Goal: Task Accomplishment & Management: Complete application form

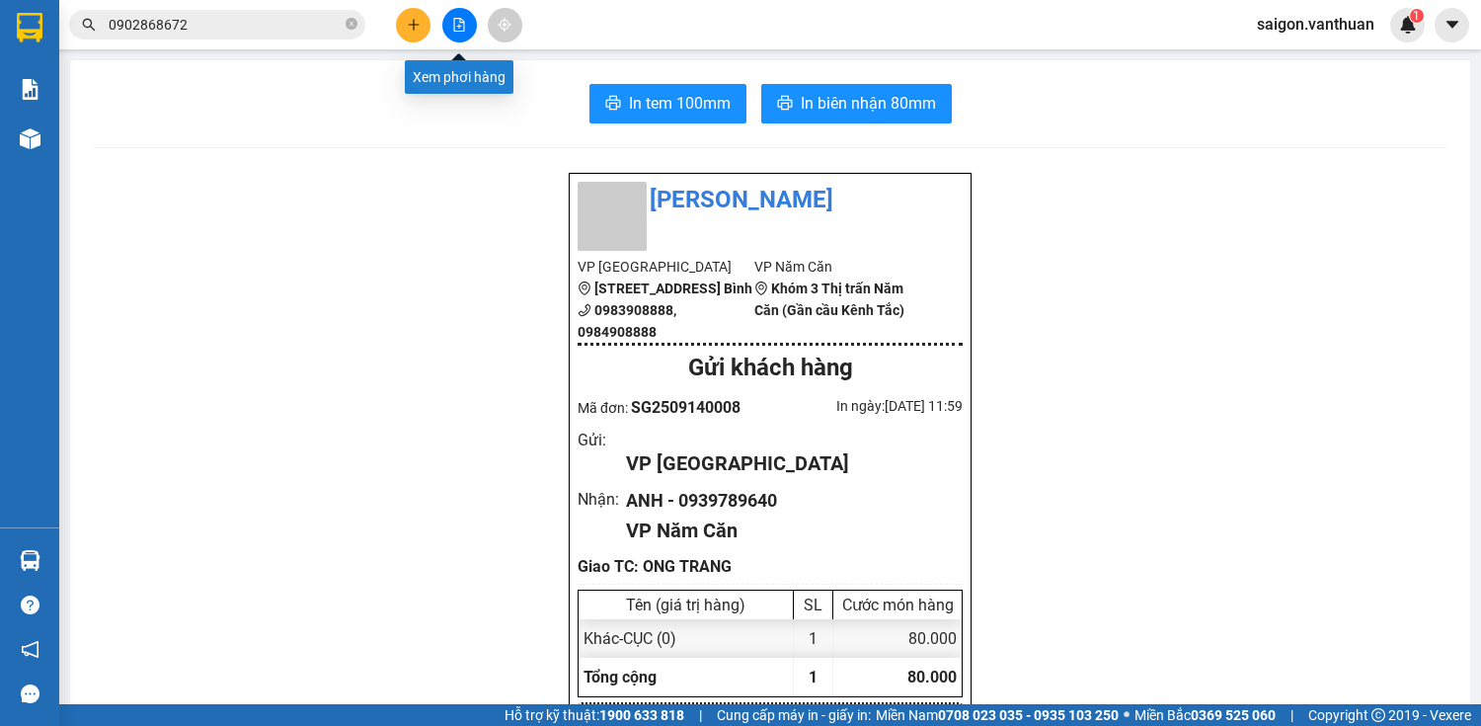
click at [422, 24] on button at bounding box center [413, 25] width 35 height 35
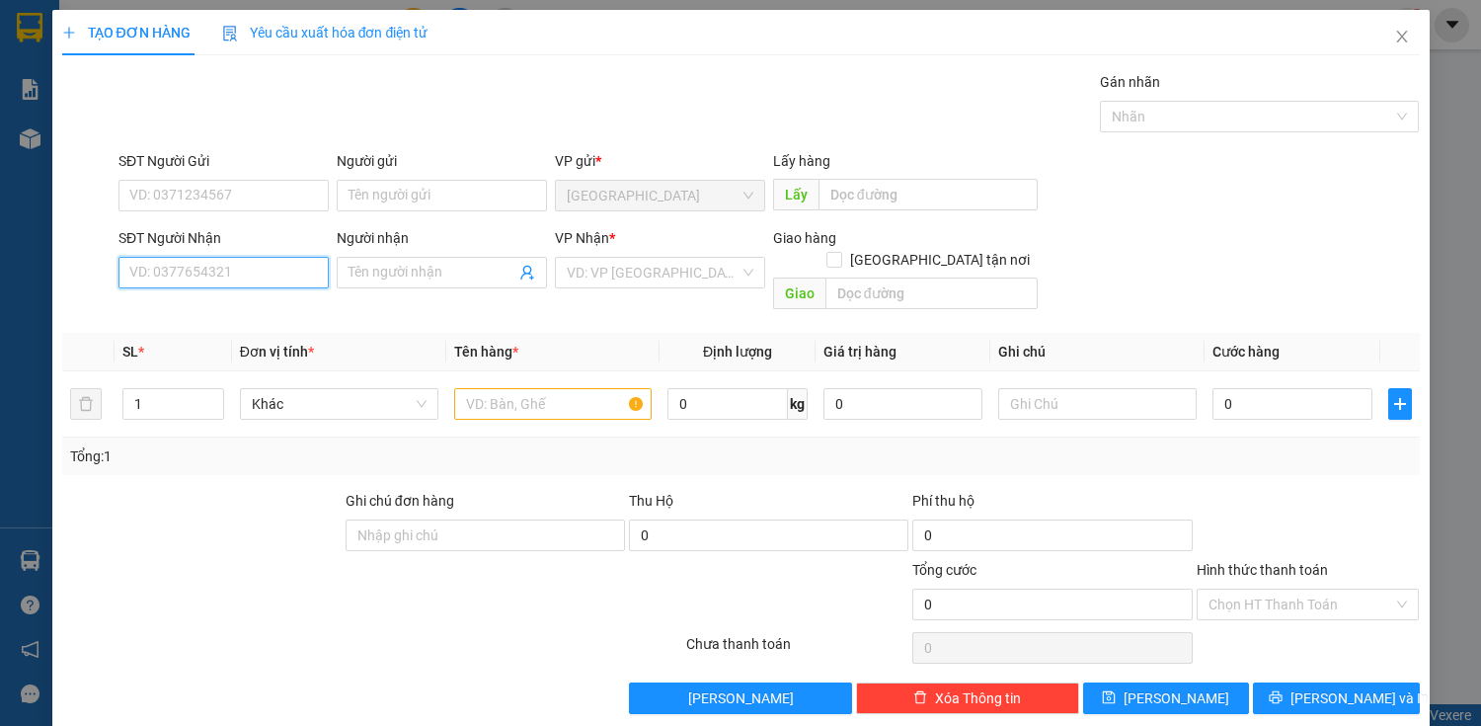
click at [230, 280] on input "SĐT Người Nhận" at bounding box center [223, 273] width 210 height 32
click at [186, 283] on input "SĐT Người Nhận" at bounding box center [223, 273] width 210 height 32
click at [226, 316] on div "0913540189 - NHƯ" at bounding box center [221, 311] width 185 height 22
type input "0913540189"
type input "NHƯ"
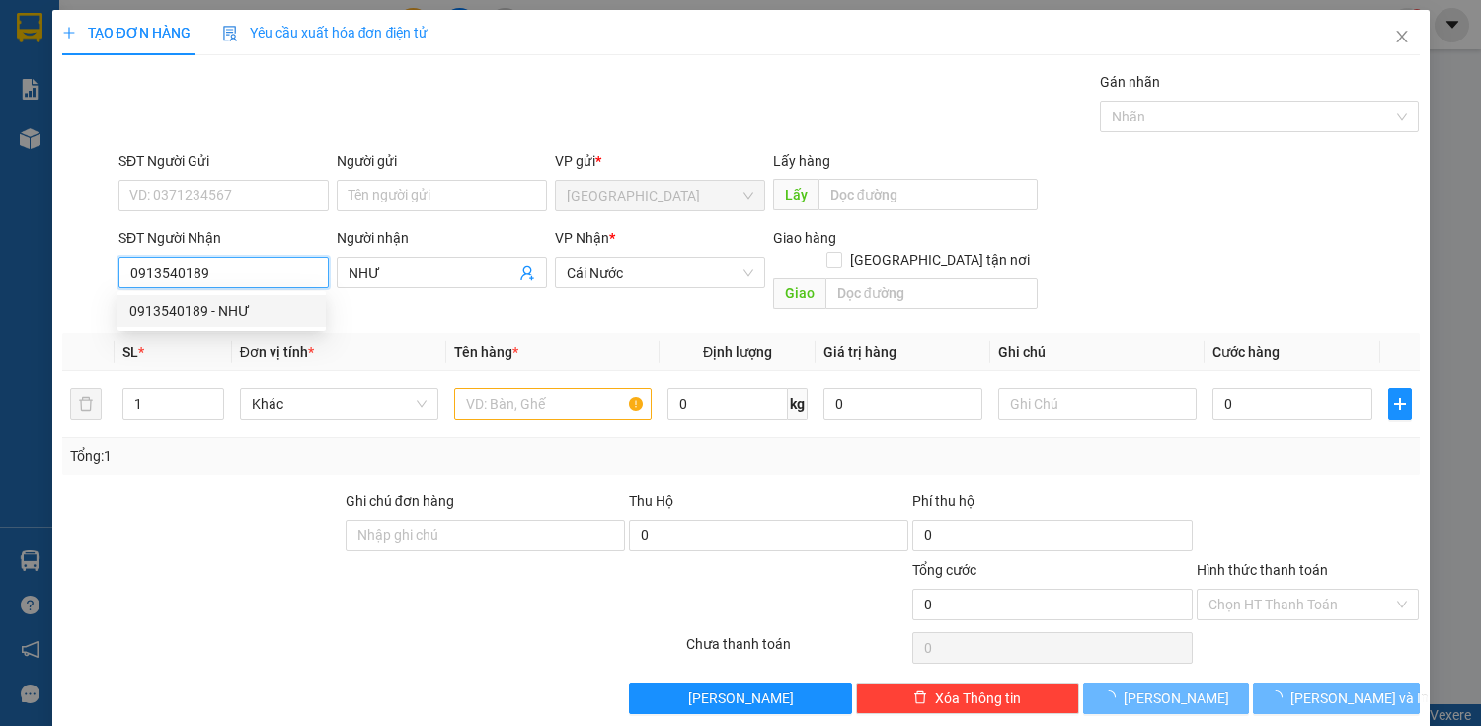
type input "60.000"
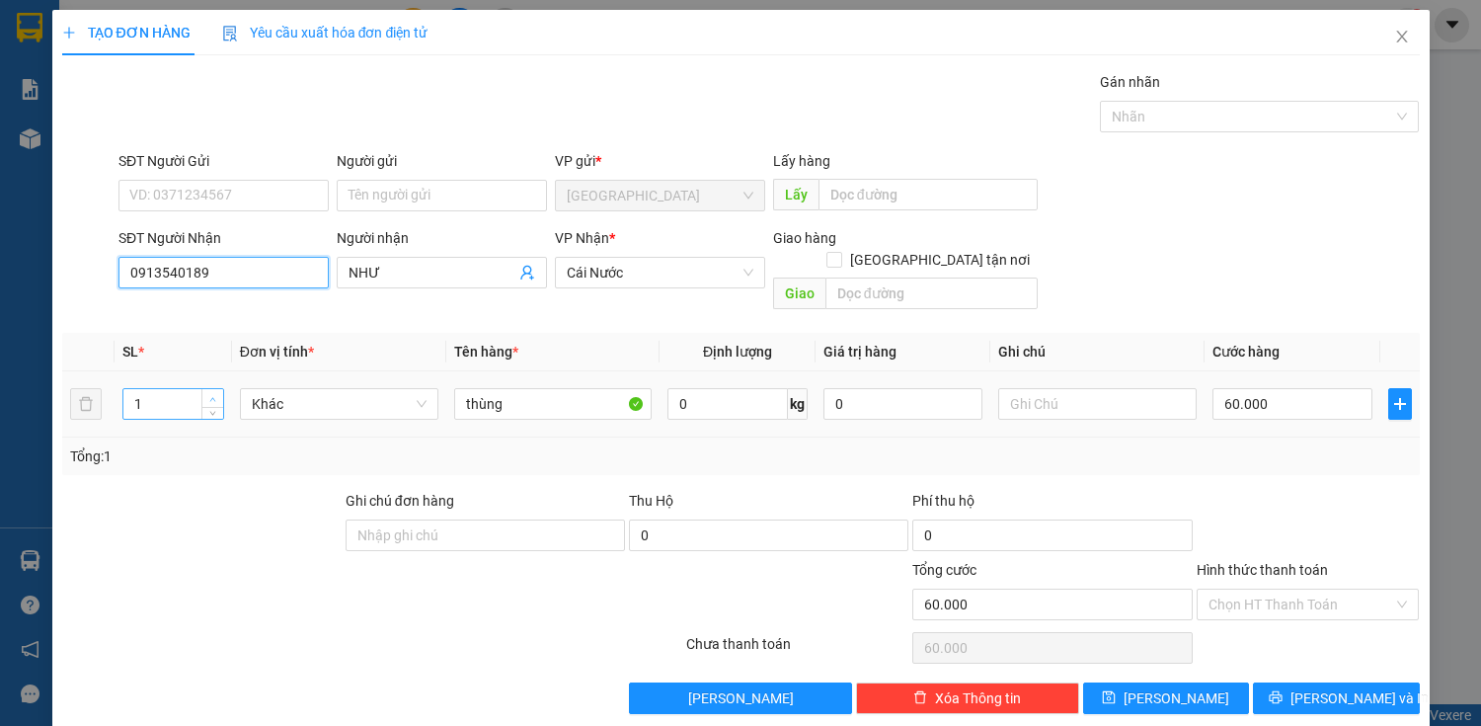
type input "0913540189"
type input "2"
click at [207, 393] on span "up" at bounding box center [213, 399] width 12 height 12
click at [1259, 388] on input "60.000" at bounding box center [1291, 404] width 159 height 32
type input "0"
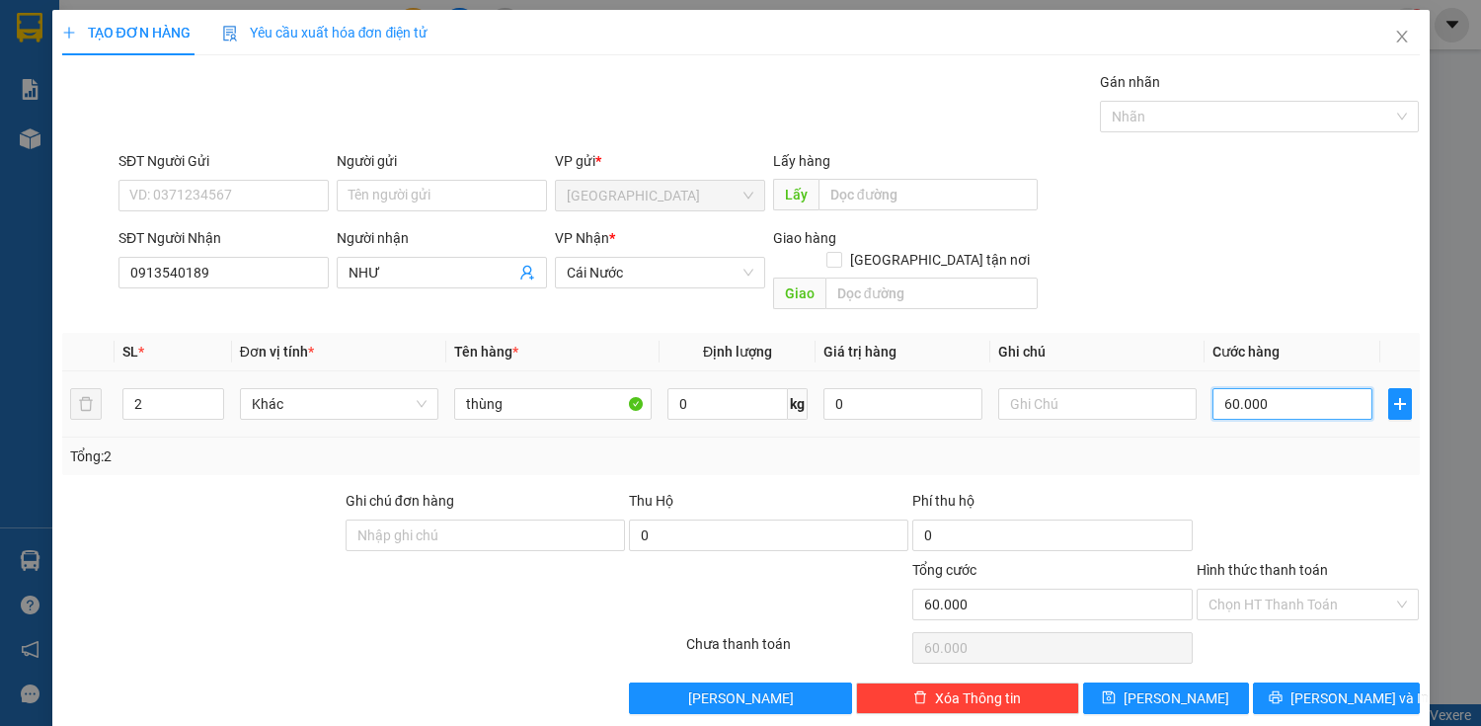
type input "0"
type input "10"
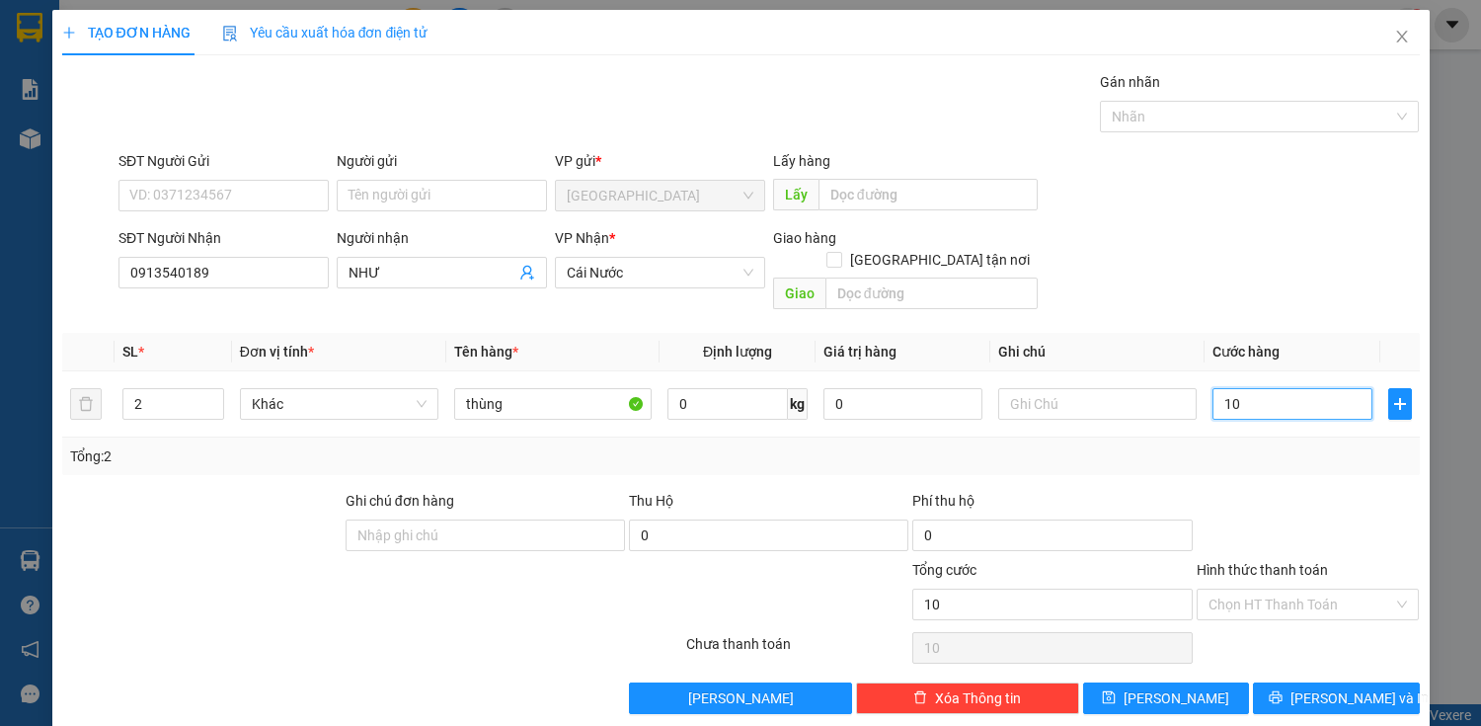
type input "120"
type input "1.200"
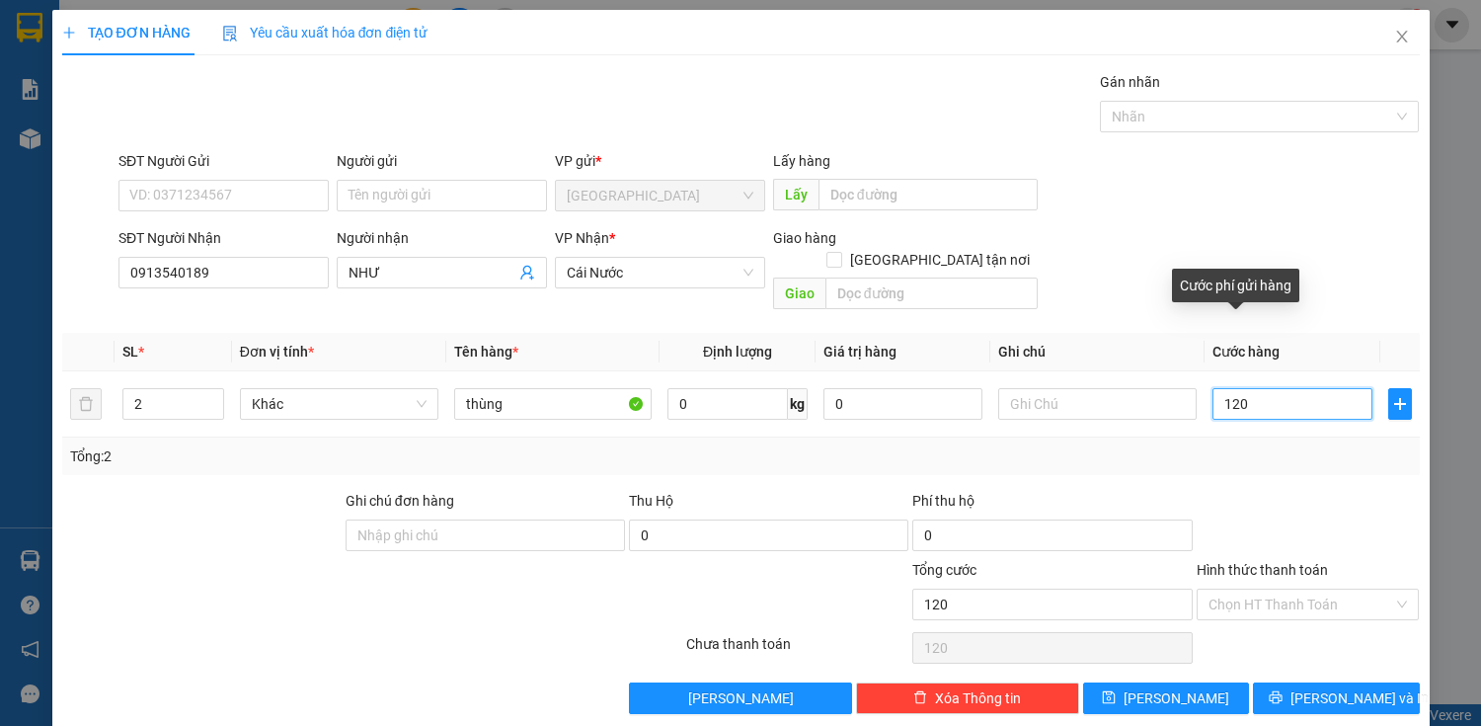
type input "1.200"
type input "12.000"
type input "120.000"
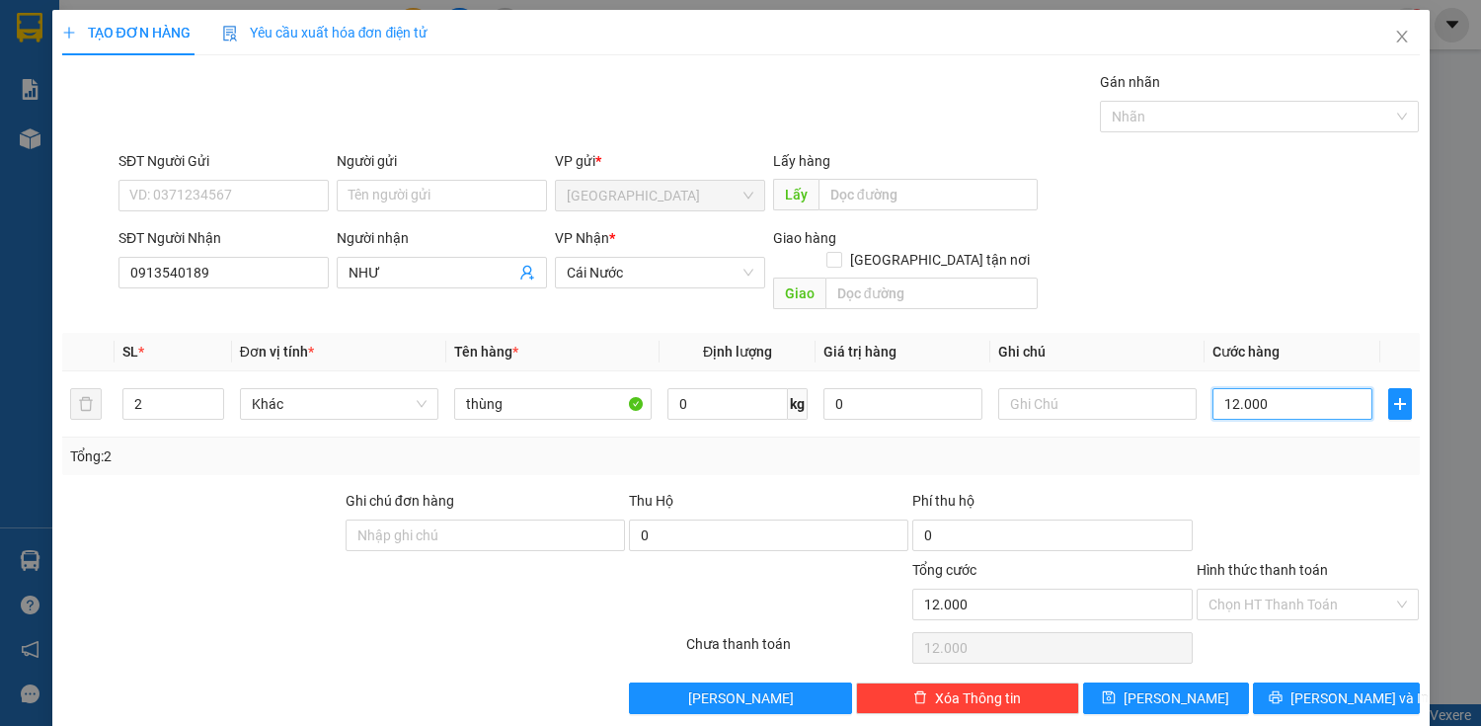
type input "120.000"
click at [1323, 687] on span "[PERSON_NAME] và In" at bounding box center [1359, 698] width 138 height 22
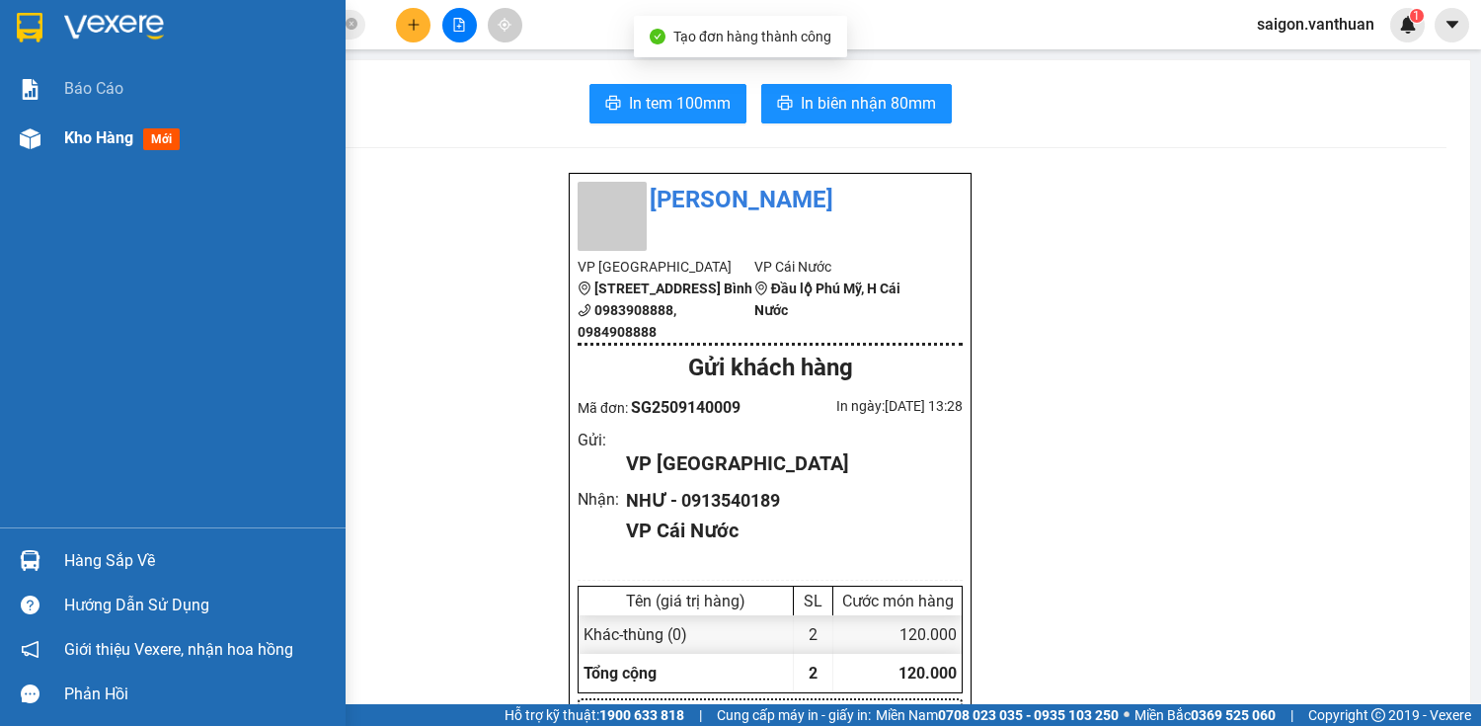
click at [43, 137] on div at bounding box center [30, 138] width 35 height 35
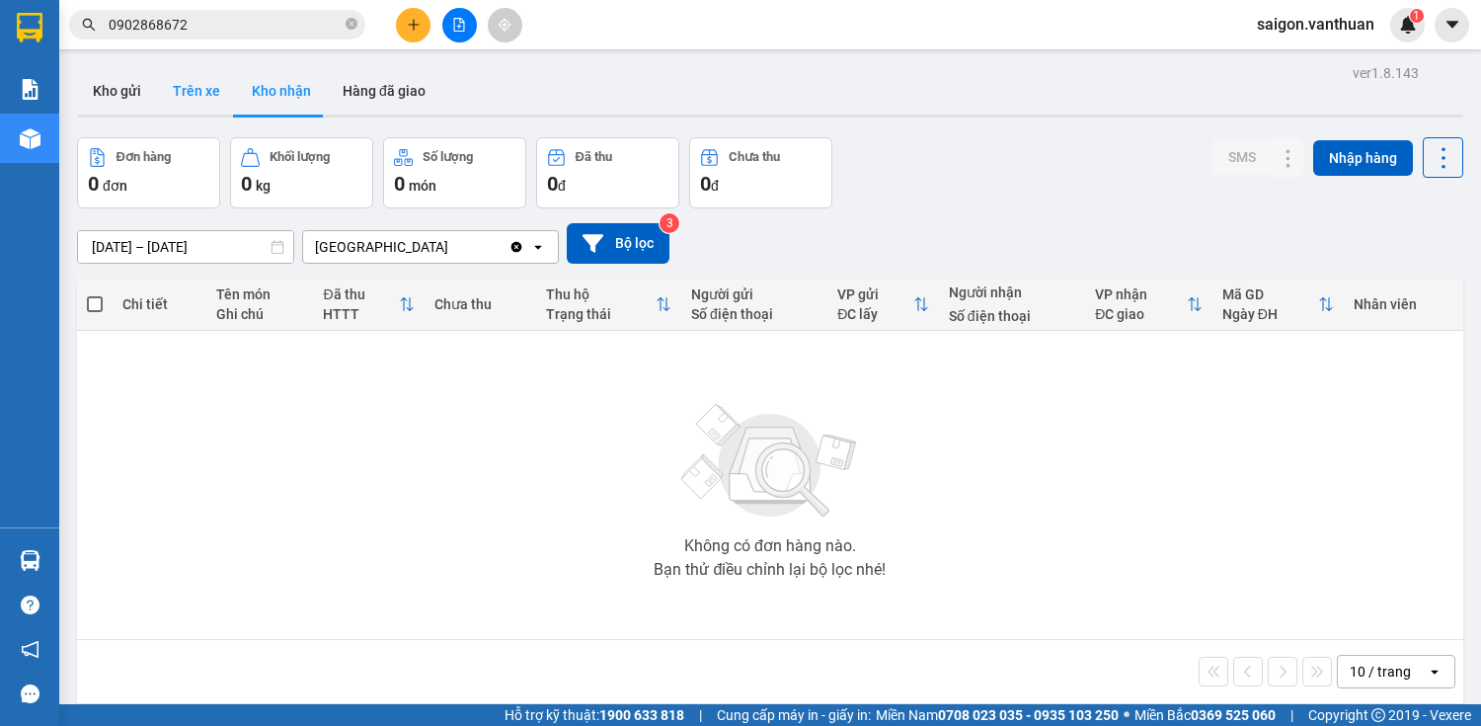
click at [191, 97] on button "Trên xe" at bounding box center [196, 90] width 79 height 47
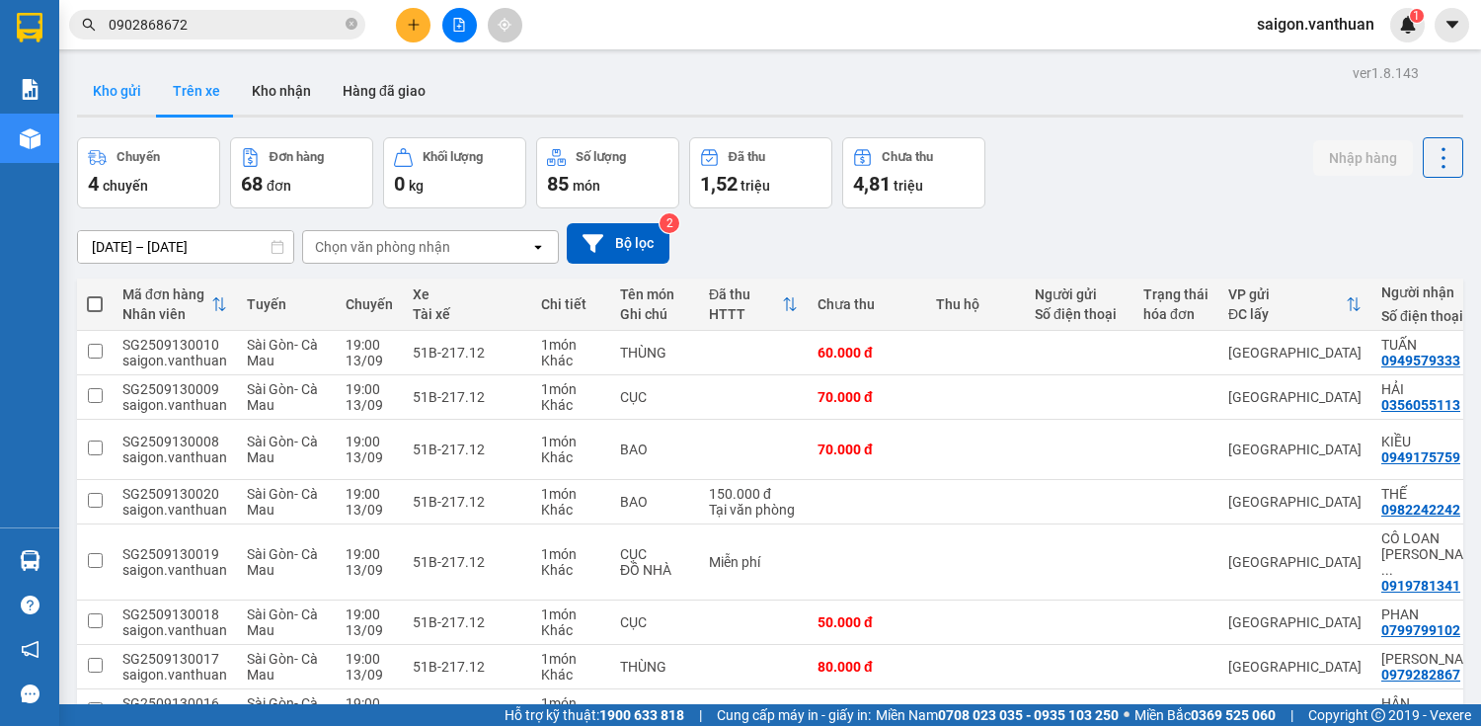
click at [127, 99] on button "Kho gửi" at bounding box center [117, 90] width 80 height 47
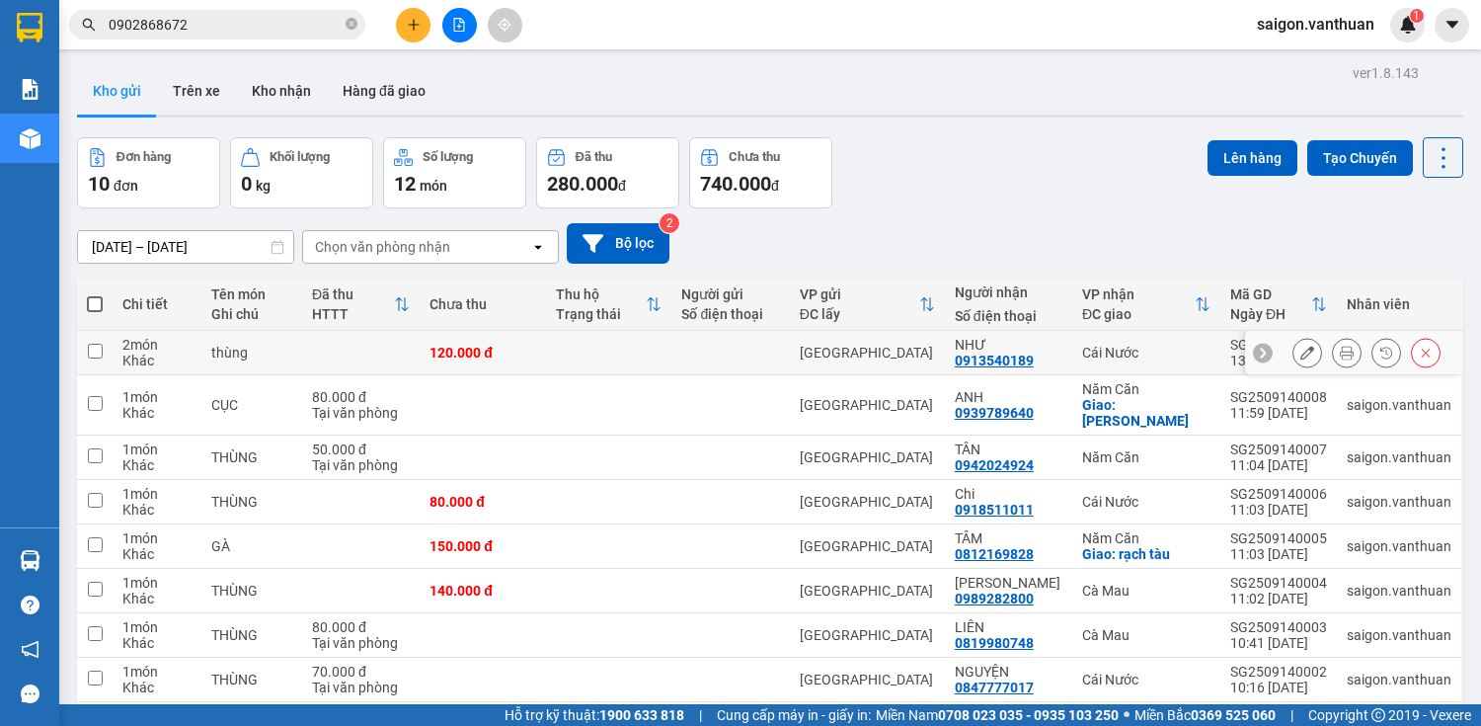
click at [1300, 348] on icon at bounding box center [1307, 353] width 14 height 14
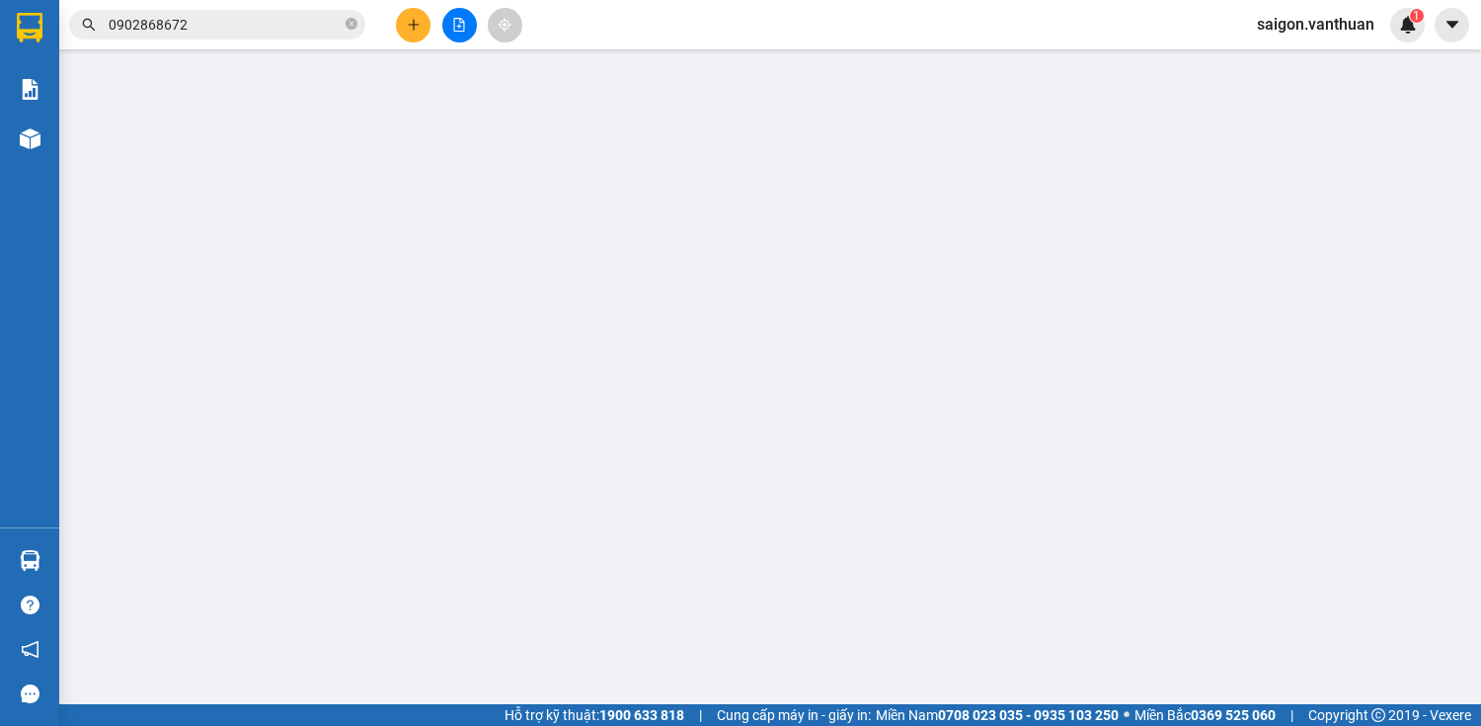
type input "0913540189"
type input "NHƯ"
type input "120.000"
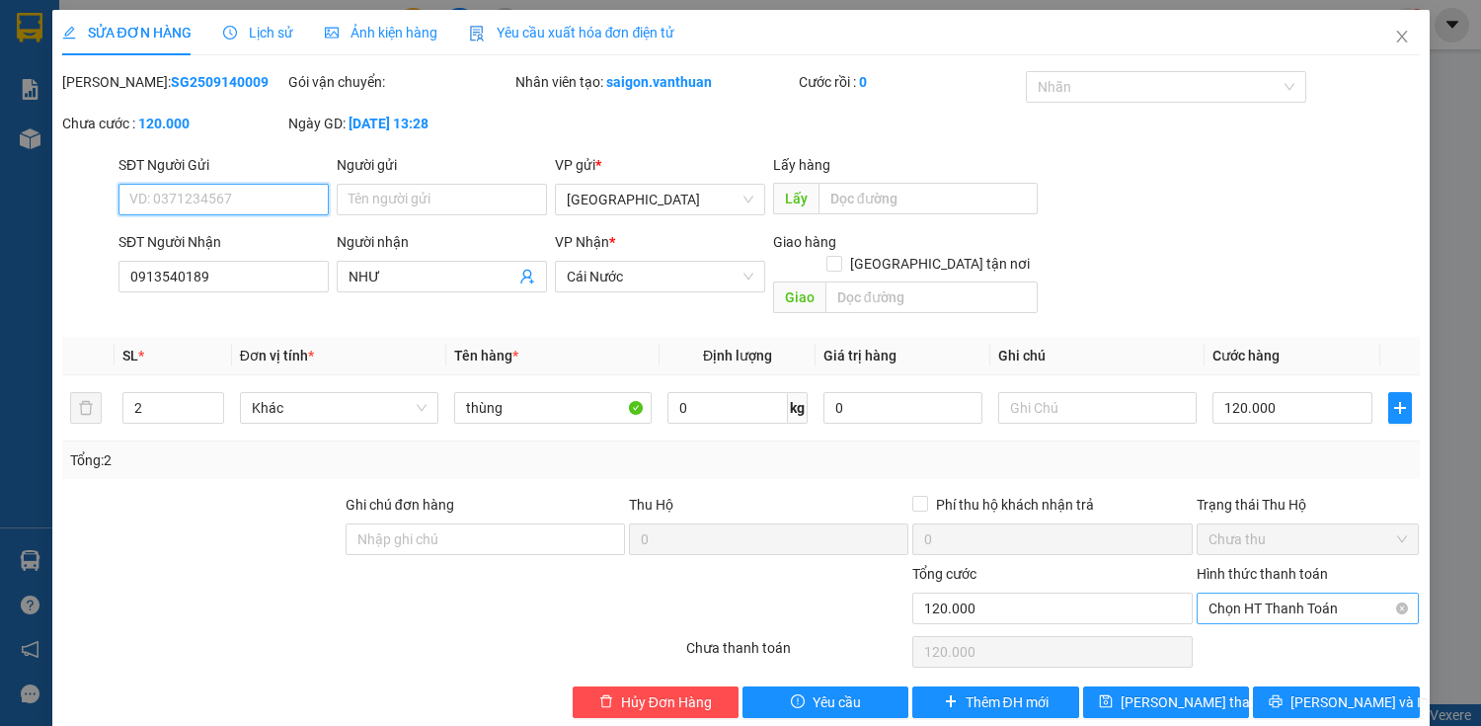
drag, startPoint x: 1285, startPoint y: 584, endPoint x: 1286, endPoint y: 597, distance: 12.9
click at [1286, 593] on span "Chọn HT Thanh Toán" at bounding box center [1307, 608] width 199 height 30
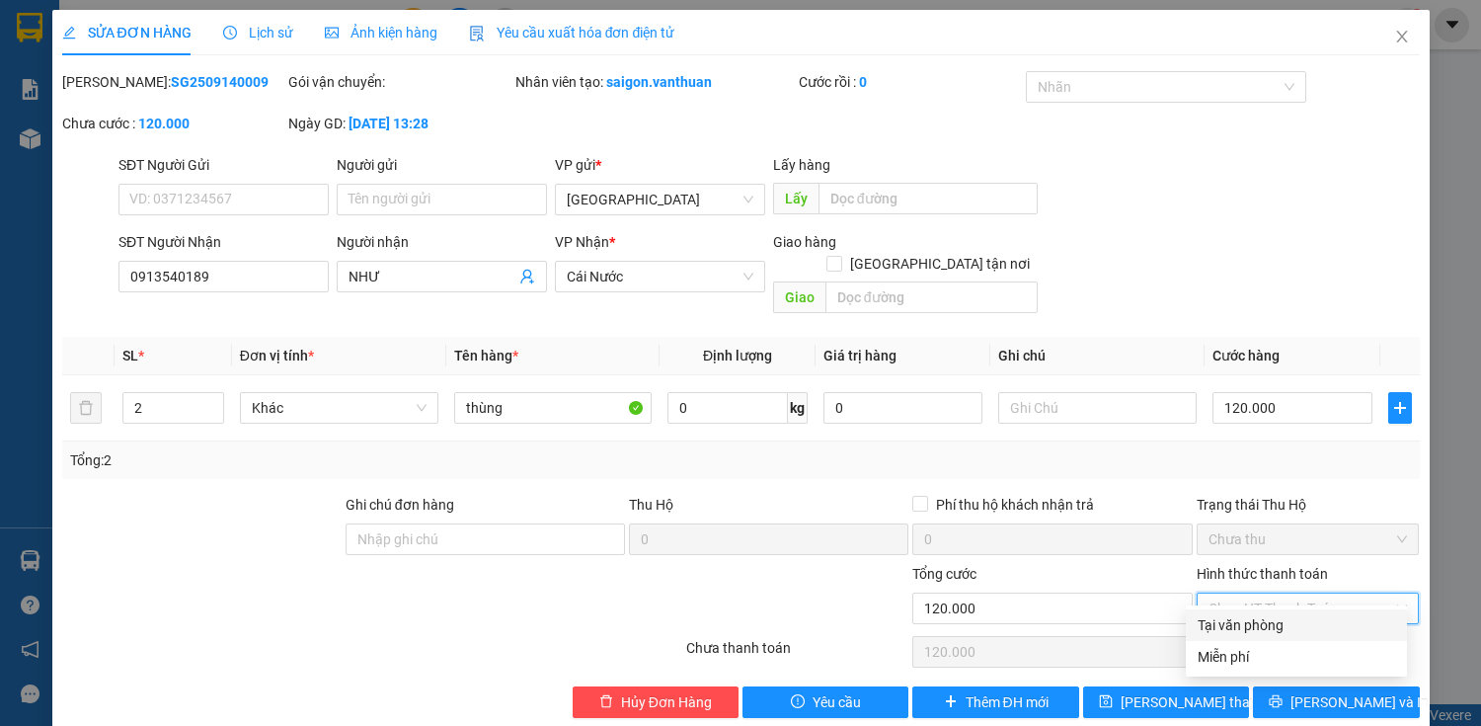
click at [1283, 624] on div "Tại văn phòng" at bounding box center [1296, 625] width 197 height 22
type input "0"
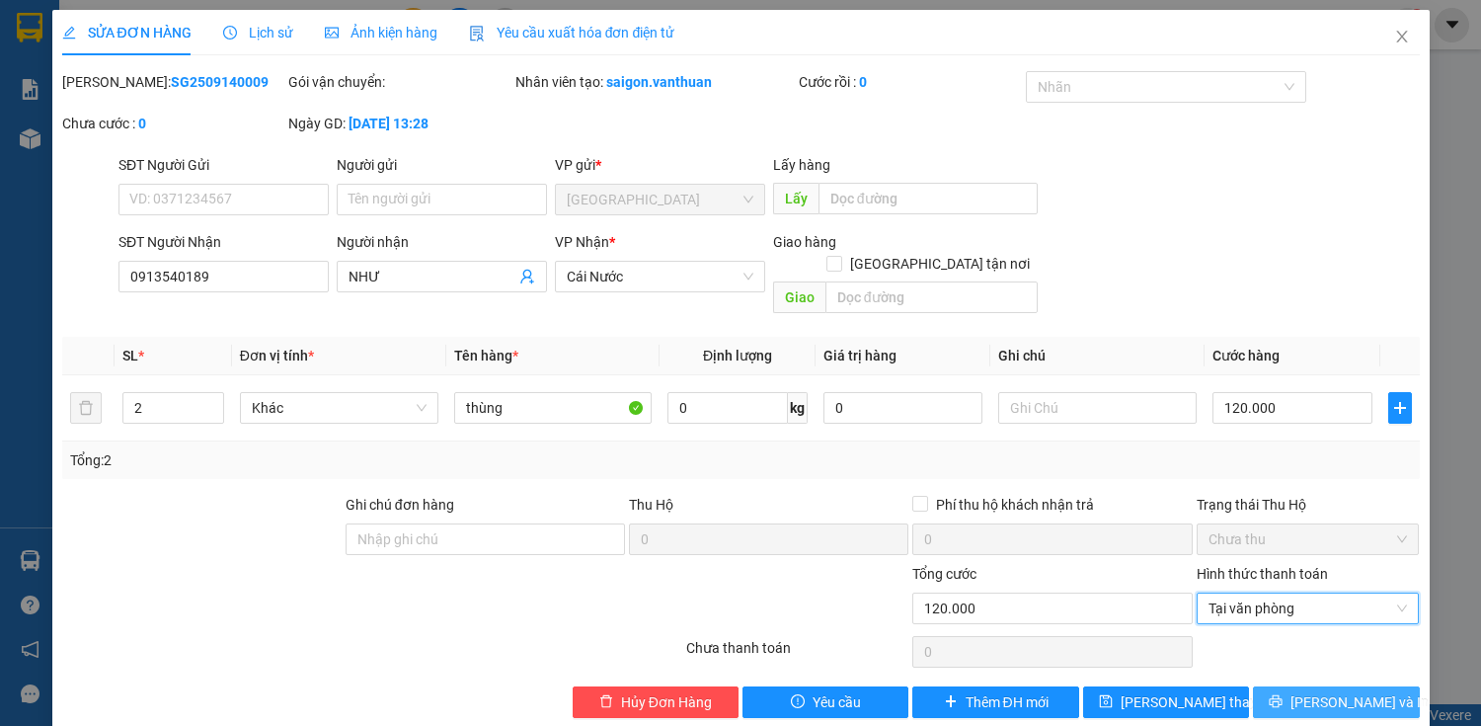
click at [1283, 686] on button "[PERSON_NAME] và In" at bounding box center [1336, 702] width 166 height 32
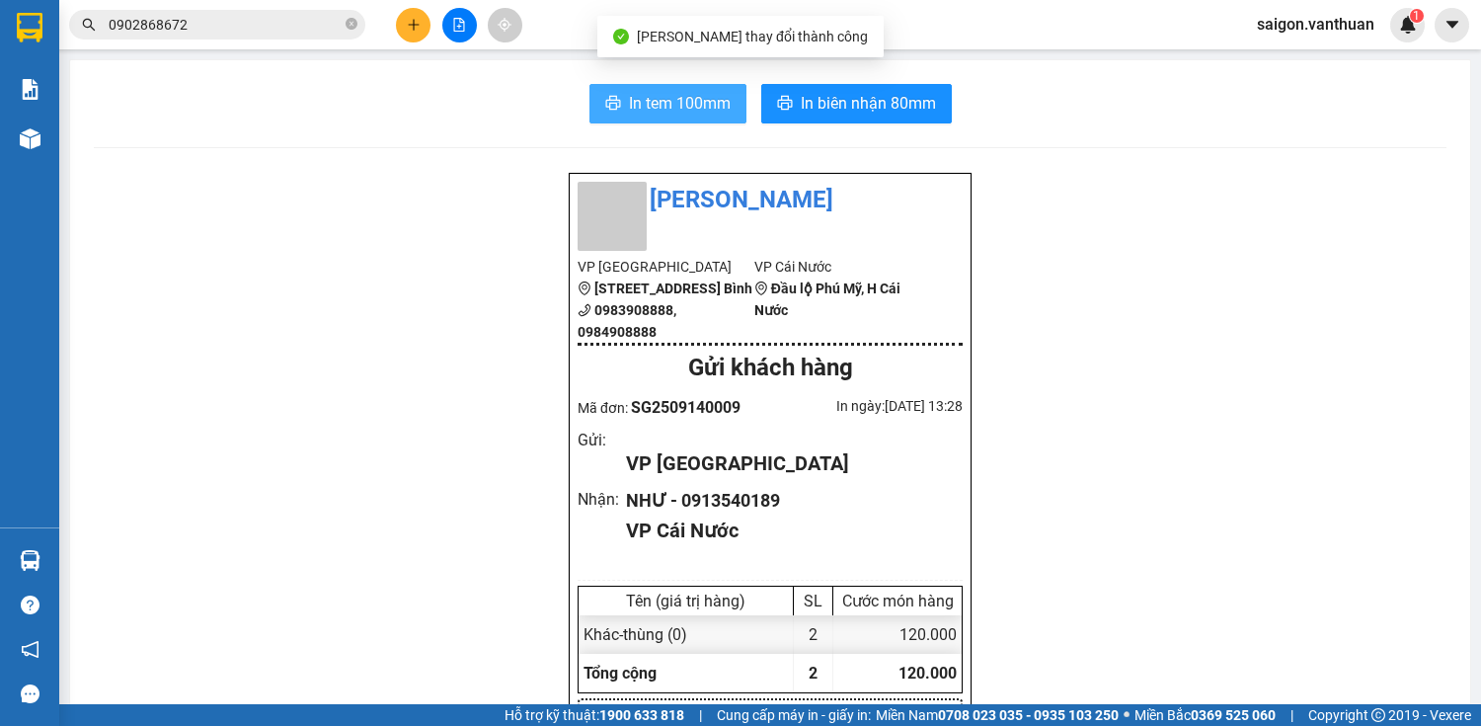
click at [714, 105] on span "In tem 100mm" at bounding box center [680, 103] width 102 height 25
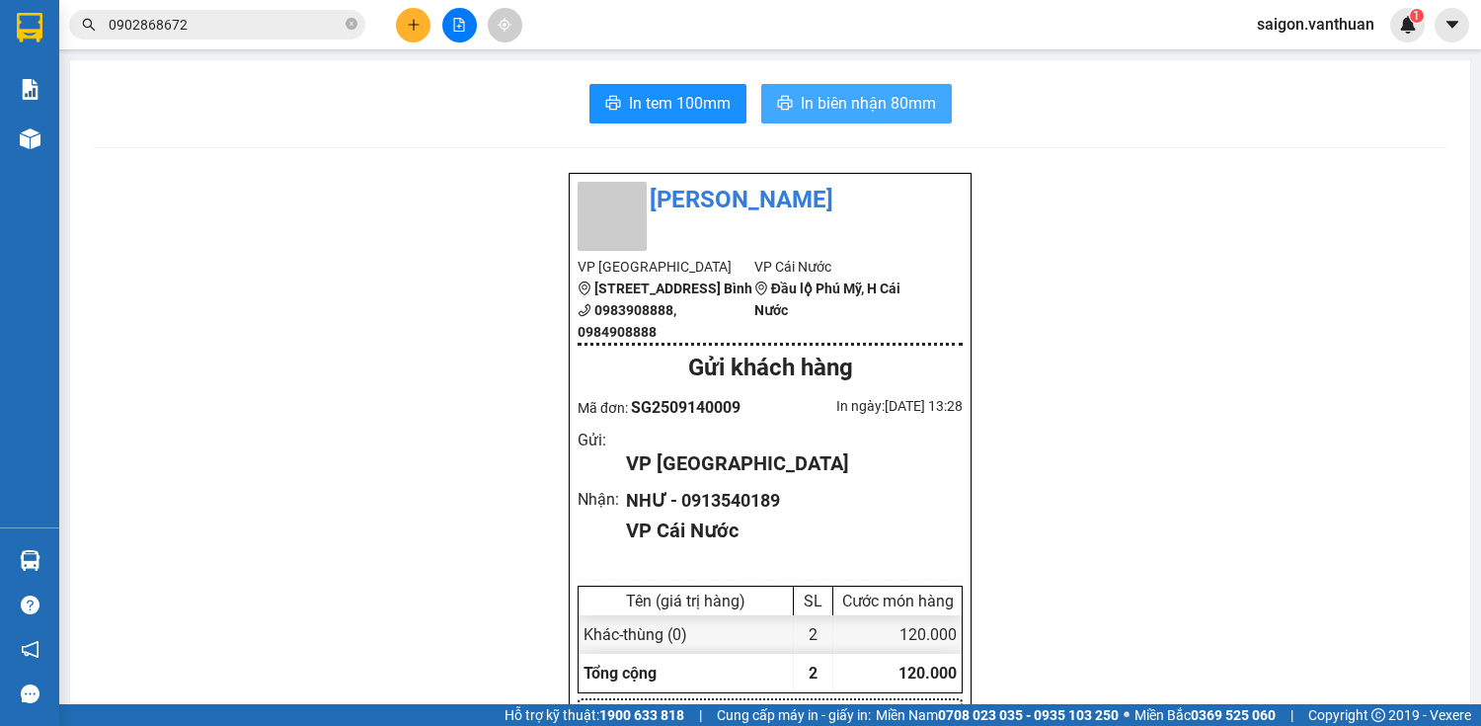
click at [862, 113] on span "In biên nhận 80mm" at bounding box center [868, 103] width 135 height 25
click at [407, 16] on button at bounding box center [413, 25] width 35 height 35
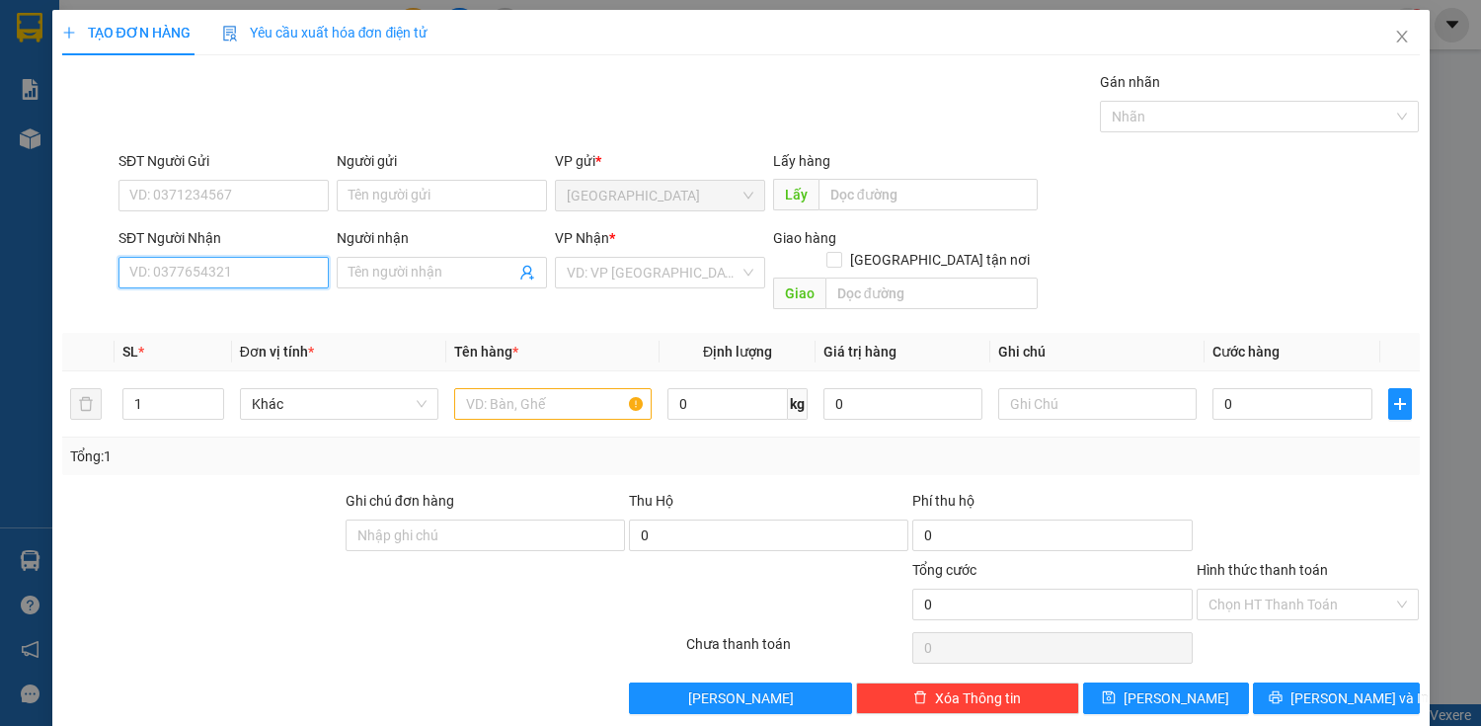
click at [220, 266] on input "SĐT Người Nhận" at bounding box center [223, 273] width 210 height 32
type input "0813393952"
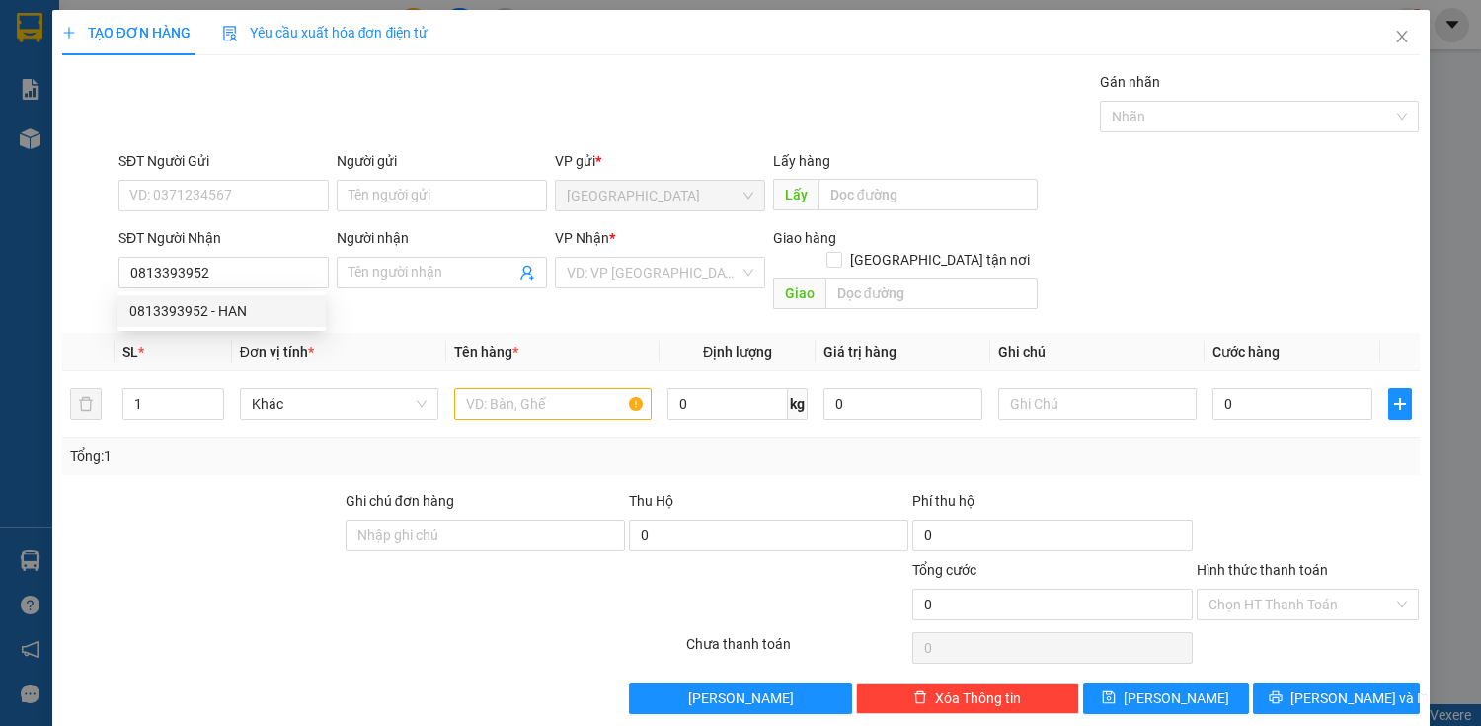
click at [192, 292] on div "0813393952 0813393952 - HAN" at bounding box center [221, 310] width 208 height 39
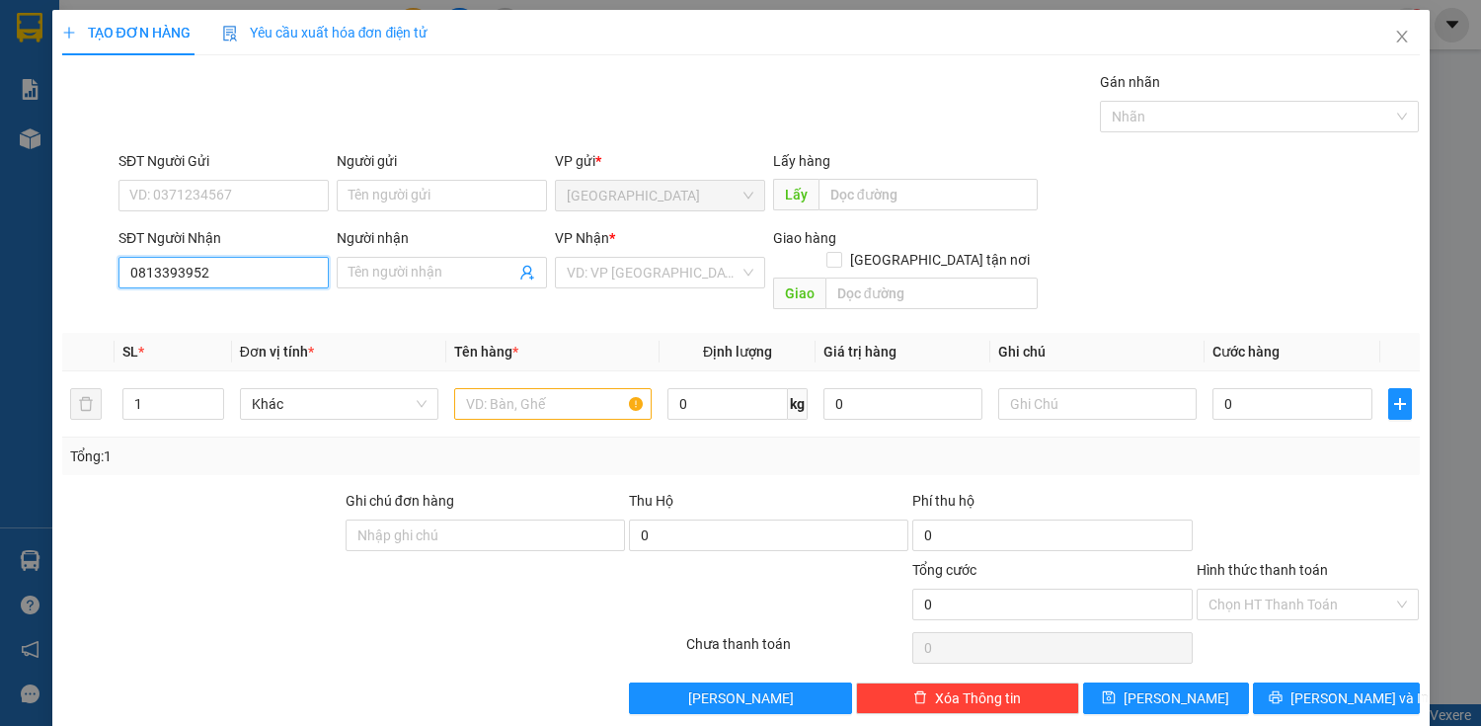
click at [257, 285] on input "0813393952" at bounding box center [223, 273] width 210 height 32
drag, startPoint x: 224, startPoint y: 320, endPoint x: 244, endPoint y: 321, distance: 19.8
click at [226, 320] on div "0813393952 - HAN" at bounding box center [221, 311] width 185 height 22
type input "HAN"
type input "40.000"
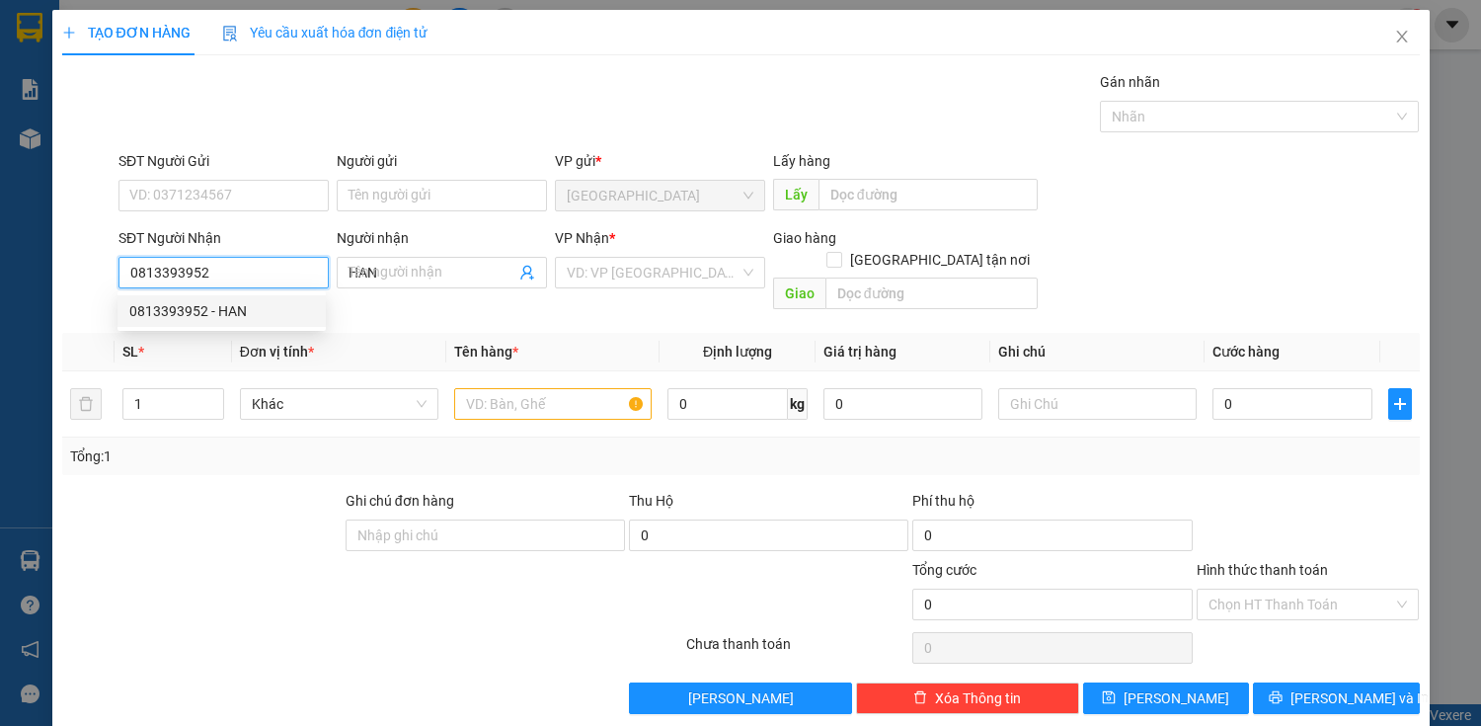
type input "40.000"
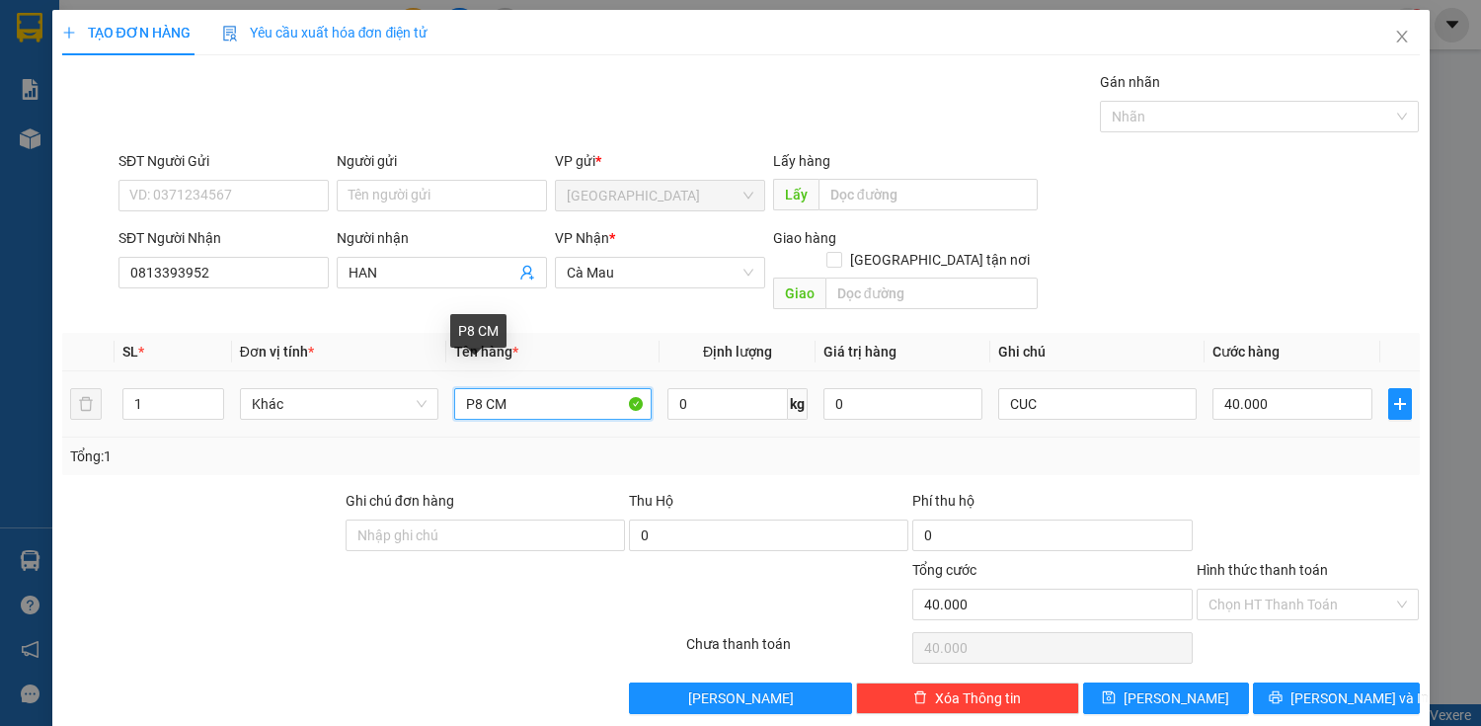
click at [588, 388] on input "P8 CM" at bounding box center [553, 404] width 198 height 32
type input "P"
click at [1058, 384] on div "CUC" at bounding box center [1097, 403] width 198 height 39
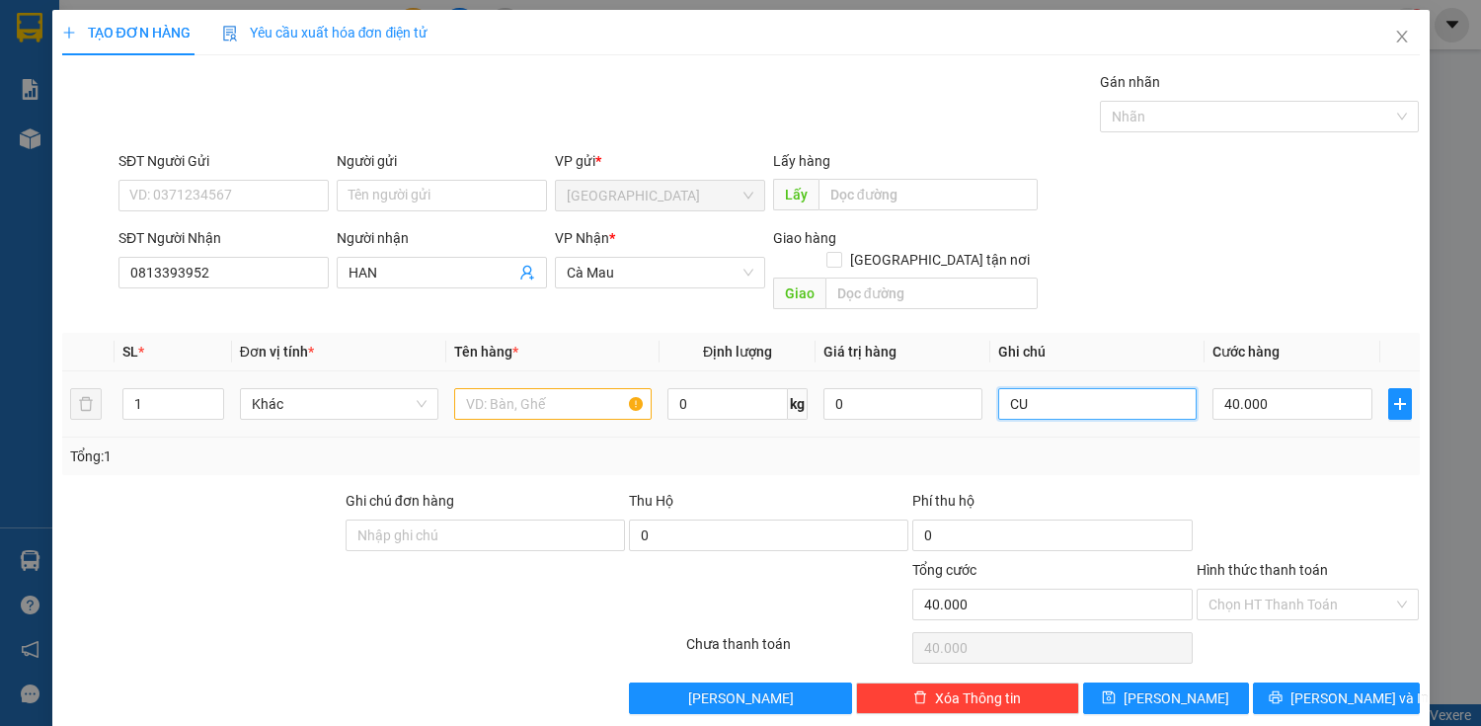
type input "C"
click at [1060, 388] on input "text" at bounding box center [1097, 404] width 198 height 32
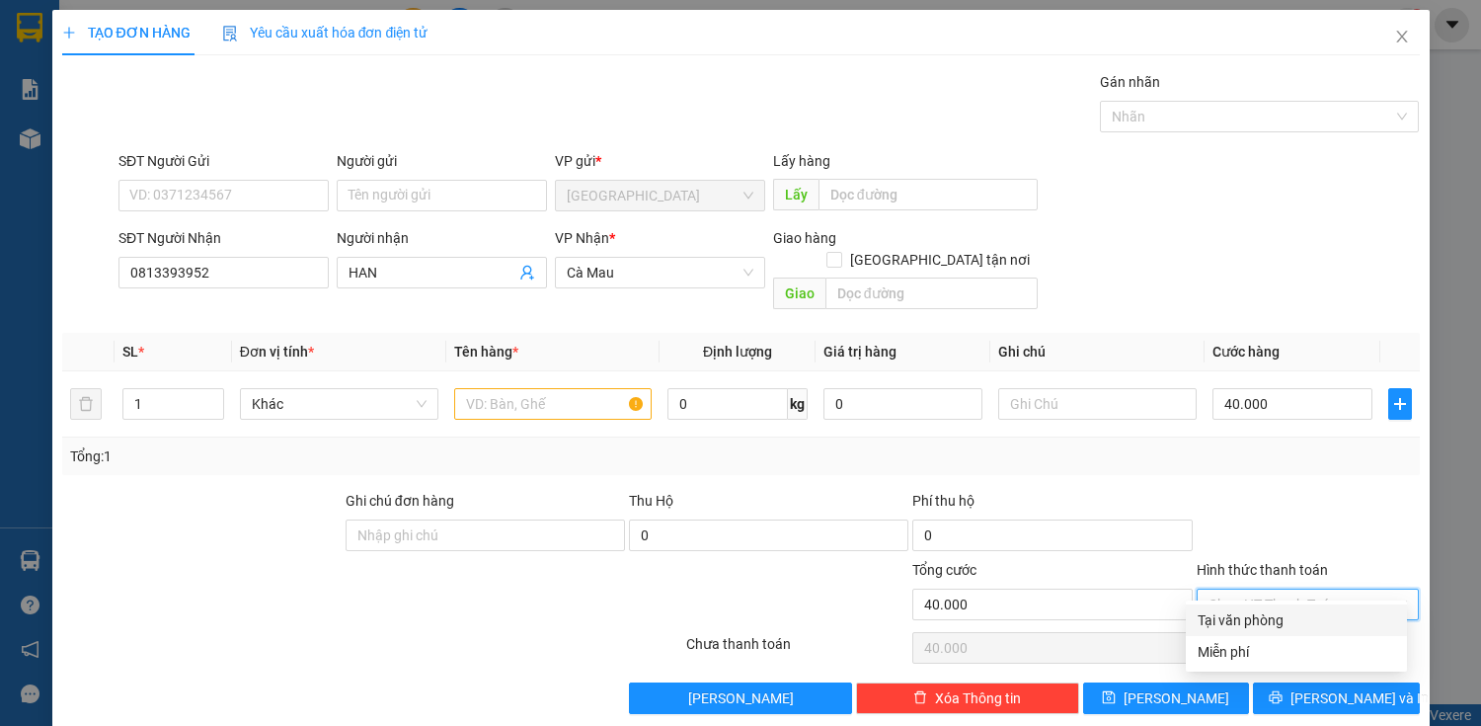
drag, startPoint x: 1302, startPoint y: 571, endPoint x: 1291, endPoint y: 602, distance: 33.4
click at [1300, 589] on input "Hình thức thanh toán" at bounding box center [1301, 604] width 186 height 30
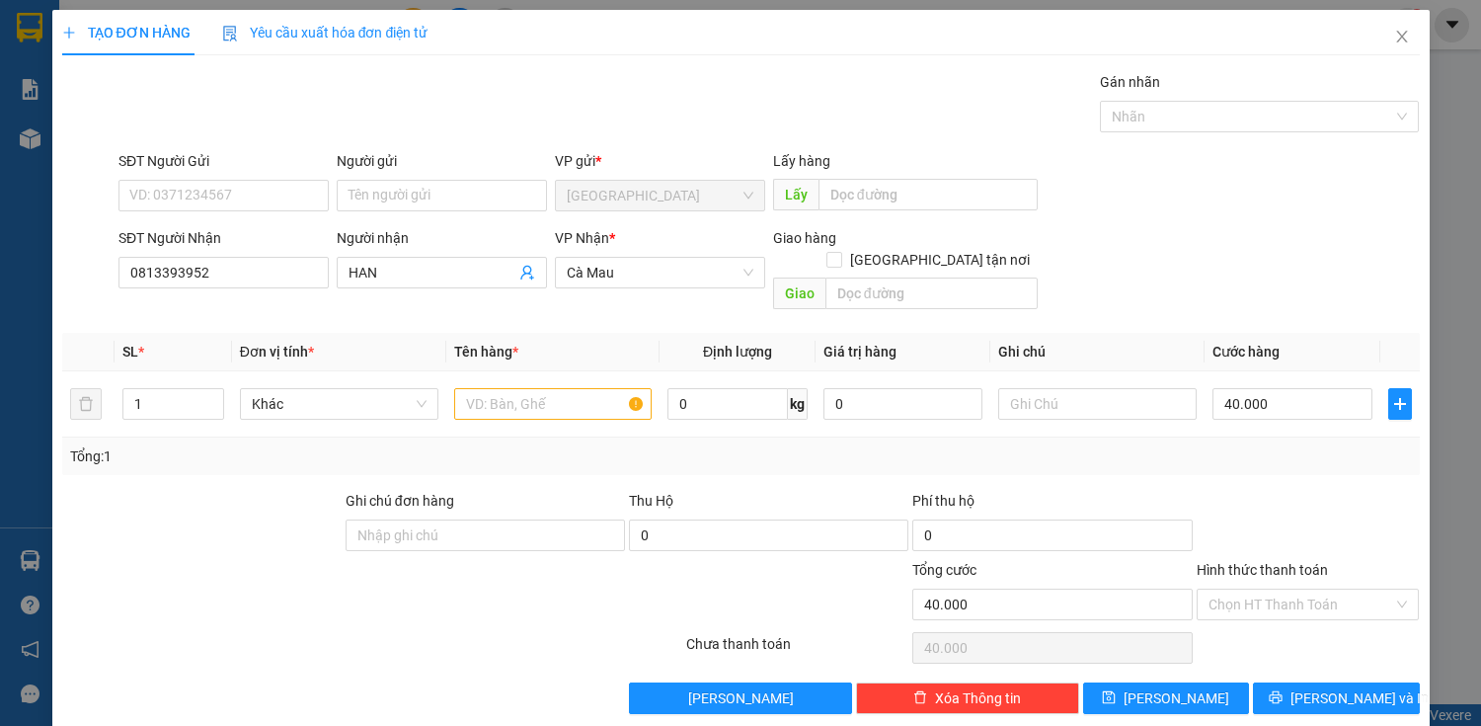
click at [1291, 602] on div "Transit Pickup Surcharge Ids Transit Deliver Surcharge Ids Transit Deliver Surc…" at bounding box center [740, 392] width 1357 height 643
click at [1291, 561] on div "Hình thức thanh toán" at bounding box center [1308, 574] width 223 height 30
drag, startPoint x: 1303, startPoint y: 584, endPoint x: 1289, endPoint y: 608, distance: 27.4
click at [1301, 589] on input "Hình thức thanh toán" at bounding box center [1301, 604] width 186 height 30
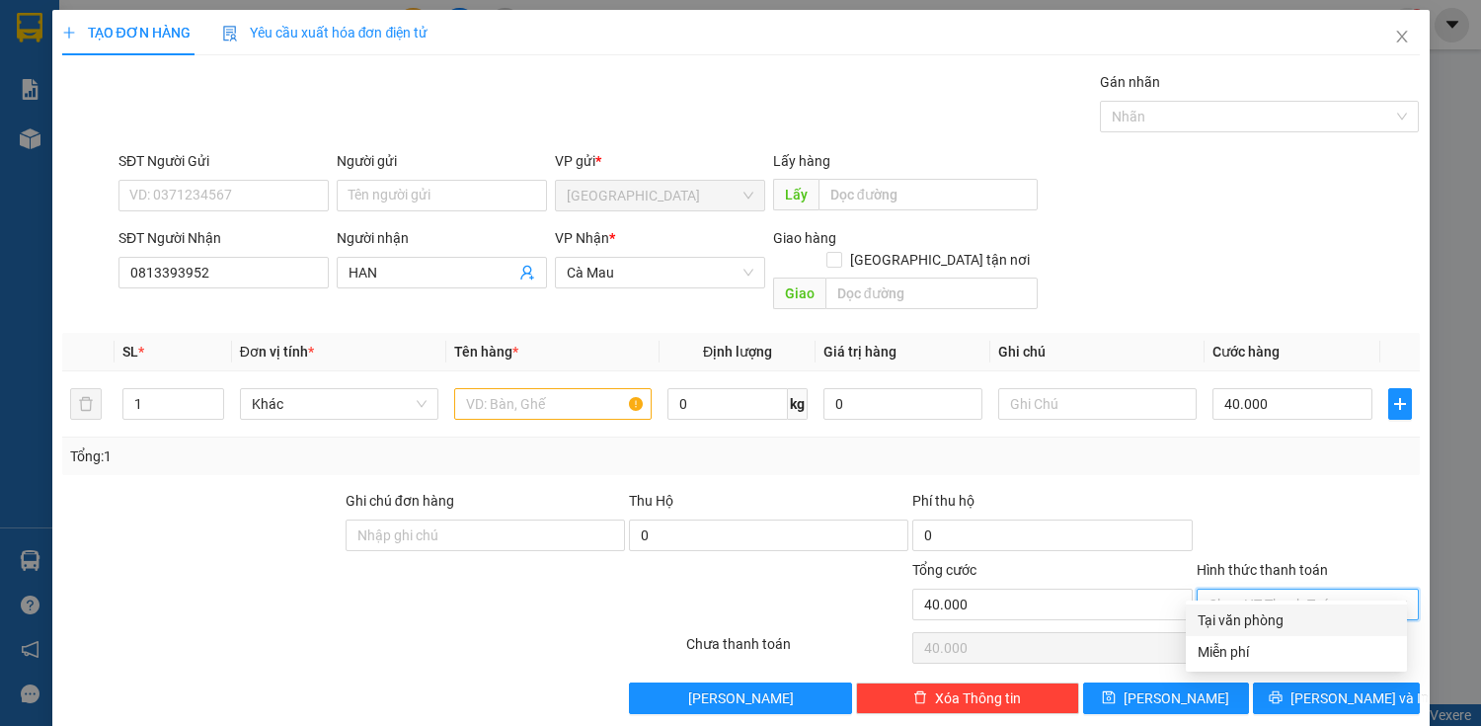
click at [1277, 625] on div "Tại văn phòng" at bounding box center [1296, 620] width 197 height 22
type input "0"
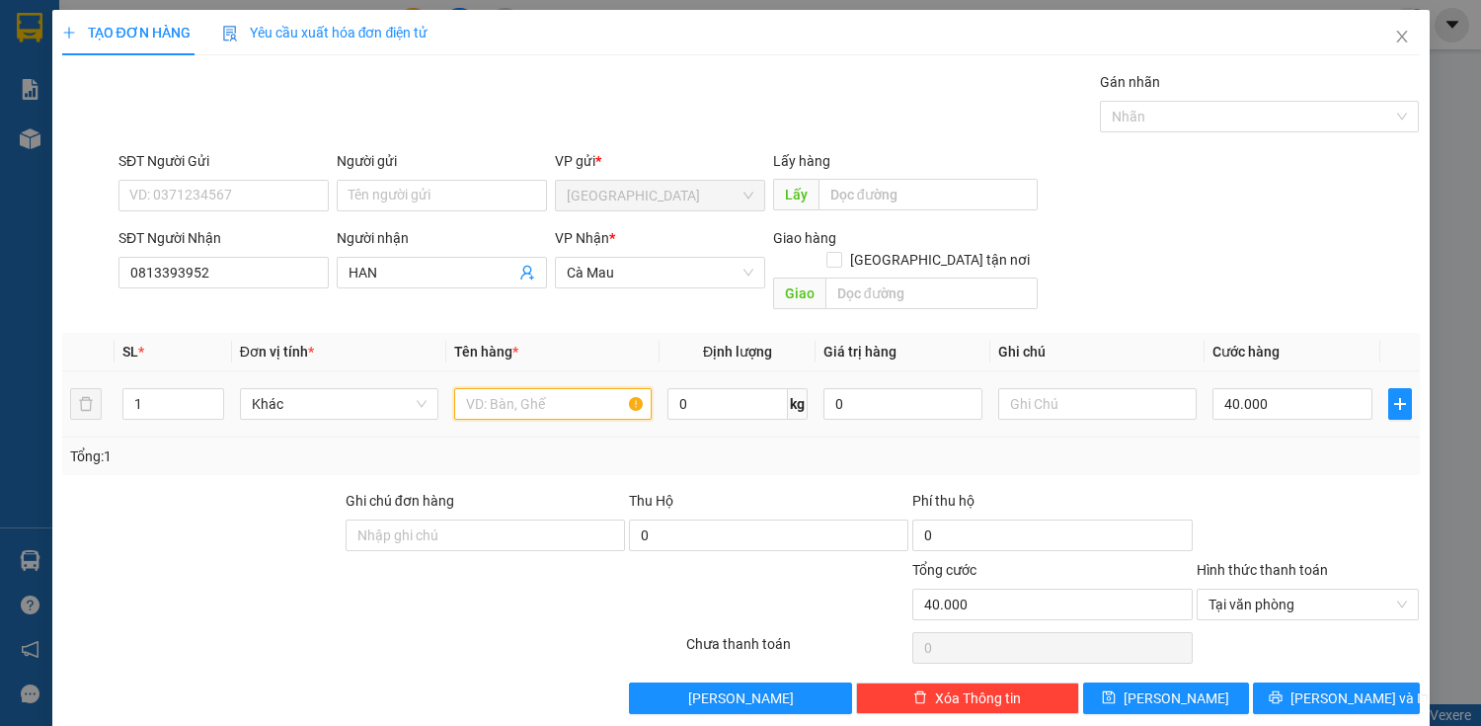
click at [579, 388] on input "text" at bounding box center [553, 404] width 198 height 32
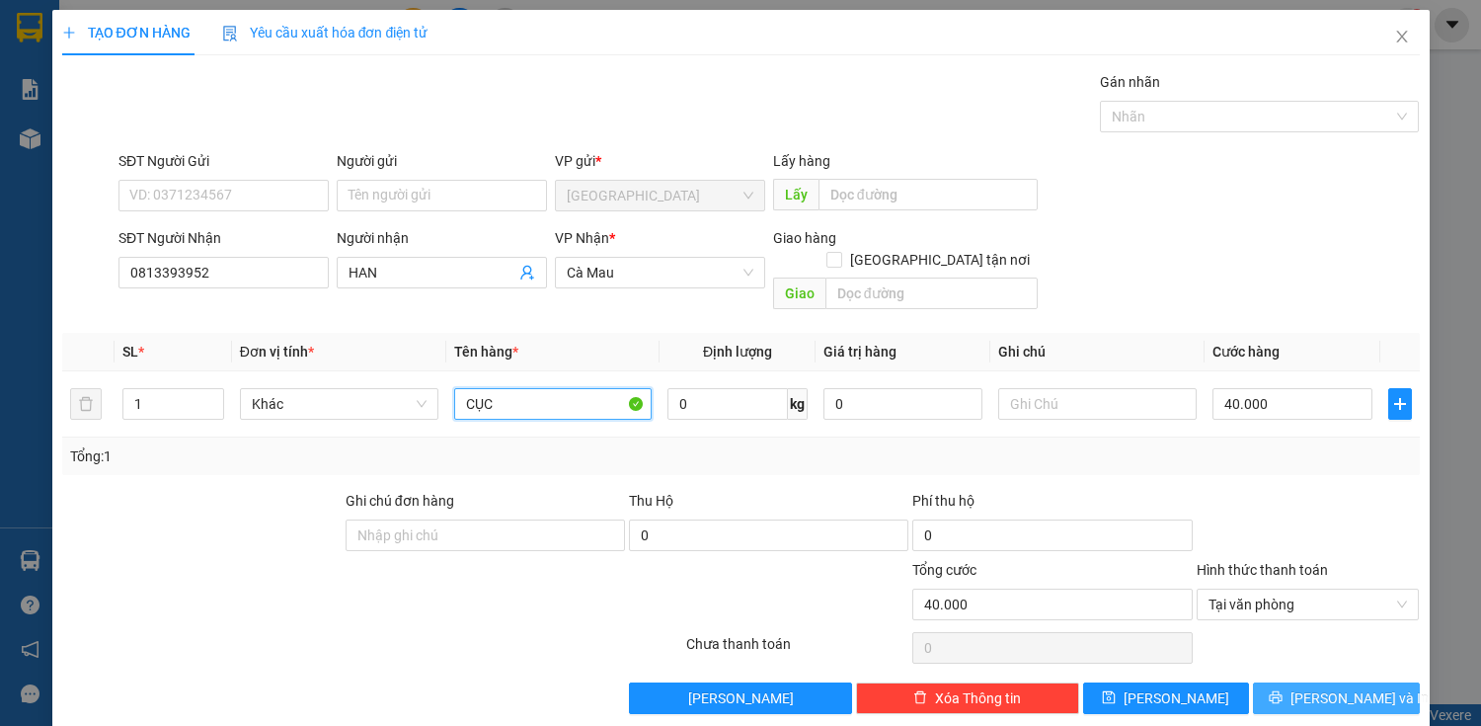
type input "CỤC"
click at [1335, 685] on button "[PERSON_NAME] và In" at bounding box center [1336, 698] width 166 height 32
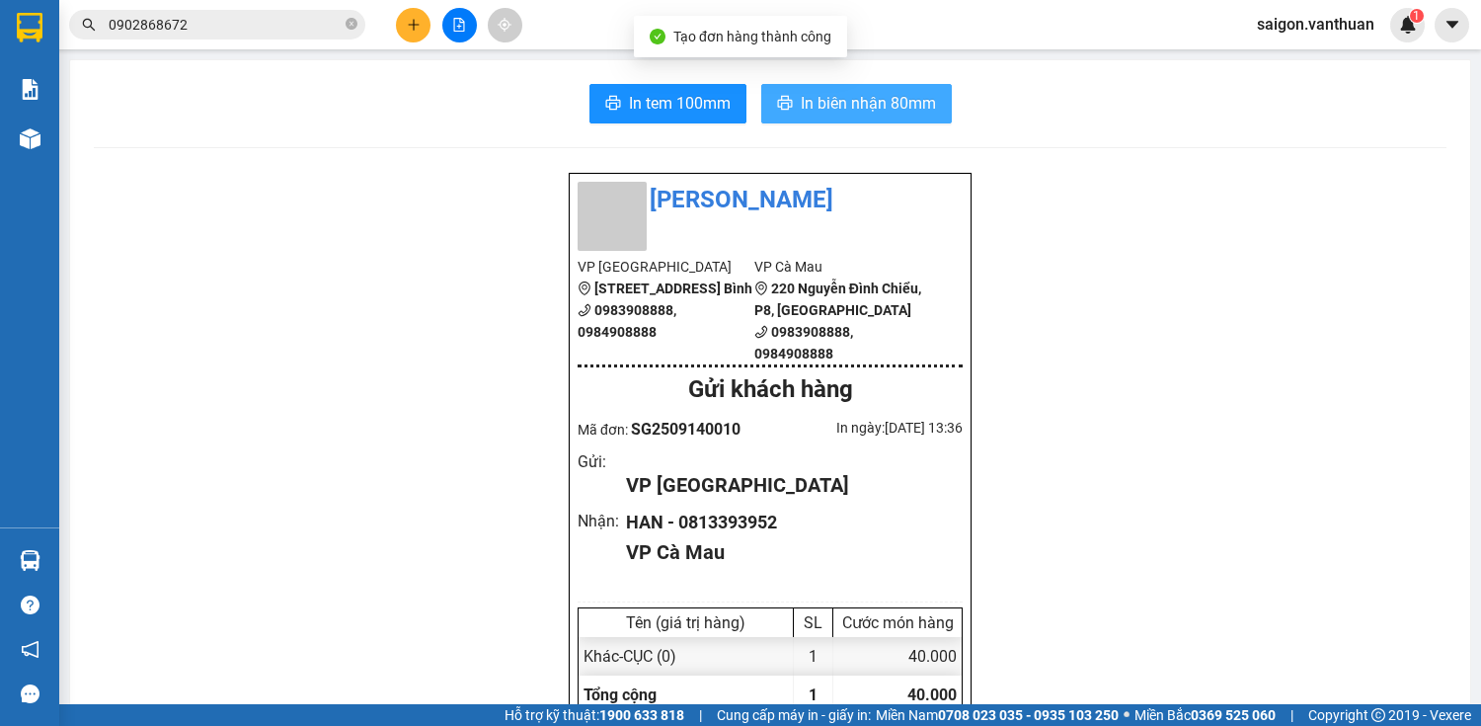
click at [906, 110] on span "In biên nhận 80mm" at bounding box center [868, 103] width 135 height 25
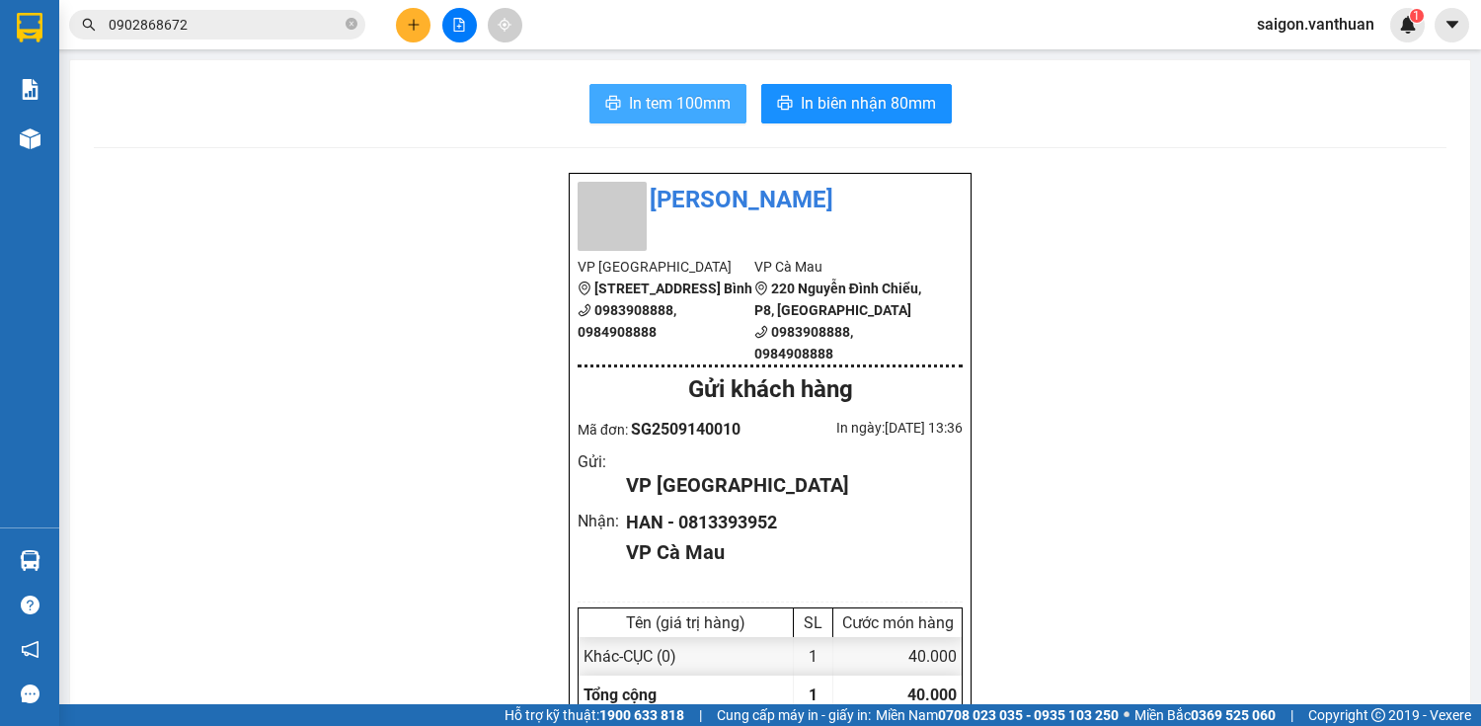
click at [633, 119] on button "In tem 100mm" at bounding box center [667, 103] width 157 height 39
click at [403, 13] on button at bounding box center [413, 25] width 35 height 35
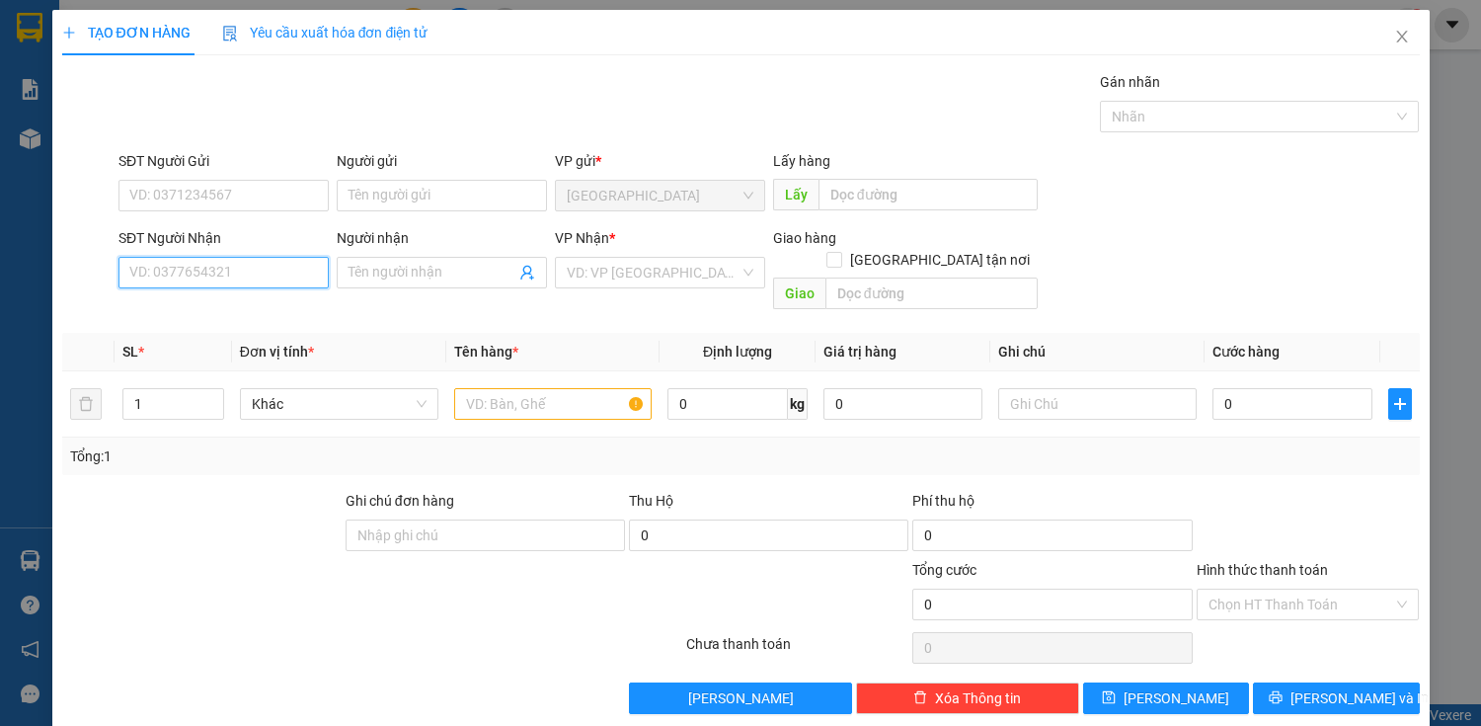
click at [223, 288] on div "SĐT Người Nhận VD: 0377654321" at bounding box center [223, 261] width 210 height 69
click at [209, 270] on input "SĐT Người Nhận" at bounding box center [223, 273] width 210 height 32
click at [213, 307] on div "0708751859 - HUY" at bounding box center [221, 311] width 185 height 22
type input "0708751859"
type input "HUY"
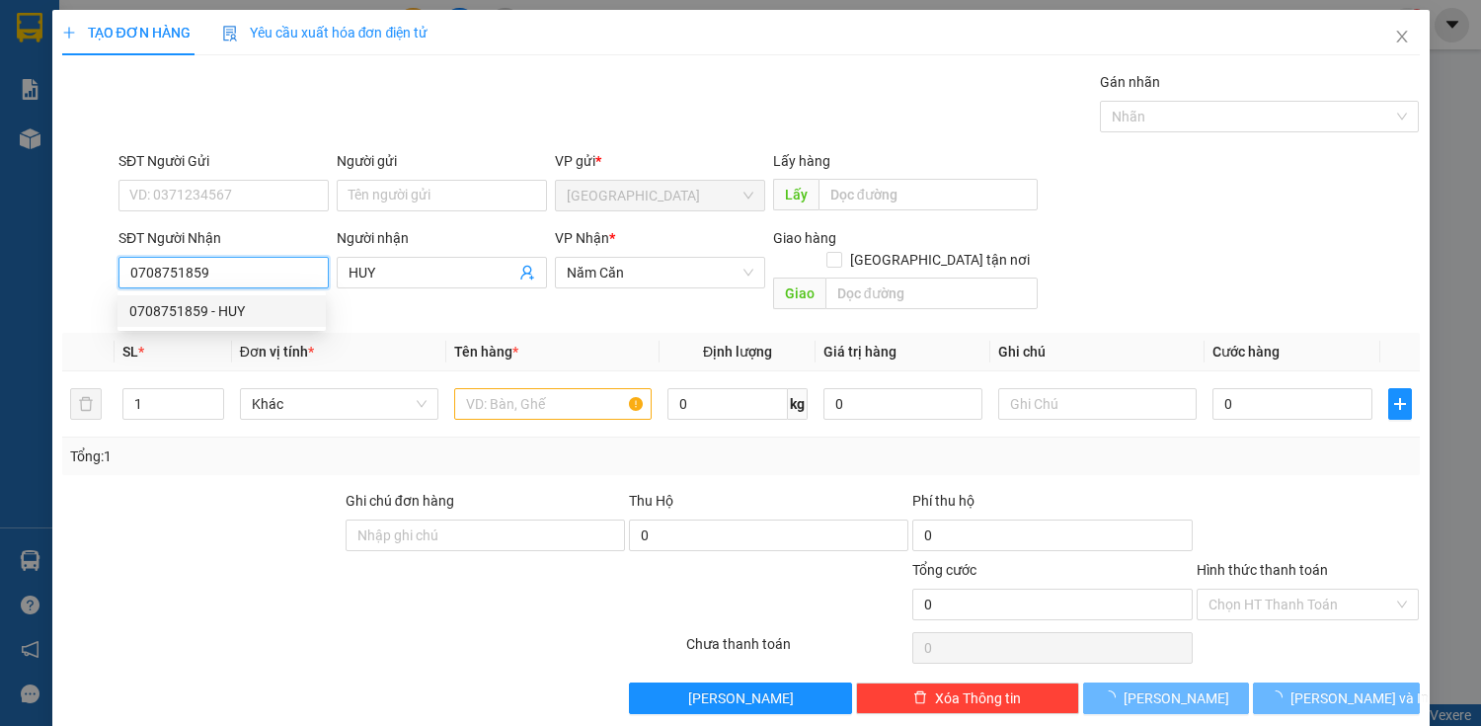
type input "60.000"
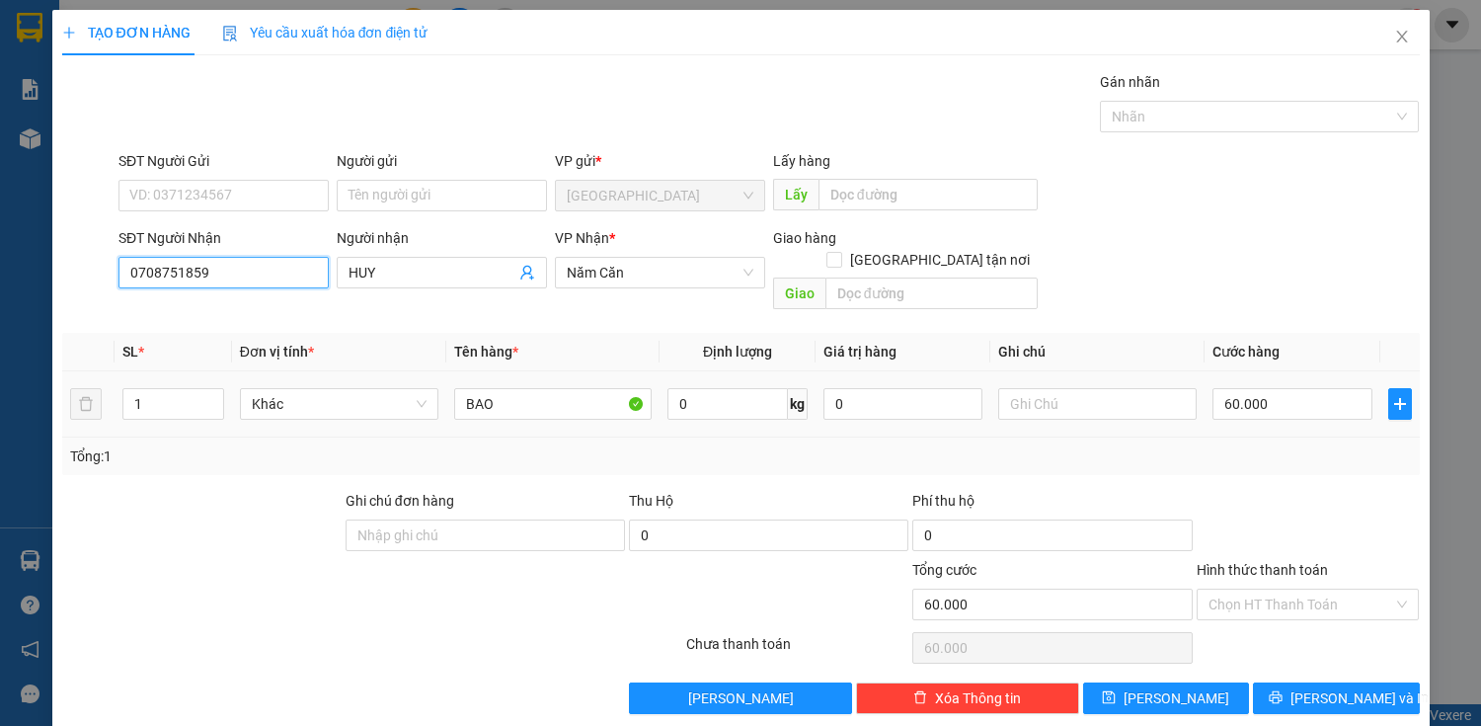
type input "0708751859"
click at [529, 348] on table "SL * Đơn vị tính * Tên hàng * Định lượng Giá trị hàng Ghi chú Cước hàng 1 Khác …" at bounding box center [740, 385] width 1357 height 105
click at [541, 388] on input "BAO" at bounding box center [553, 404] width 198 height 32
type input "0"
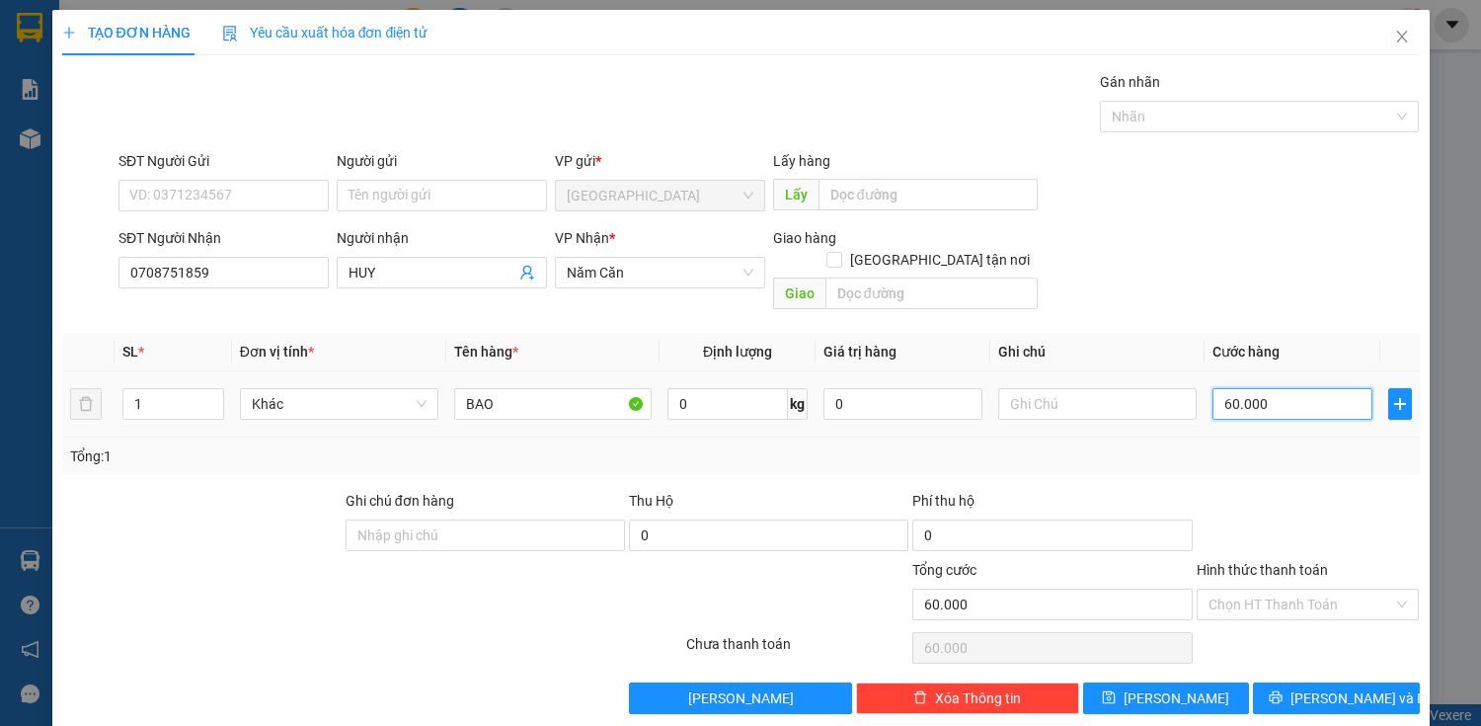
type input "0"
type input "80"
type input "800"
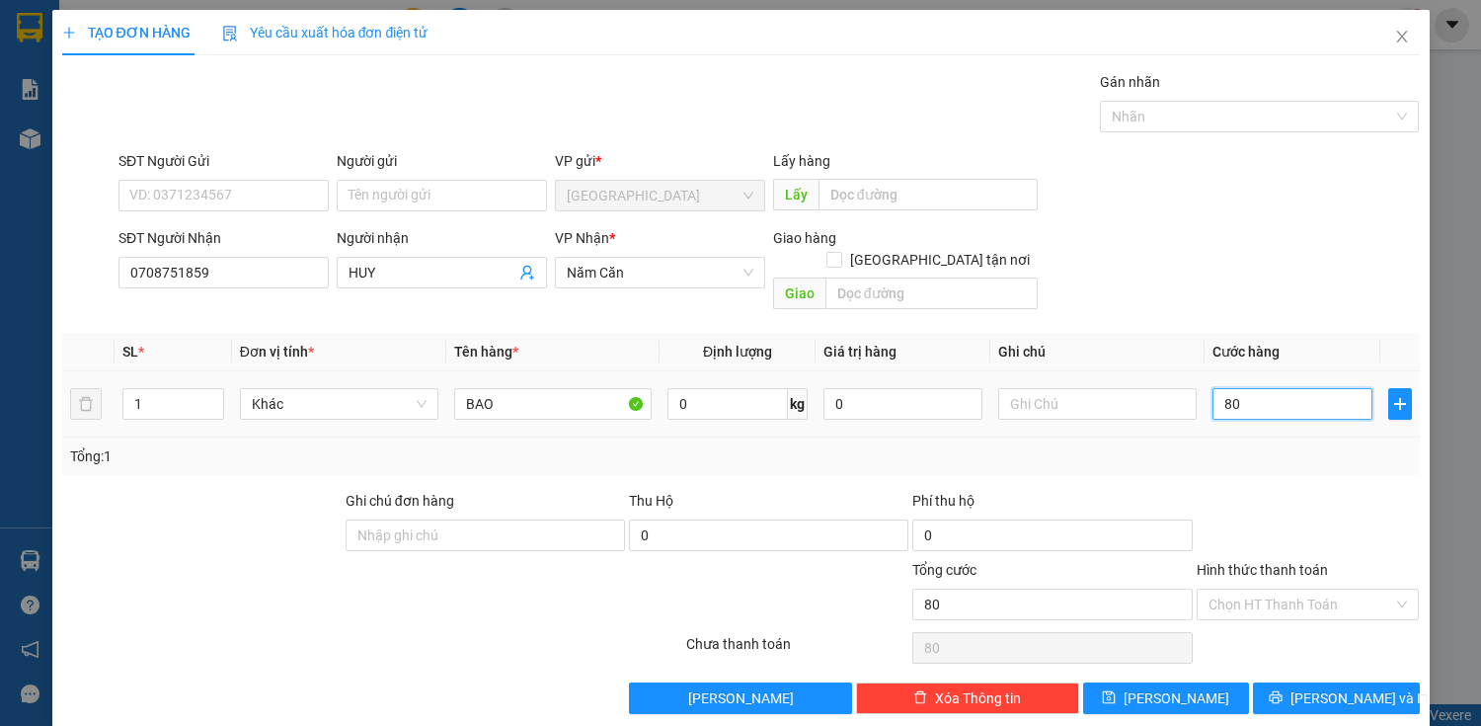
type input "800"
type input "8.000"
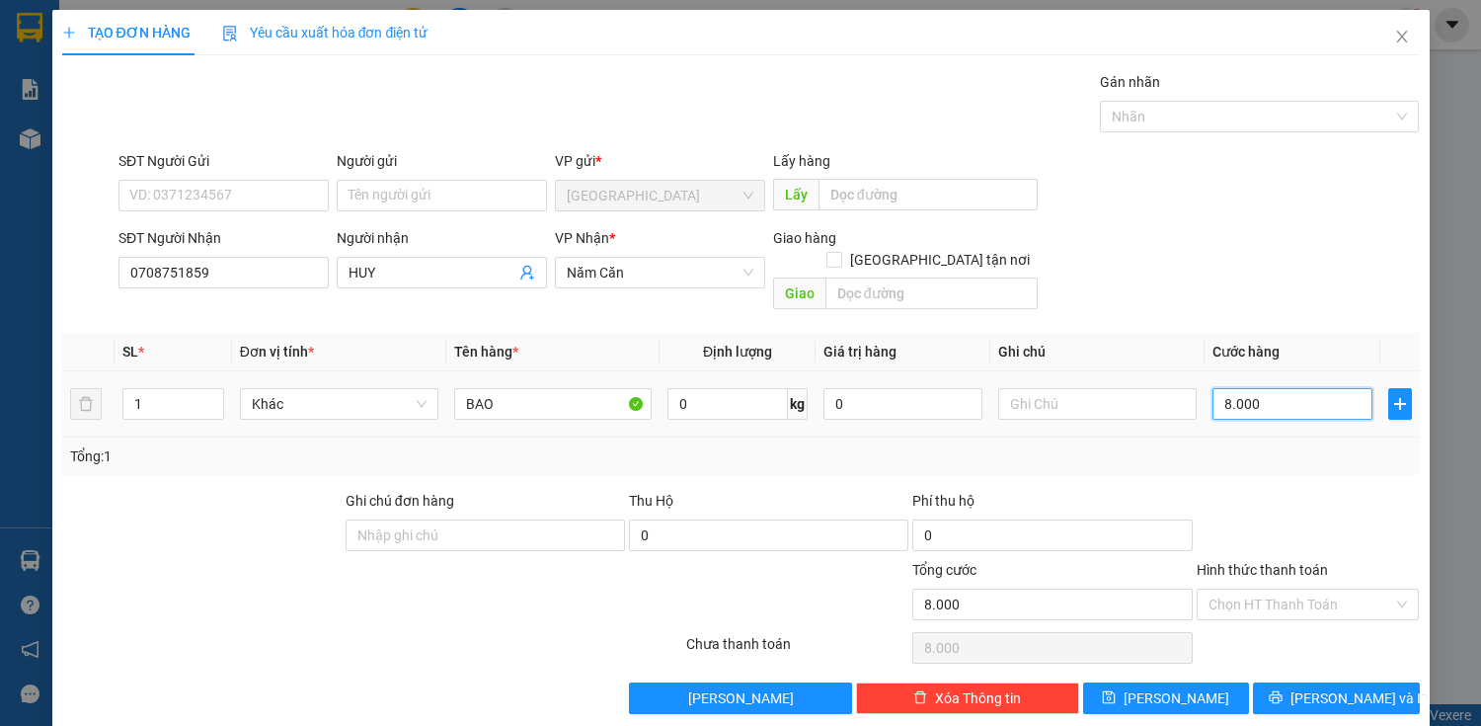
type input "80.000"
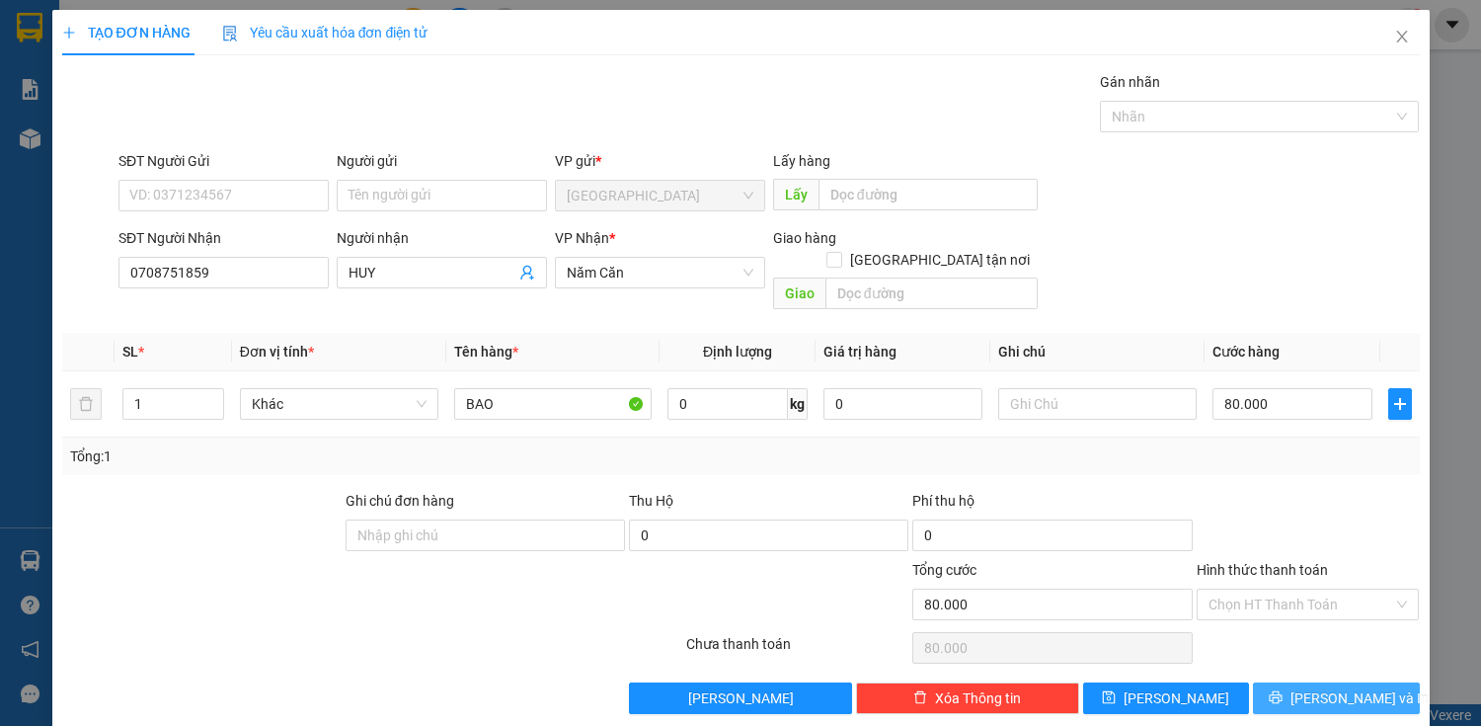
click at [1309, 687] on span "[PERSON_NAME] và In" at bounding box center [1359, 698] width 138 height 22
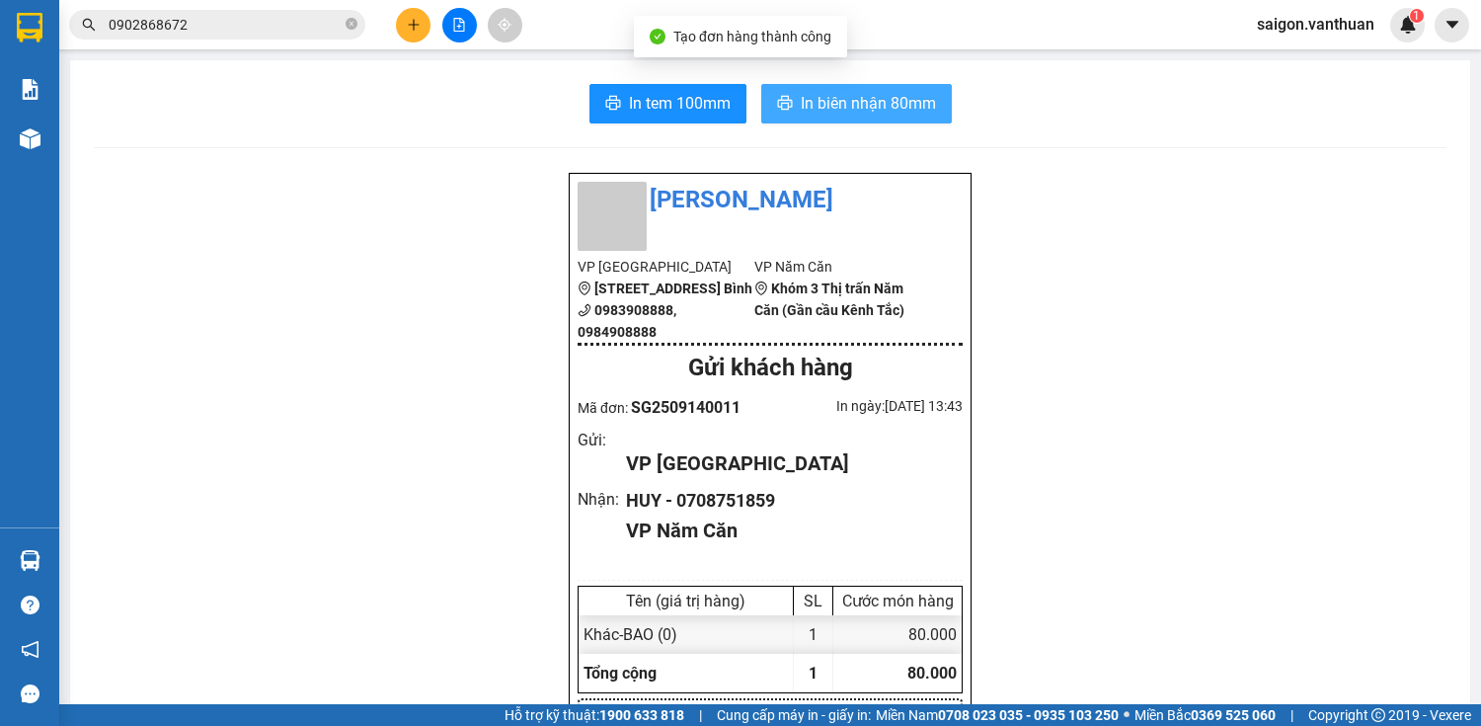
click at [861, 102] on span "In biên nhận 80mm" at bounding box center [868, 103] width 135 height 25
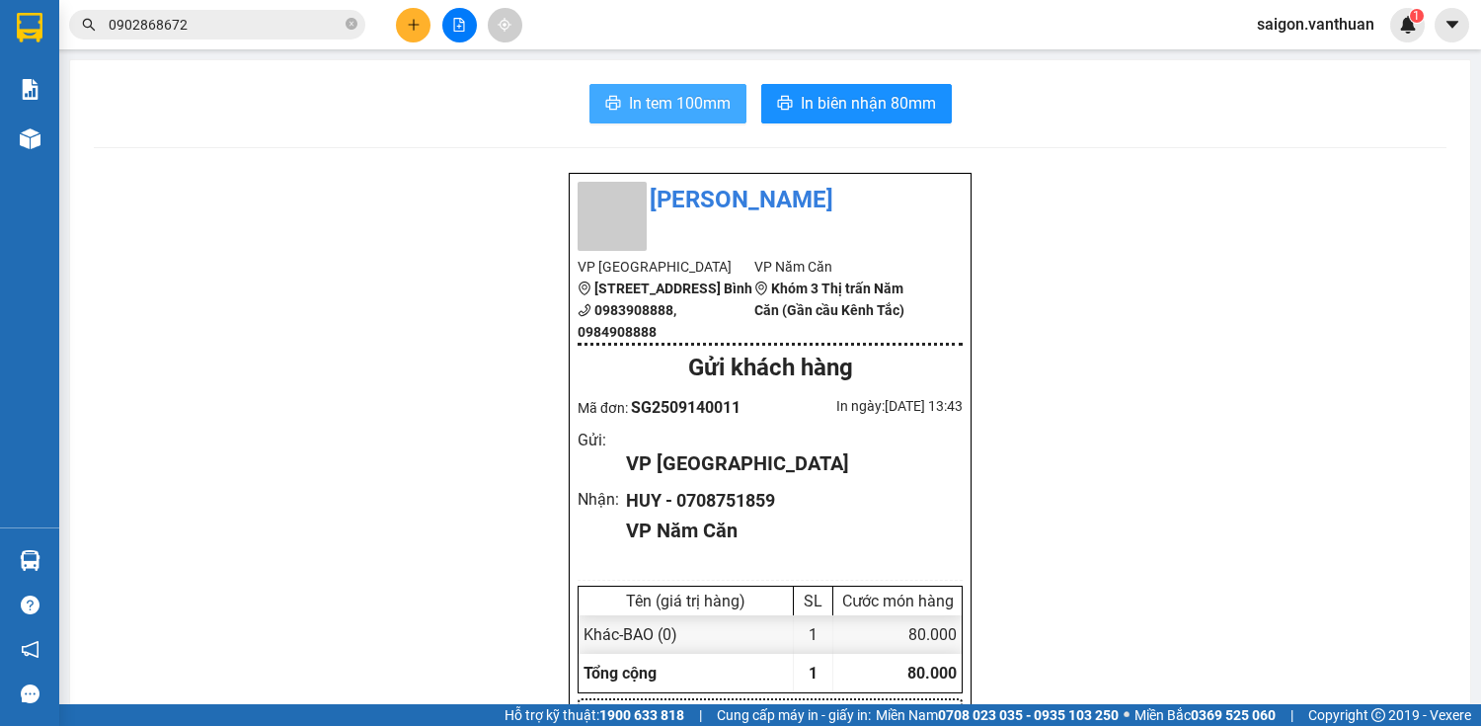
click at [692, 107] on span "In tem 100mm" at bounding box center [680, 103] width 102 height 25
click at [412, 24] on icon "plus" at bounding box center [413, 24] width 11 height 1
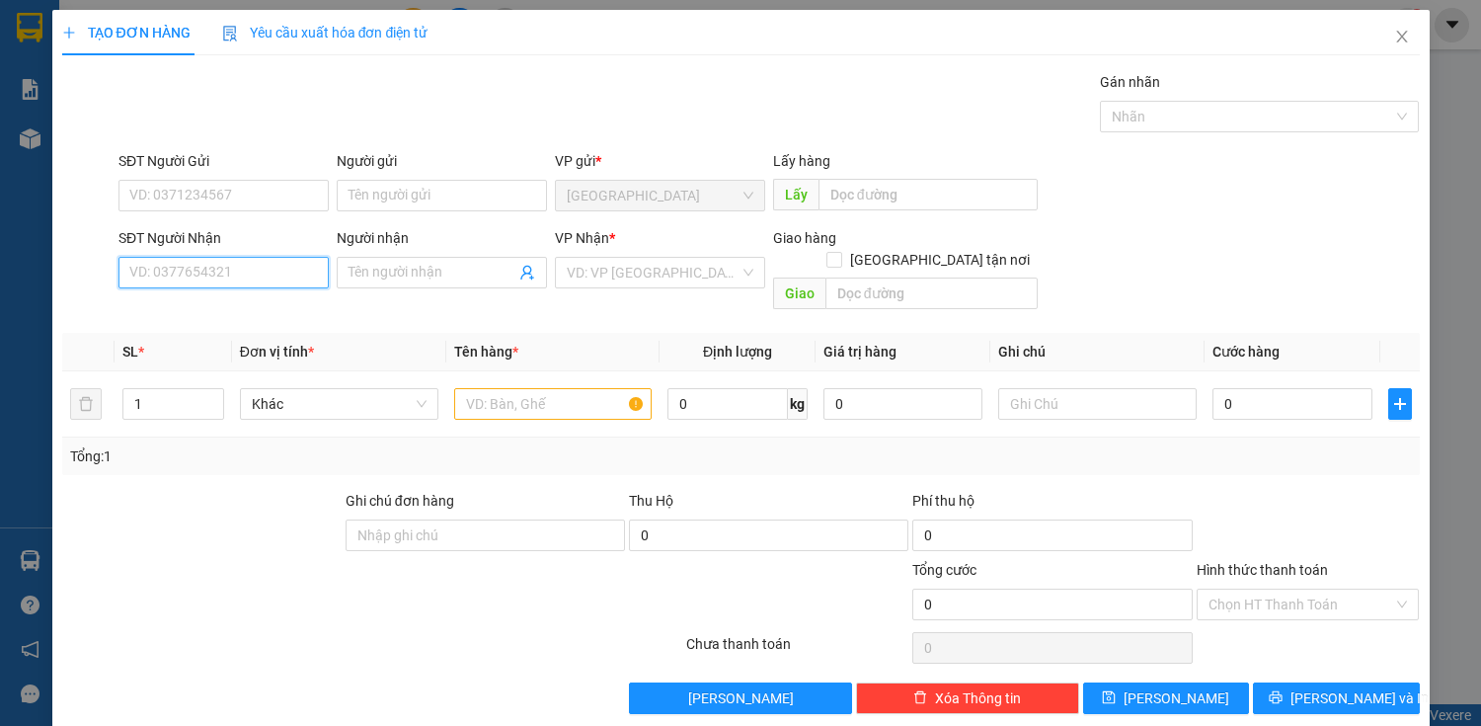
click at [253, 272] on input "SĐT Người Nhận" at bounding box center [223, 273] width 210 height 32
type input "0945970359"
click at [272, 316] on div "0945970359 - MINH" at bounding box center [221, 311] width 185 height 22
type input "MINH"
checkbox input "true"
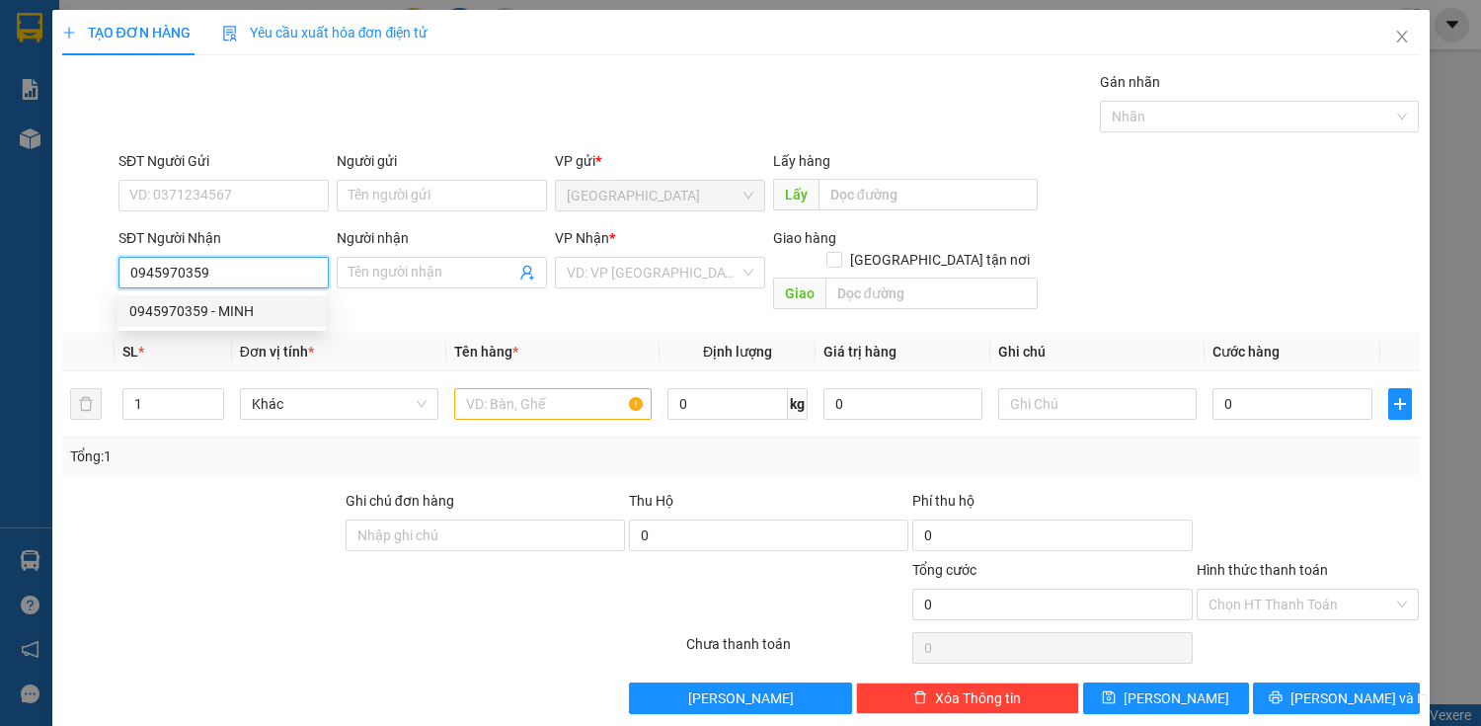
type input "ĐẦM CÙNG"
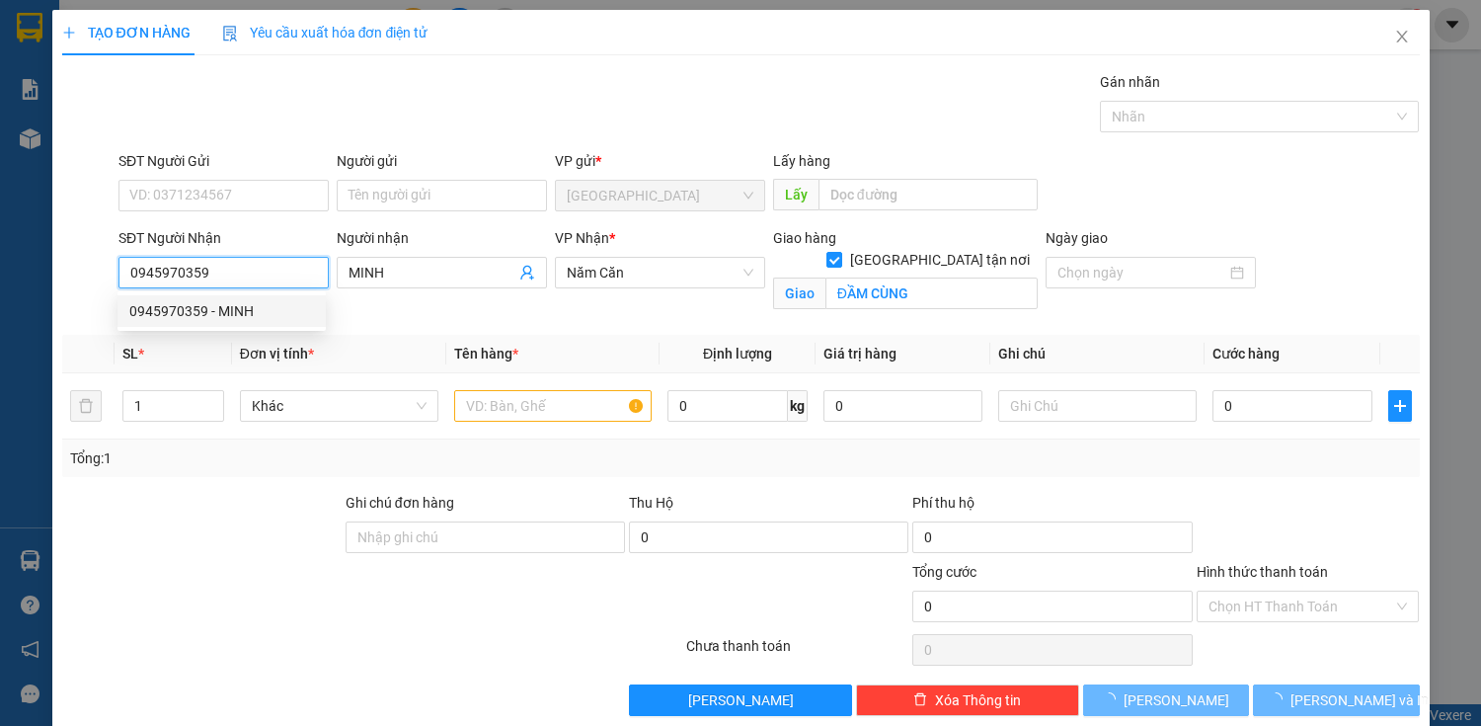
type input "100.000"
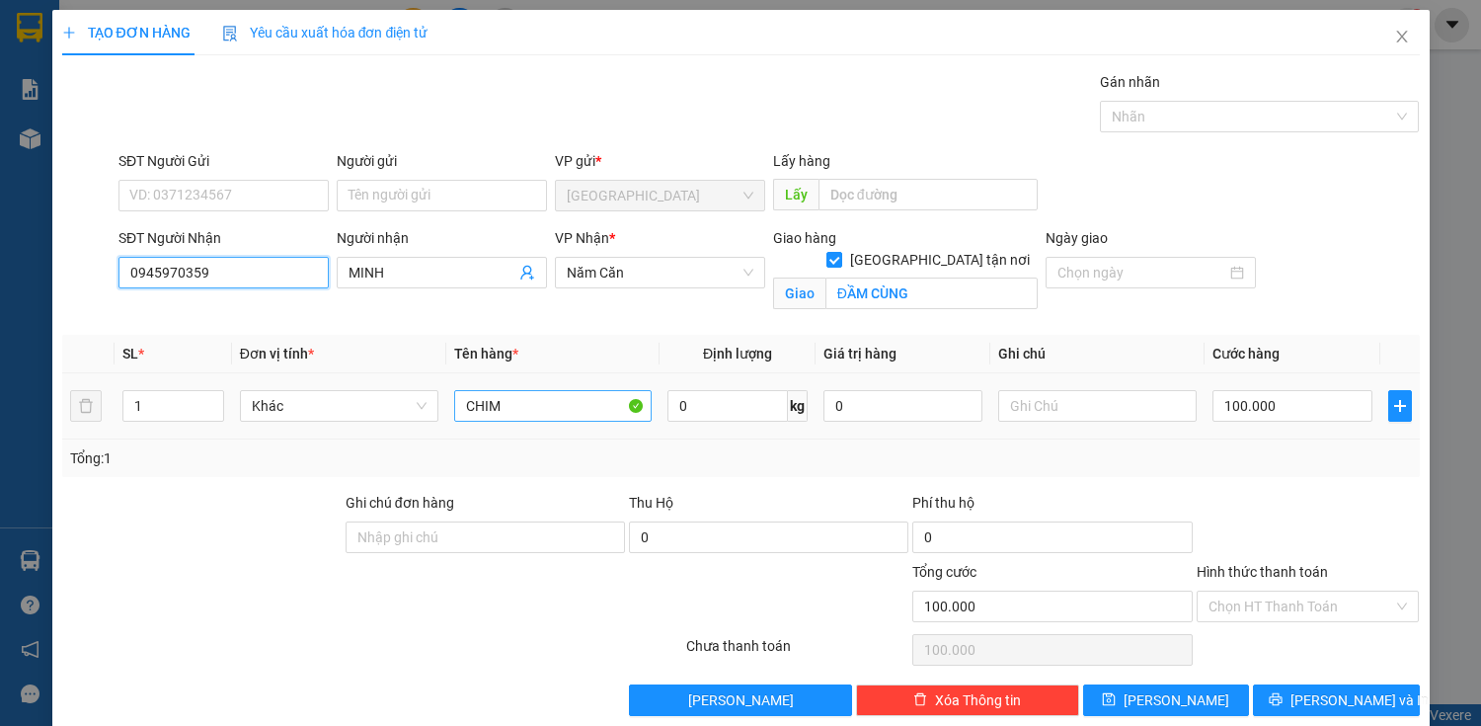
type input "0945970359"
click at [563, 399] on input "CHIM" at bounding box center [553, 406] width 198 height 32
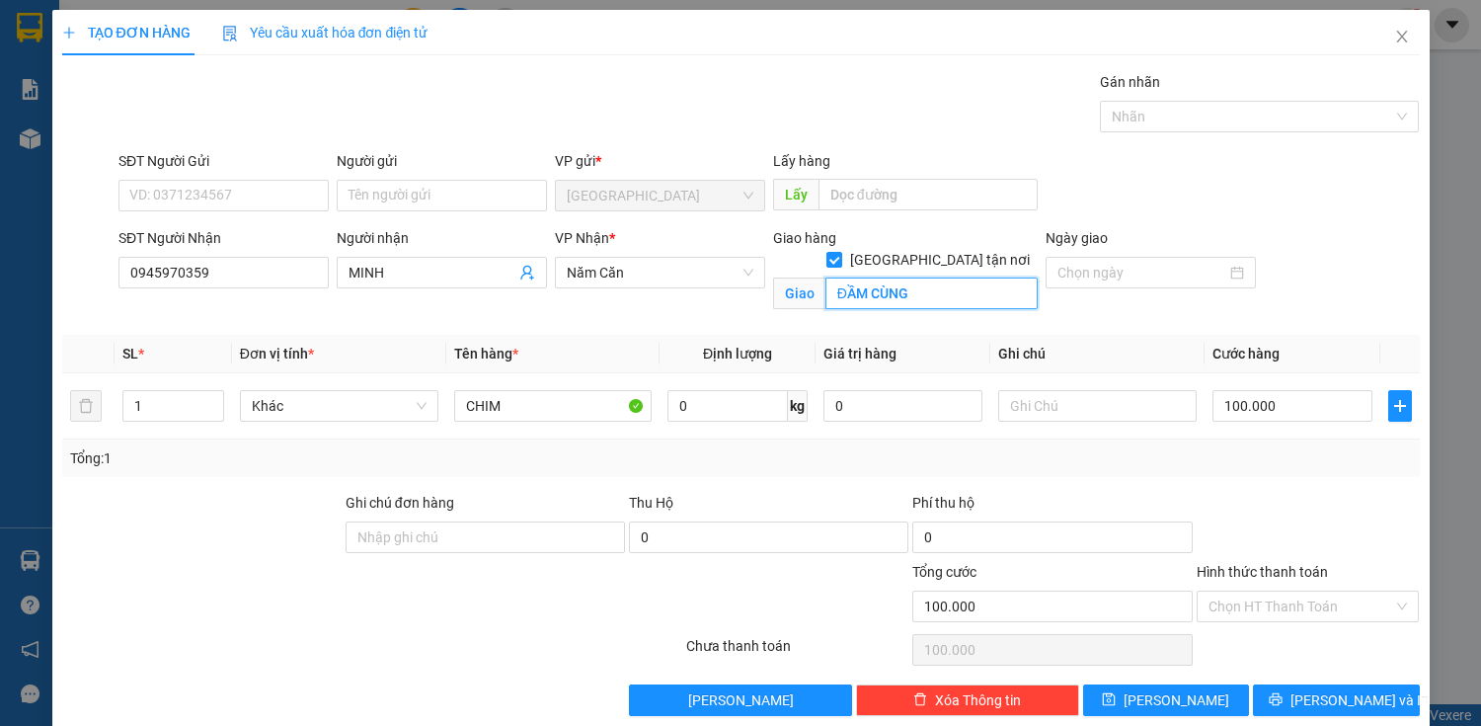
click at [907, 278] on input "ĐẦM CÙNG" at bounding box center [931, 293] width 212 height 32
drag, startPoint x: 647, startPoint y: 415, endPoint x: 626, endPoint y: 412, distance: 20.9
click at [644, 415] on td "CHIM" at bounding box center [553, 406] width 214 height 66
click at [543, 397] on input "CHIM" at bounding box center [553, 406] width 198 height 32
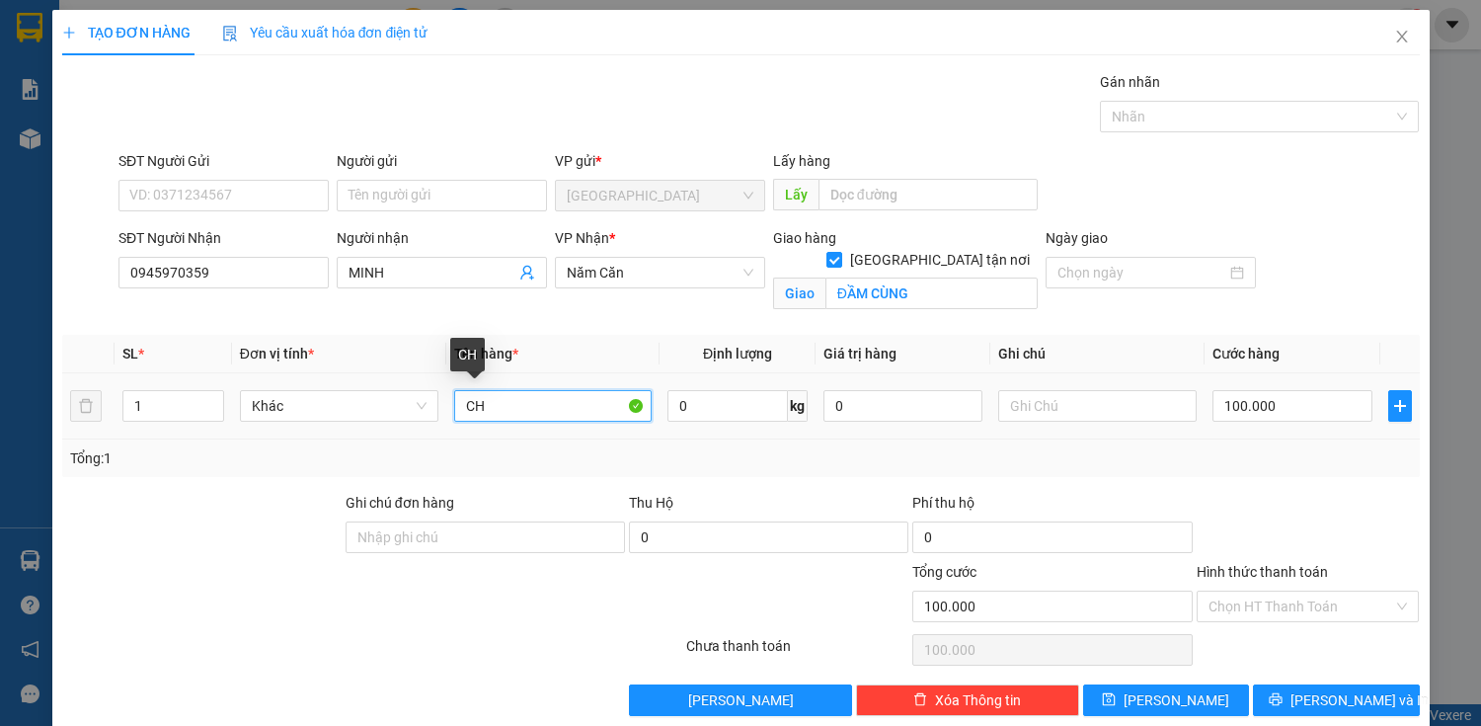
type input "C"
type input "THÙNG"
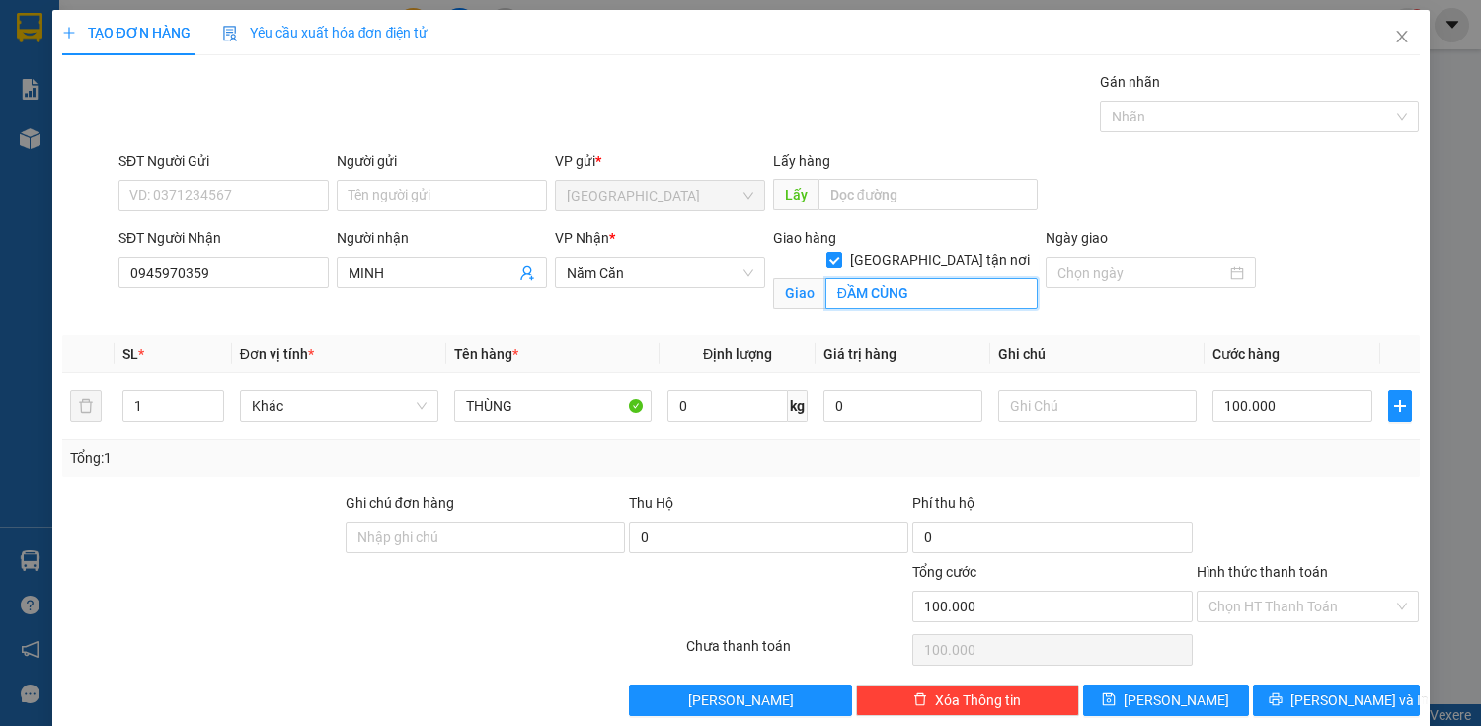
click at [964, 277] on input "ĐẦM CÙNG" at bounding box center [931, 293] width 212 height 32
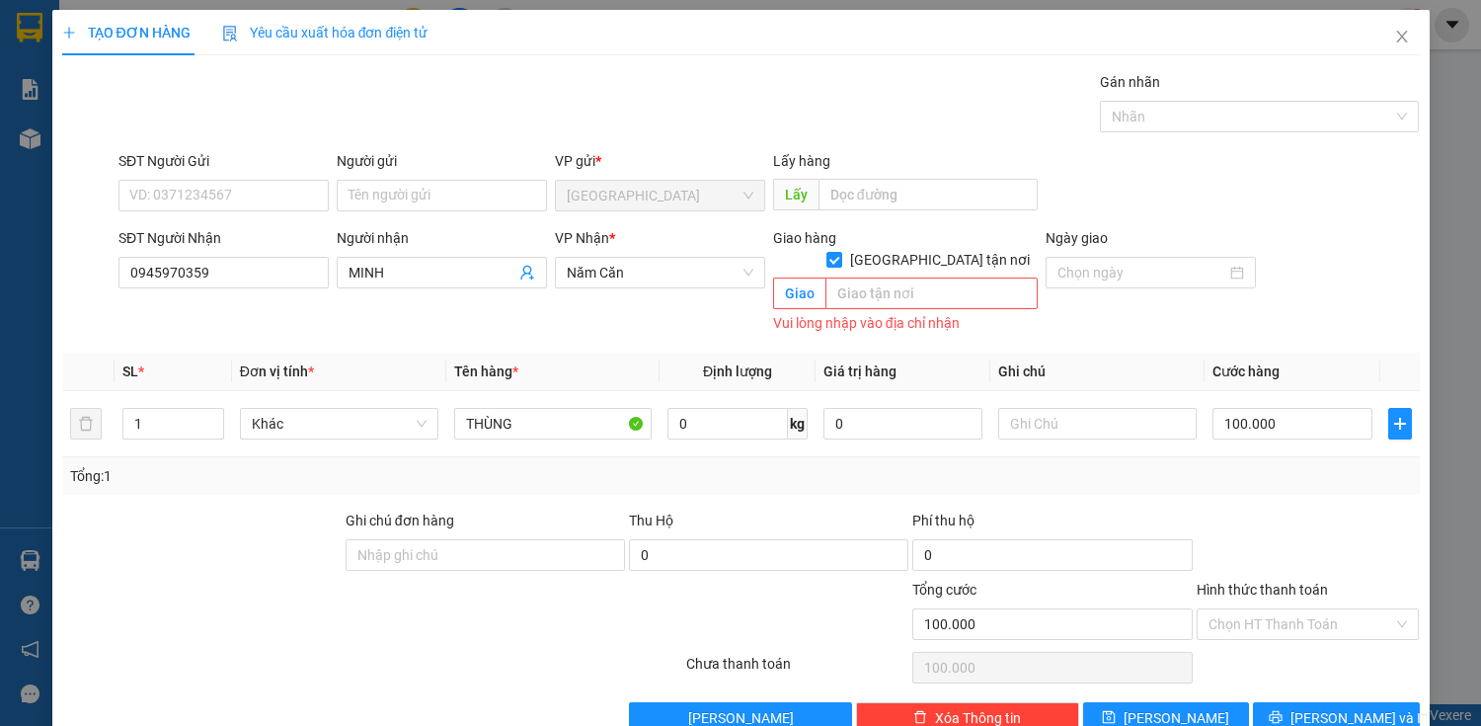
click at [912, 244] on div "Giao hàng [GEOGRAPHIC_DATA] tận nơi" at bounding box center [905, 238] width 265 height 22
click at [916, 242] on div "Giao hàng [GEOGRAPHIC_DATA] tận nơi" at bounding box center [905, 238] width 265 height 22
click at [840, 252] on input "[GEOGRAPHIC_DATA] tận nơi" at bounding box center [833, 259] width 14 height 14
checkbox input "false"
click at [1244, 408] on input "100.000" at bounding box center [1291, 424] width 159 height 32
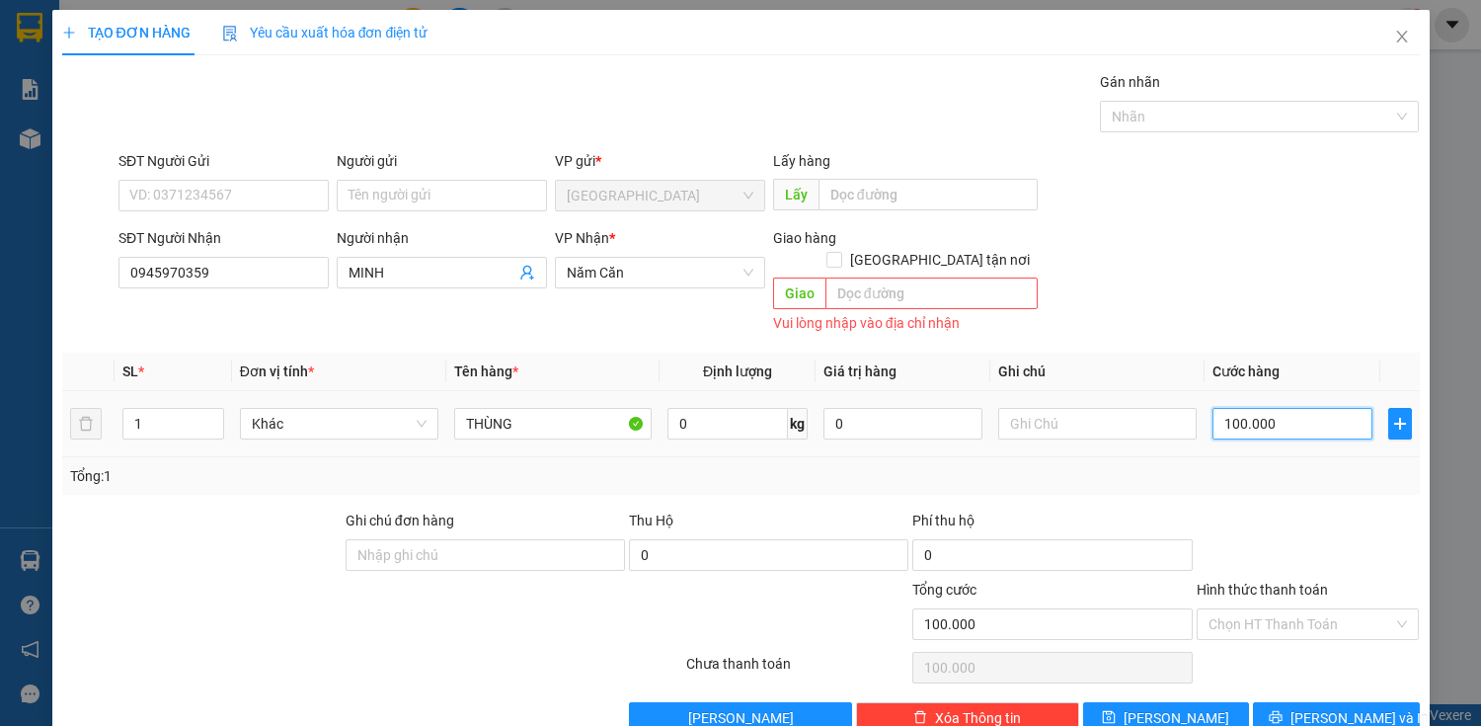
type input "0"
click at [1268, 413] on input "0" at bounding box center [1291, 424] width 159 height 32
click at [1268, 410] on input "0" at bounding box center [1291, 424] width 159 height 32
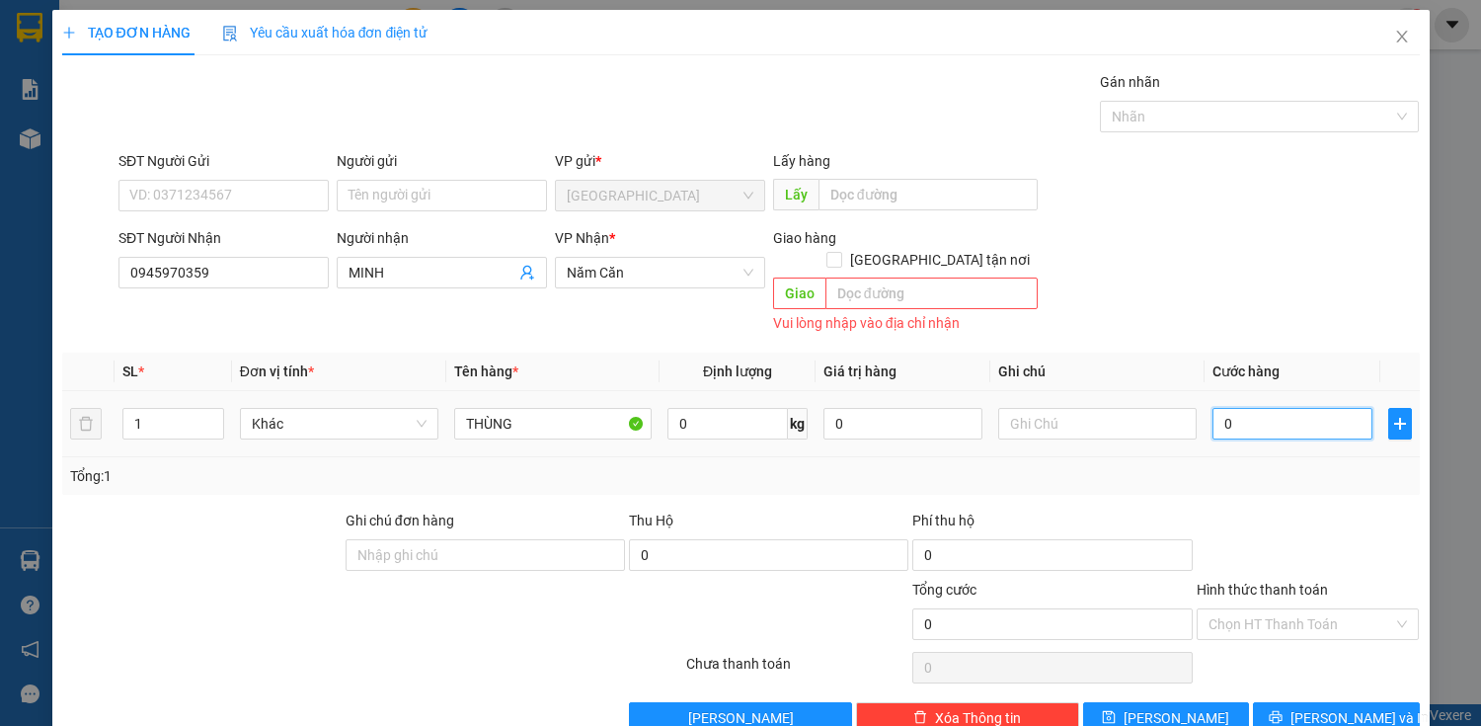
type input "0"
click at [1263, 416] on div "0" at bounding box center [1291, 423] width 159 height 39
click at [1224, 408] on input "0" at bounding box center [1291, 424] width 159 height 32
click at [1212, 408] on input "0" at bounding box center [1291, 424] width 159 height 32
click at [1223, 408] on input "0" at bounding box center [1291, 424] width 159 height 32
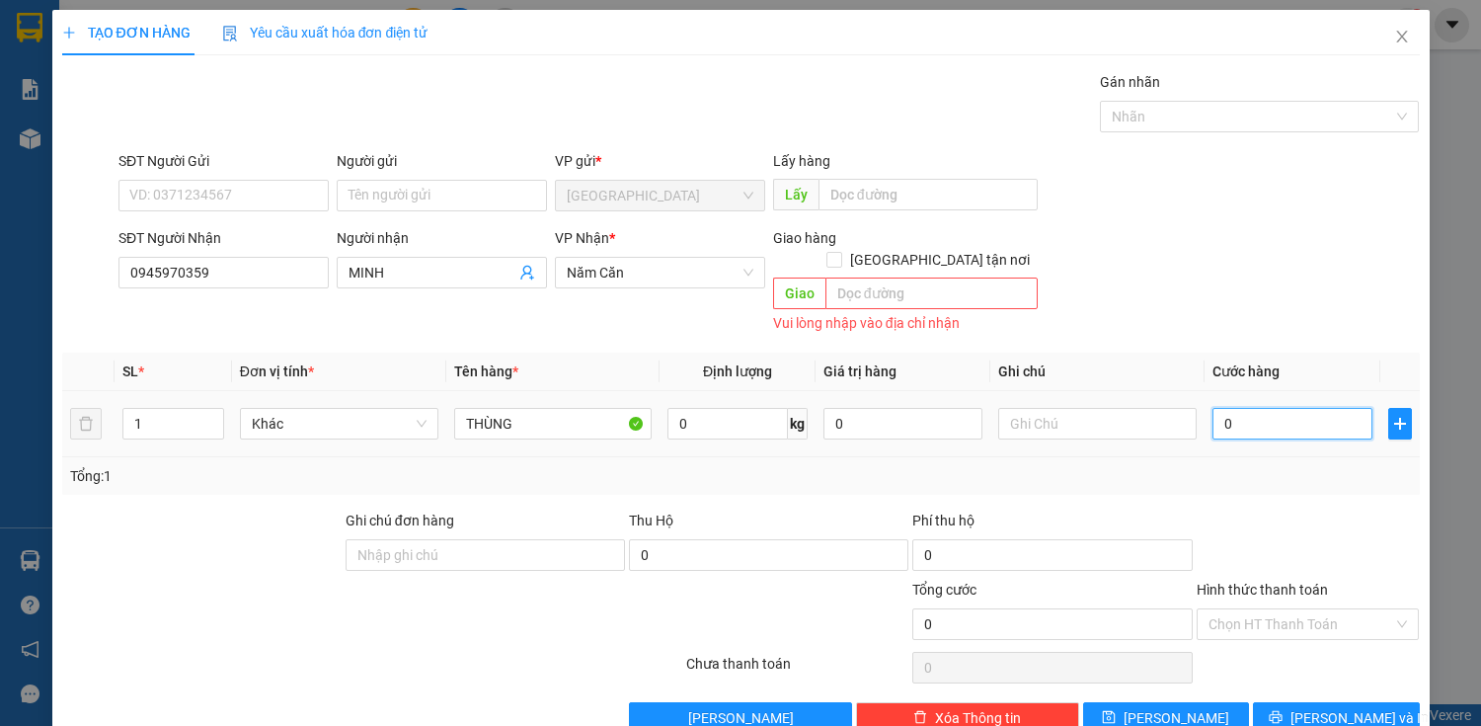
type input "80"
type input "800"
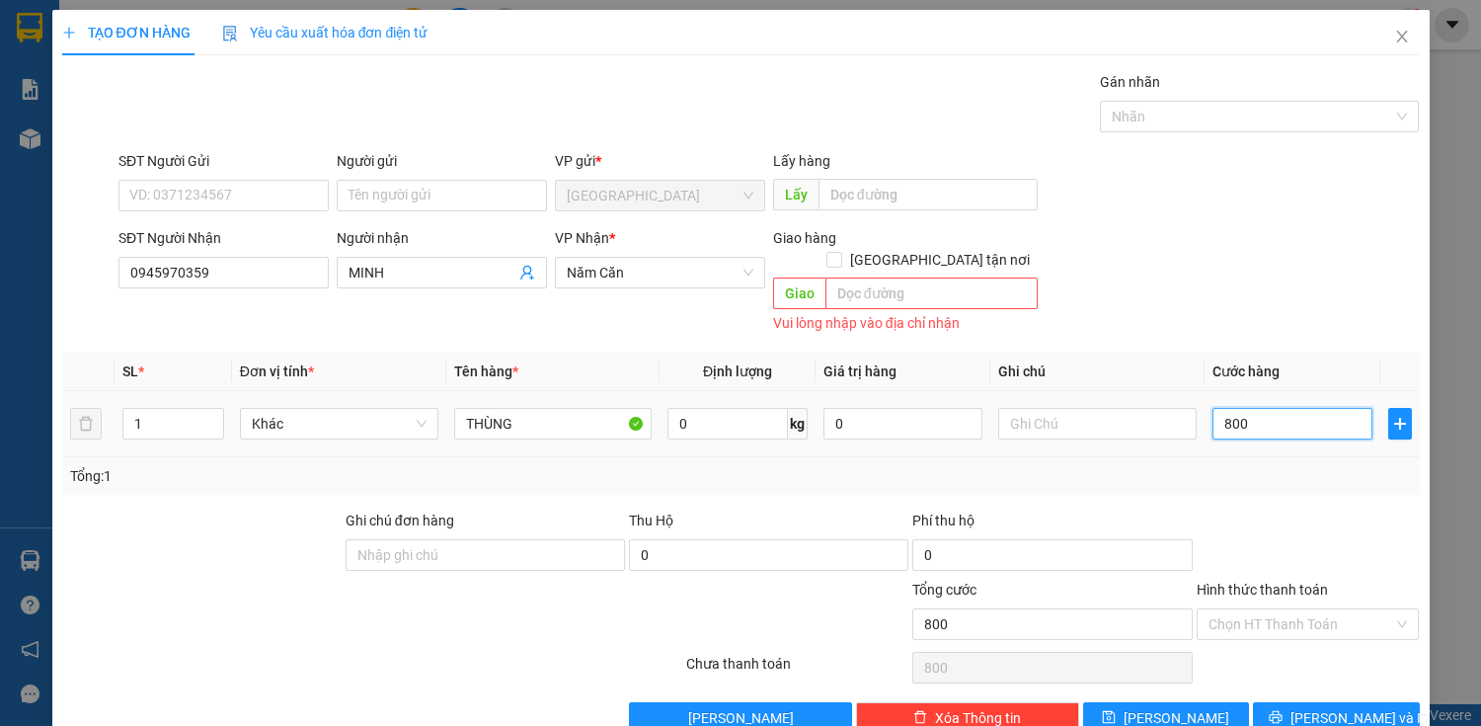
type input "8.000"
type input "80.000"
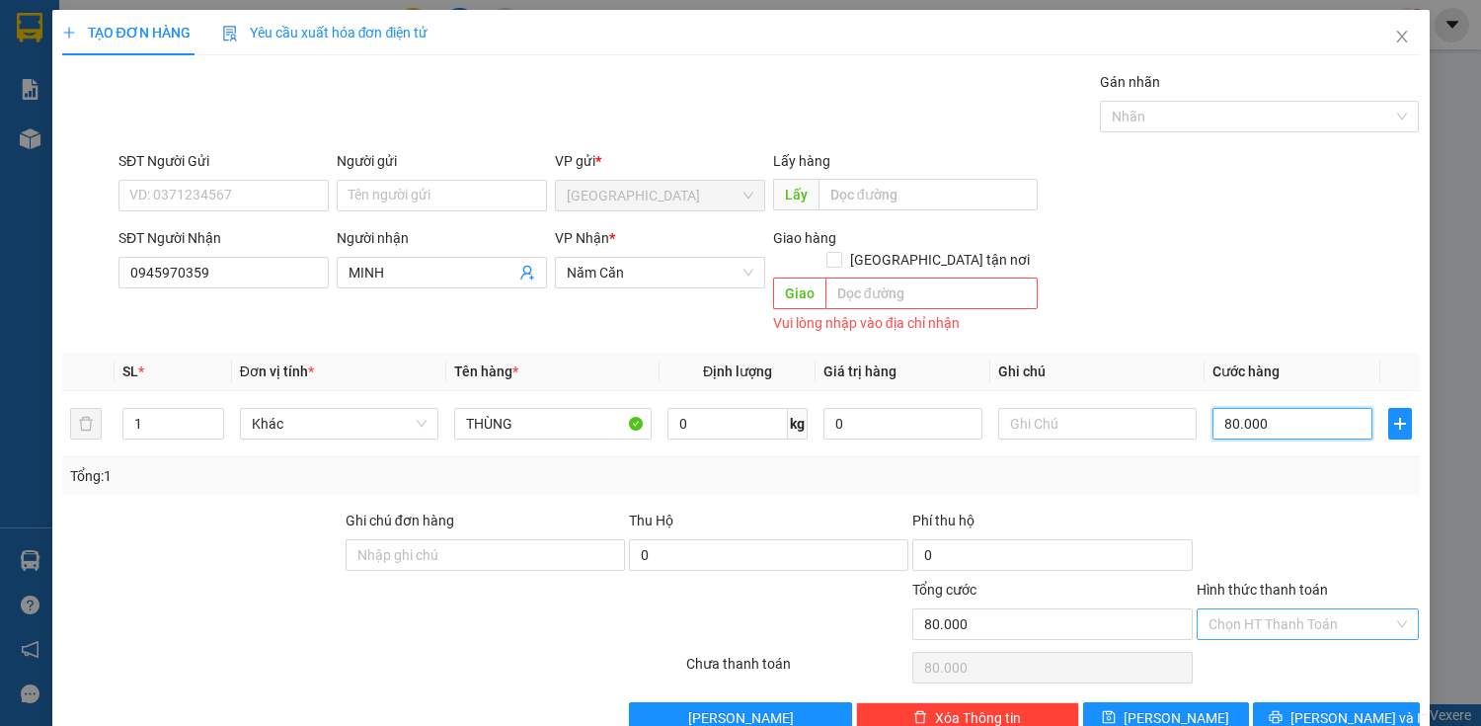
type input "80.000"
drag, startPoint x: 1339, startPoint y: 596, endPoint x: 1301, endPoint y: 616, distance: 42.4
click at [1339, 609] on input "Hình thức thanh toán" at bounding box center [1301, 624] width 186 height 30
drag, startPoint x: 1371, startPoint y: 541, endPoint x: 1342, endPoint y: 583, distance: 51.8
click at [1370, 542] on div at bounding box center [1308, 543] width 227 height 69
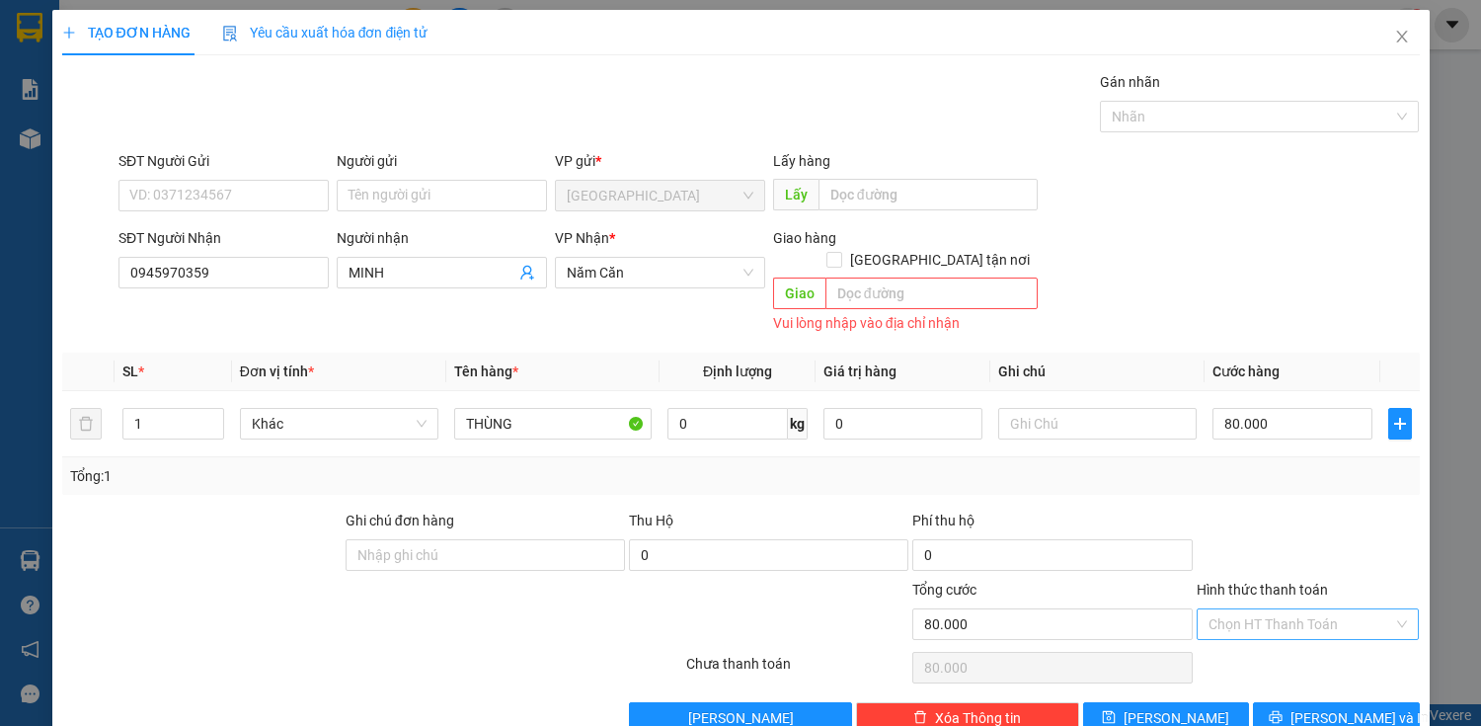
click at [1310, 609] on input "Hình thức thanh toán" at bounding box center [1301, 624] width 186 height 30
drag, startPoint x: 1271, startPoint y: 657, endPoint x: 1275, endPoint y: 642, distance: 15.3
click at [1271, 656] on div "Miễn phí" at bounding box center [1296, 672] width 221 height 32
type input "0"
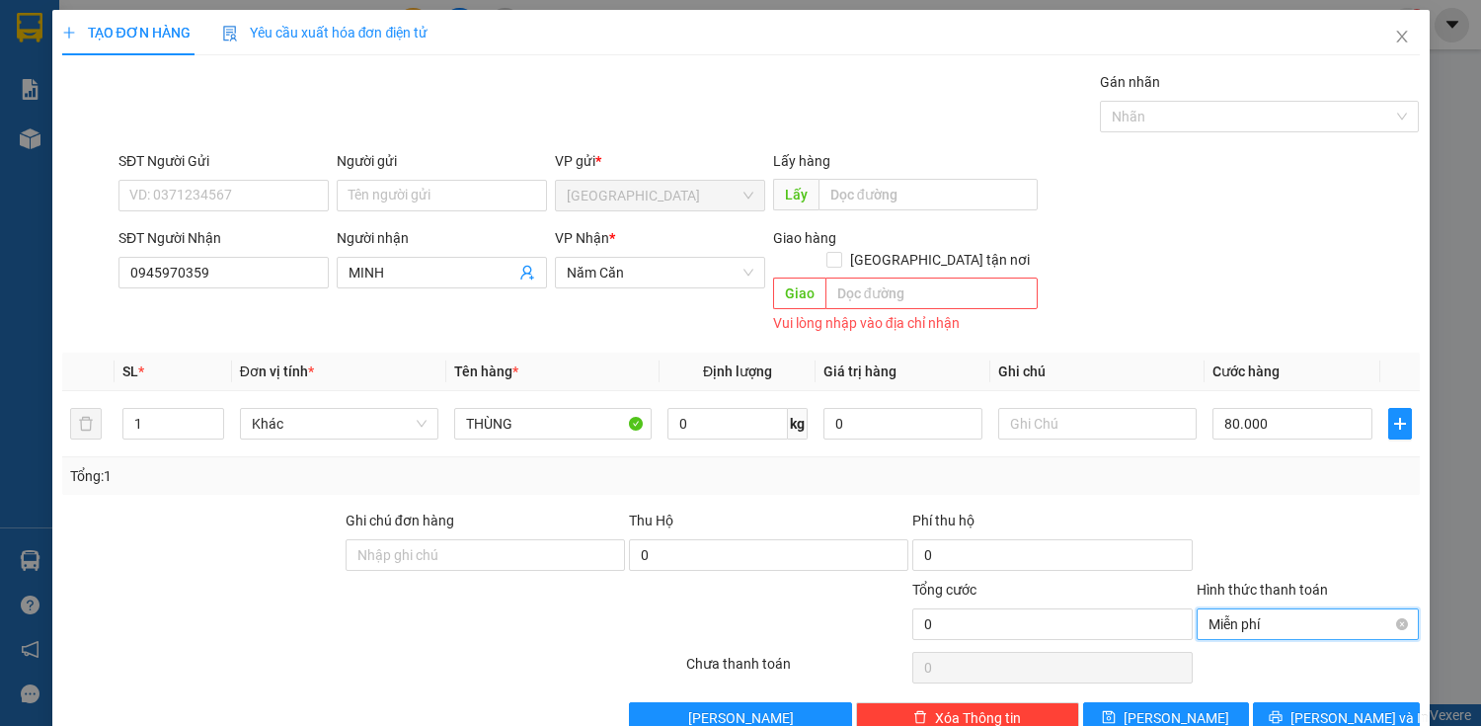
click at [1300, 609] on span "Miễn phí" at bounding box center [1307, 624] width 199 height 30
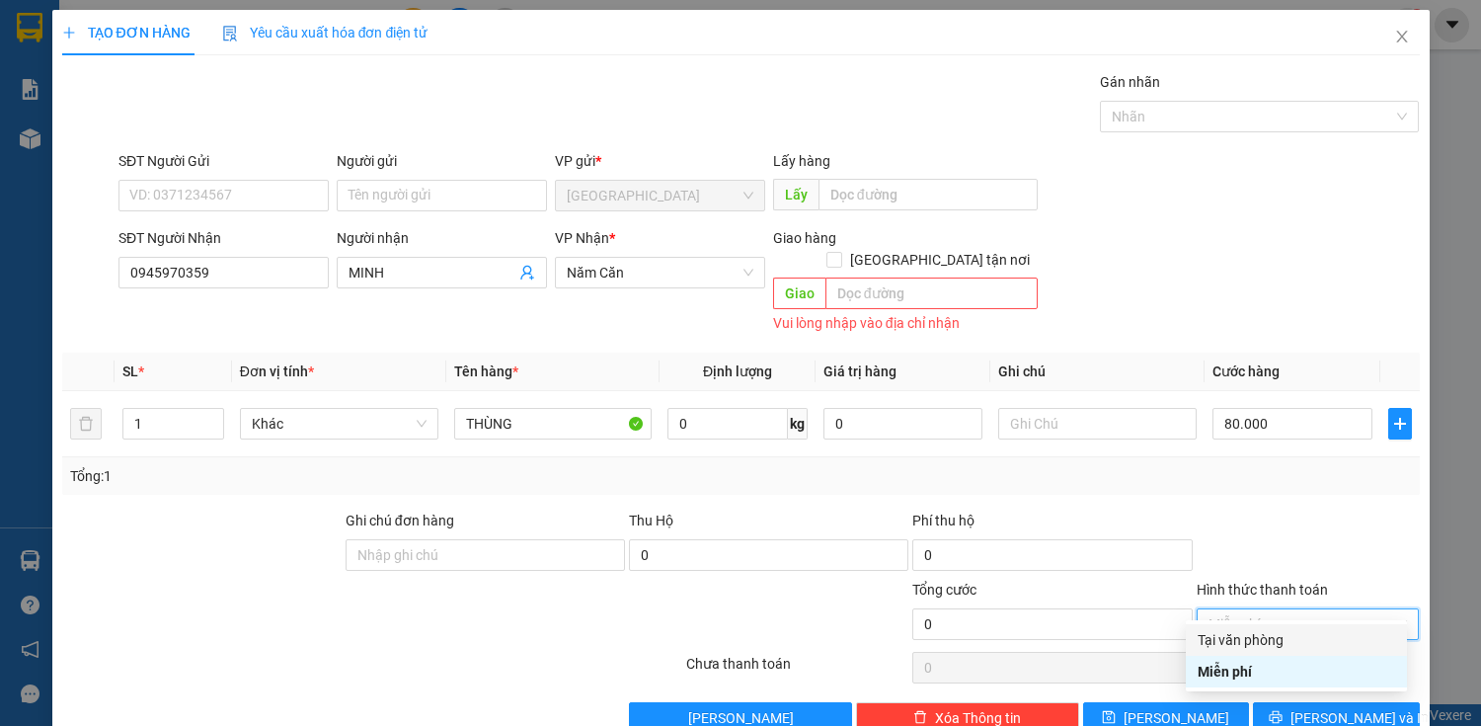
click at [1265, 636] on div "Tại văn phòng" at bounding box center [1296, 640] width 197 height 22
type input "80.000"
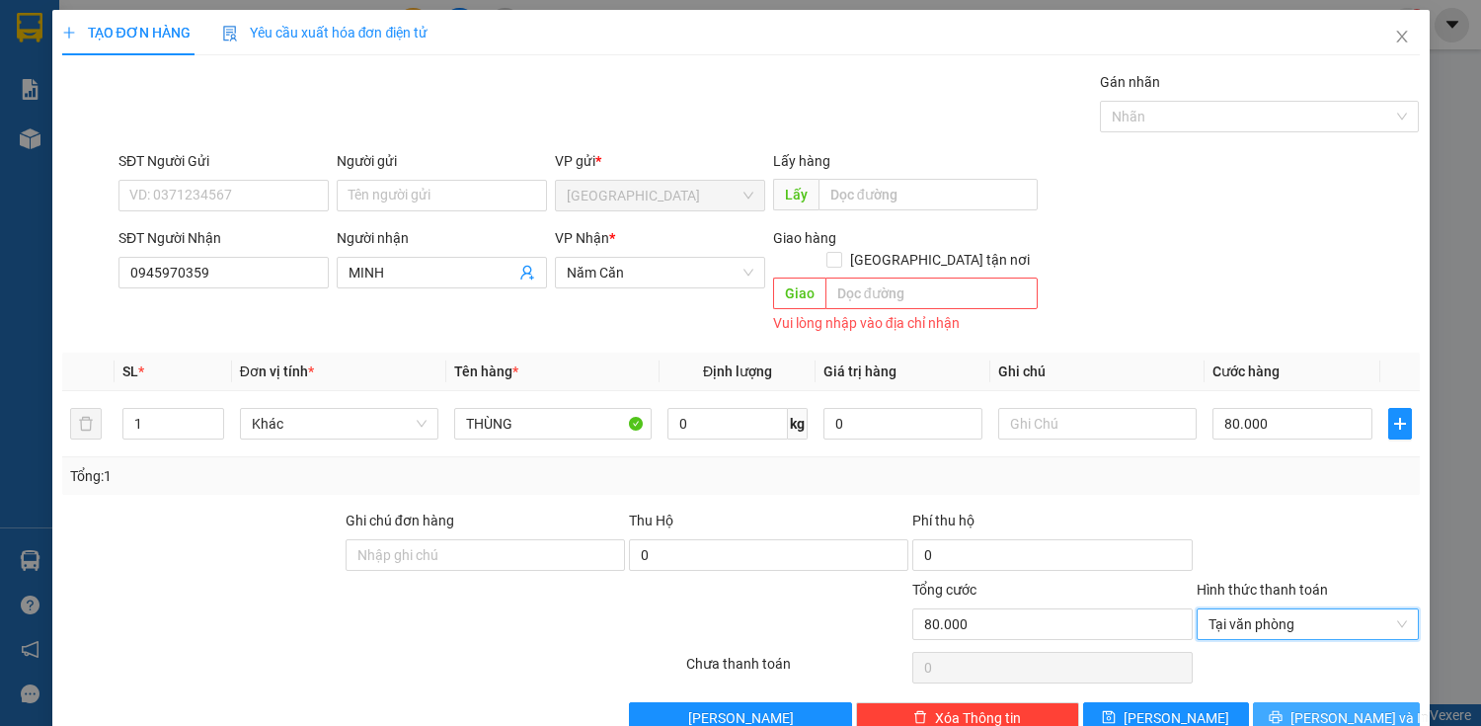
click at [1276, 702] on button "[PERSON_NAME] và In" at bounding box center [1336, 718] width 166 height 32
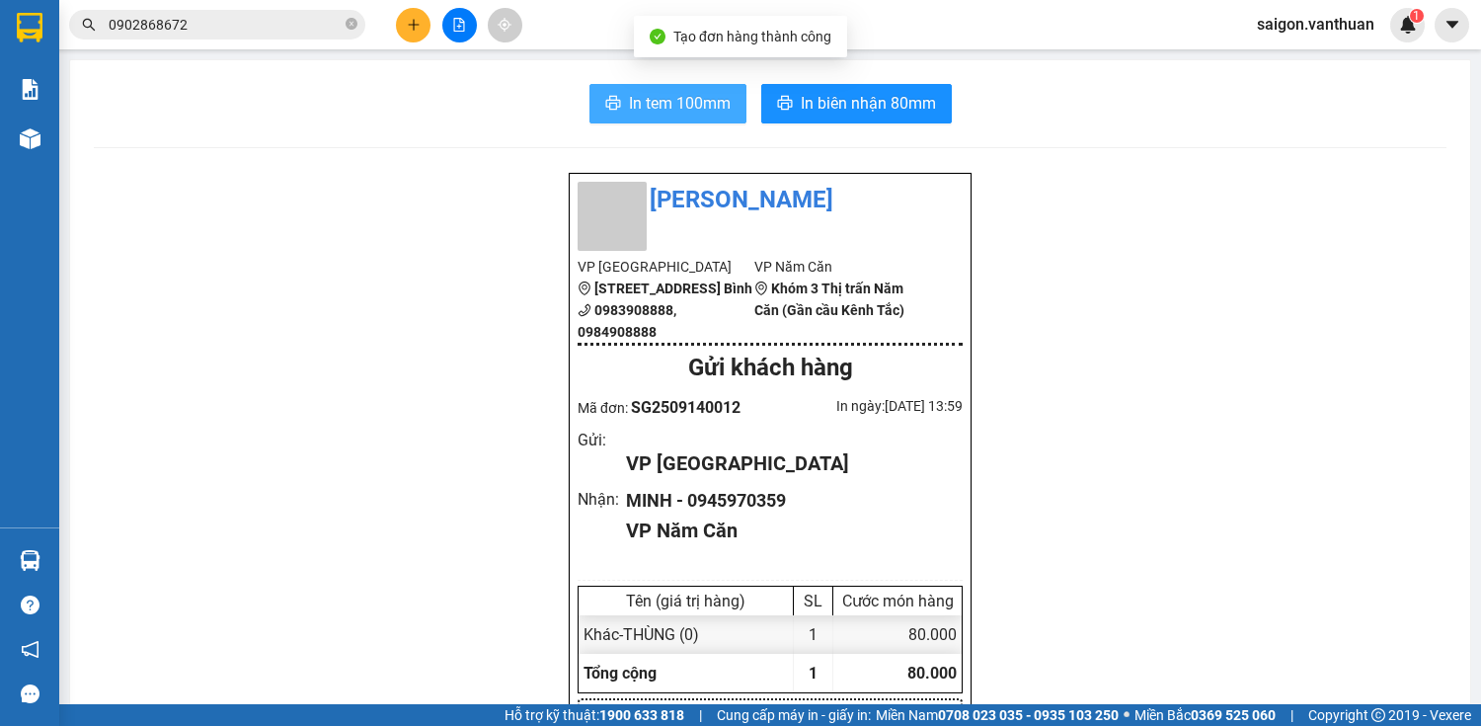
click at [692, 107] on span "In tem 100mm" at bounding box center [680, 103] width 102 height 25
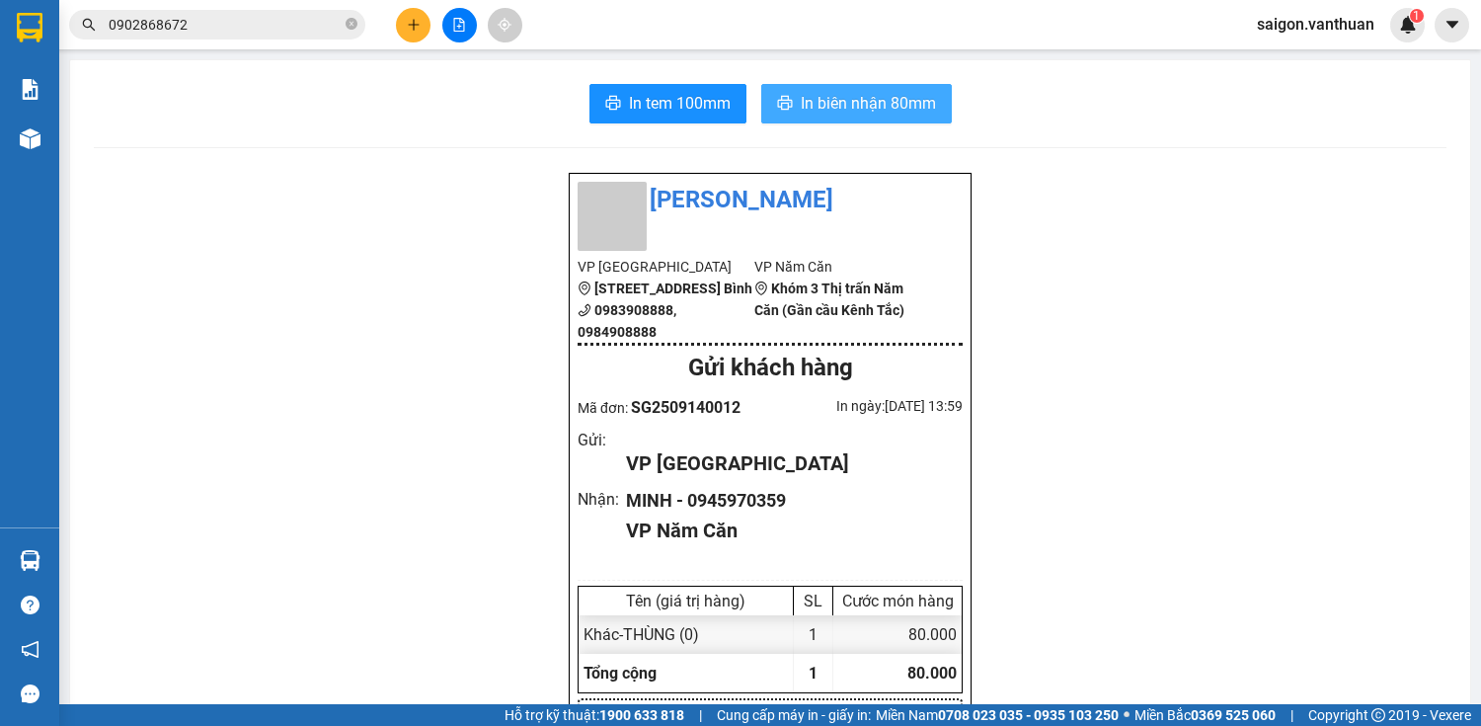
click at [790, 101] on button "In biên nhận 80mm" at bounding box center [856, 103] width 191 height 39
click at [415, 21] on icon "plus" at bounding box center [414, 25] width 14 height 14
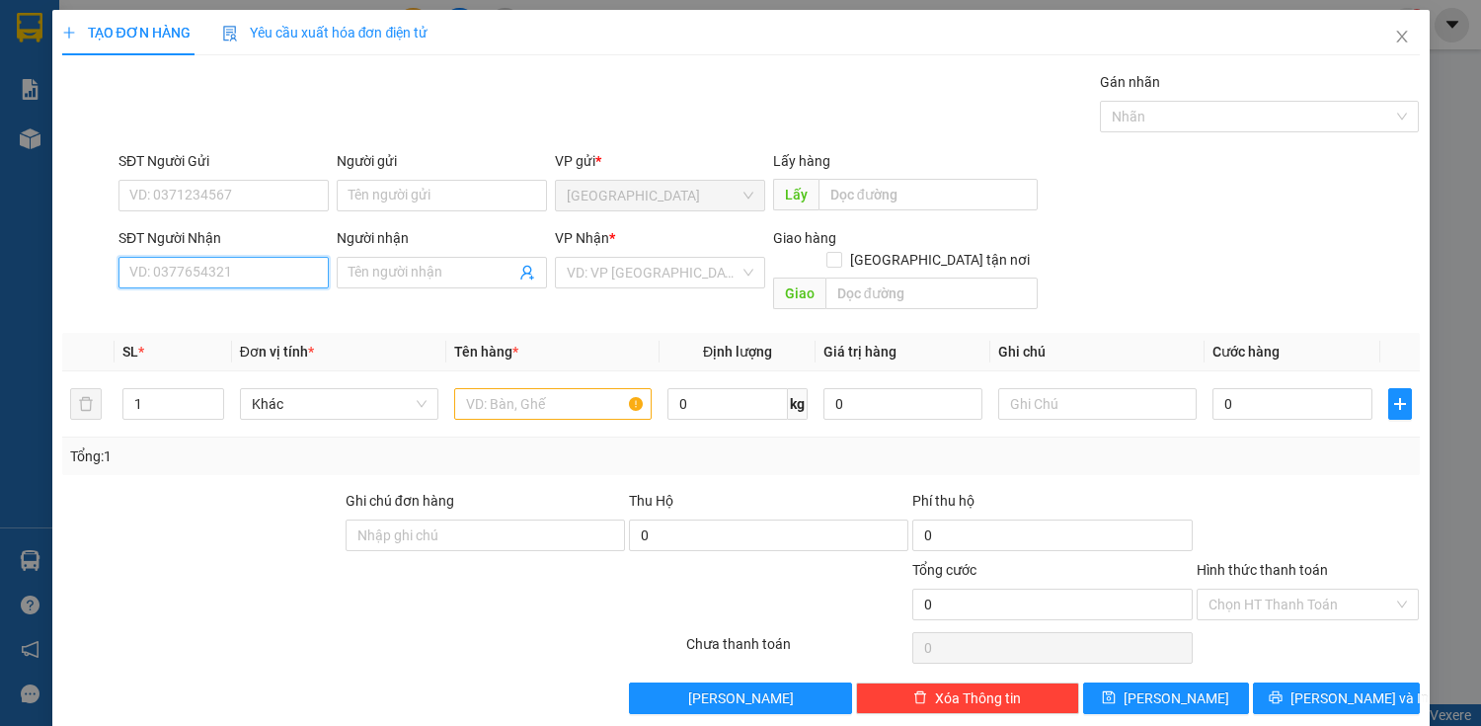
drag, startPoint x: 271, startPoint y: 267, endPoint x: 265, endPoint y: 253, distance: 15.5
click at [271, 266] on input "SĐT Người Nhận" at bounding box center [223, 273] width 210 height 32
click at [253, 250] on div "SĐT Người Nhận" at bounding box center [223, 242] width 210 height 30
click at [254, 276] on input "SĐT Người Nhận" at bounding box center [223, 273] width 210 height 32
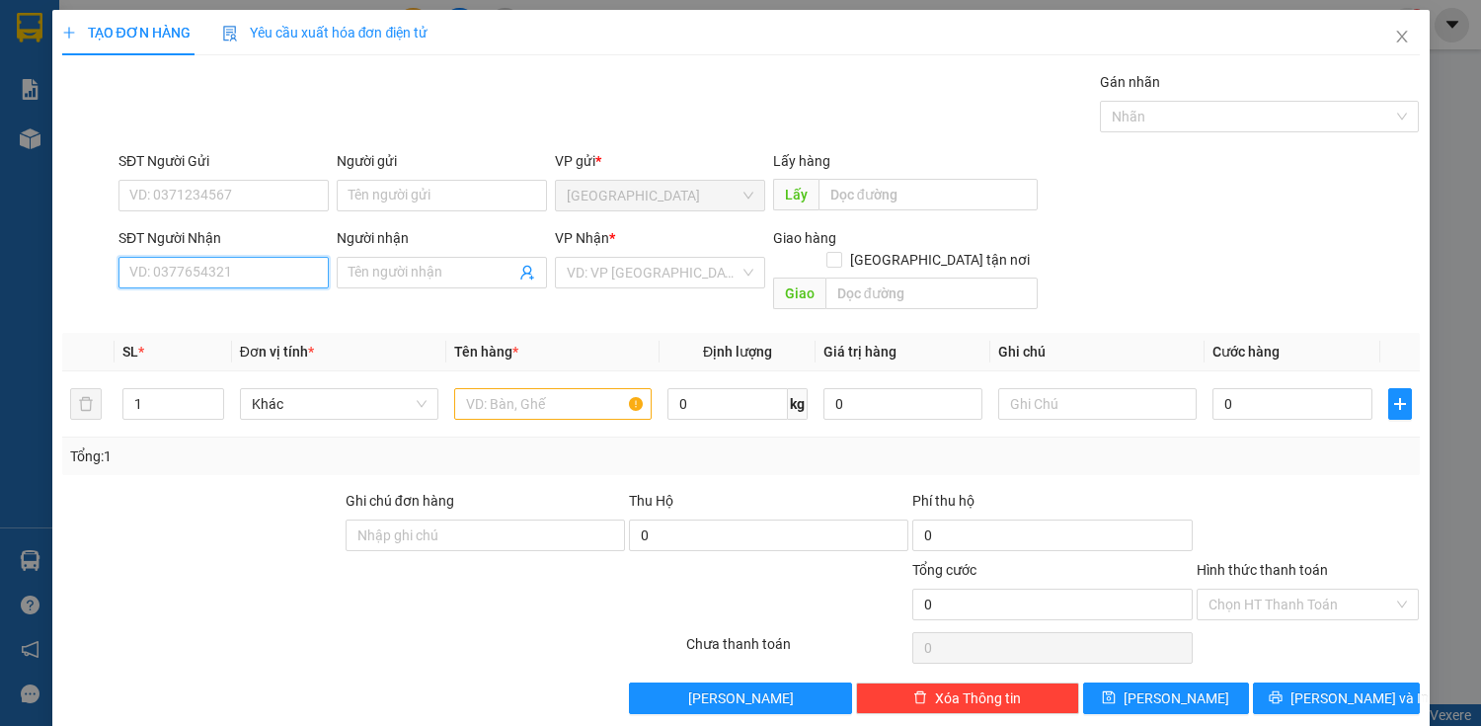
click at [255, 276] on input "SĐT Người Nhận" at bounding box center [223, 273] width 210 height 32
type input "0919919056"
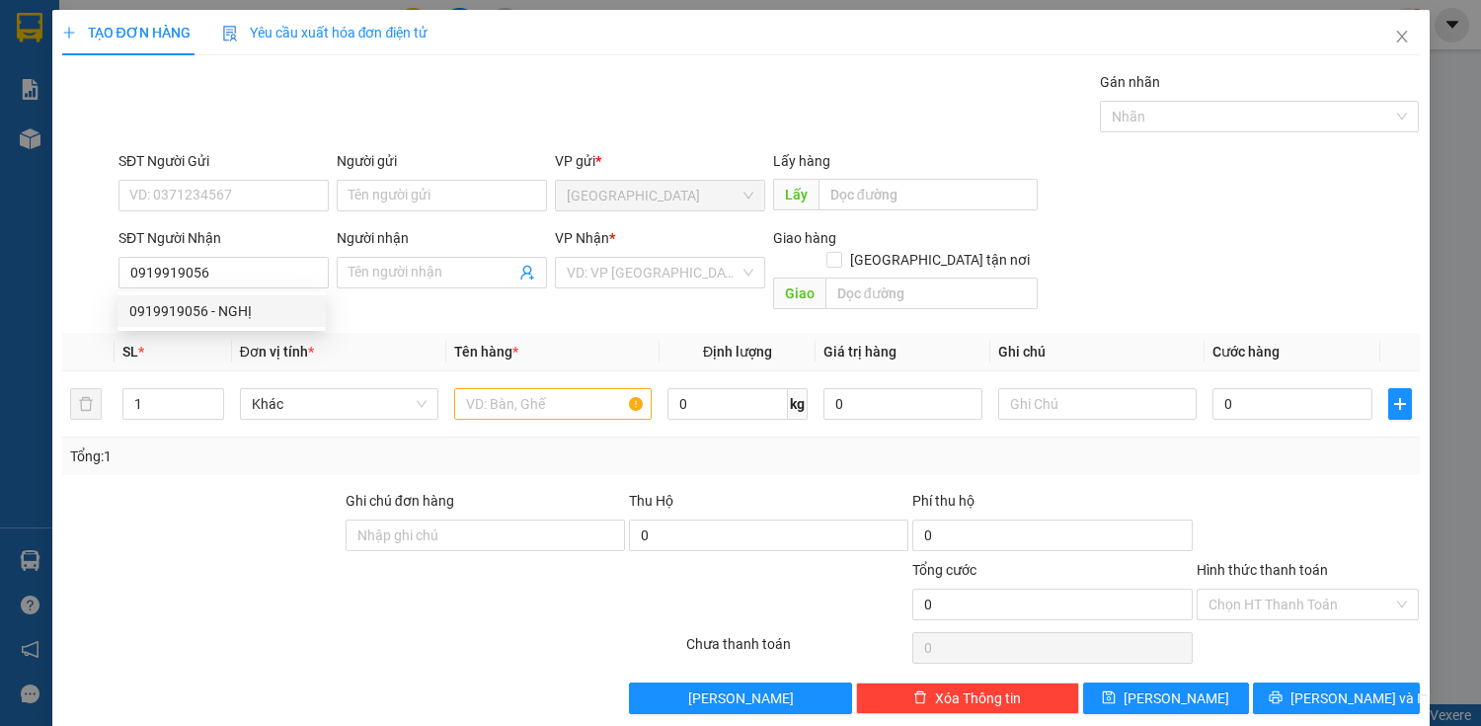
click at [292, 344] on span "Đơn vị tính *" at bounding box center [277, 352] width 74 height 16
click at [293, 344] on span "Đơn vị tính *" at bounding box center [277, 352] width 74 height 16
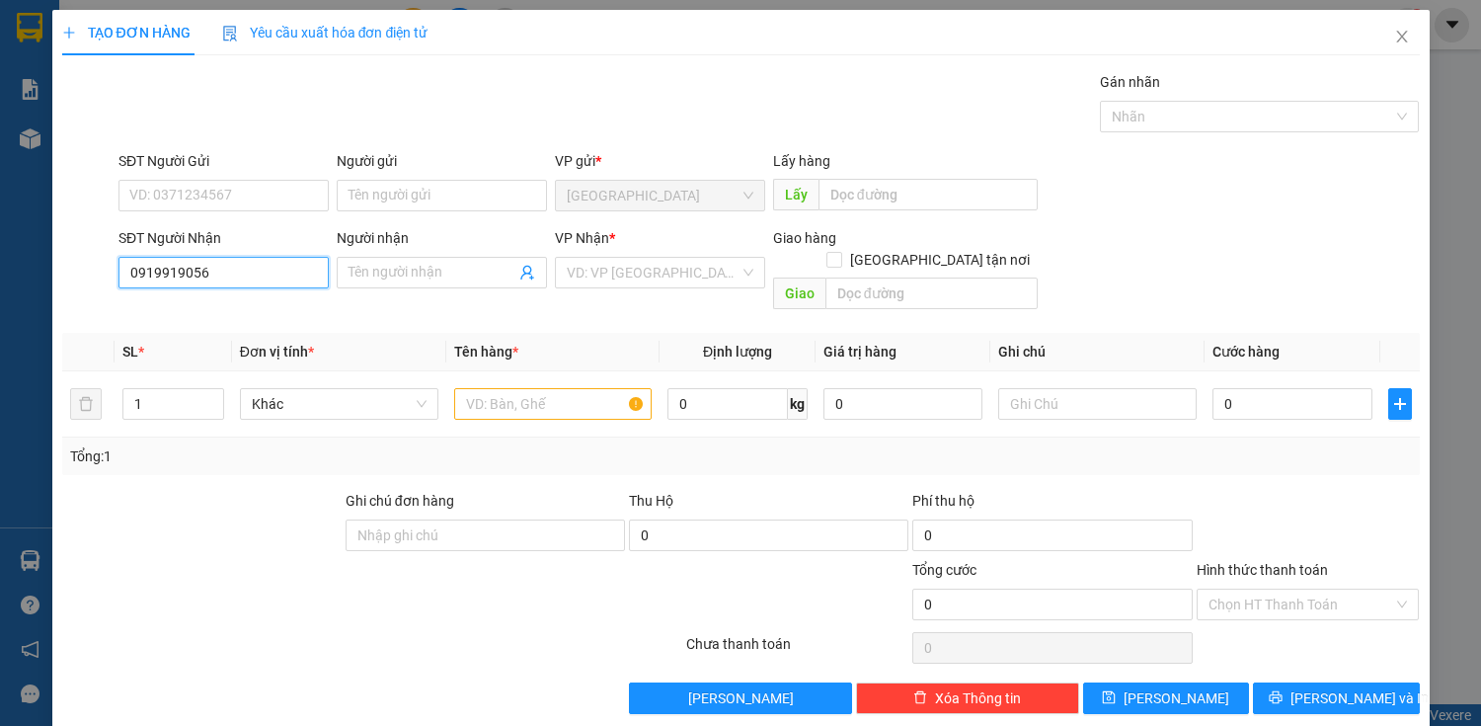
click at [275, 286] on input "0919919056" at bounding box center [223, 273] width 210 height 32
click at [221, 323] on div "0919919056 - NGHỊ" at bounding box center [221, 311] width 208 height 32
type input "NGHỊ"
type input "200.000"
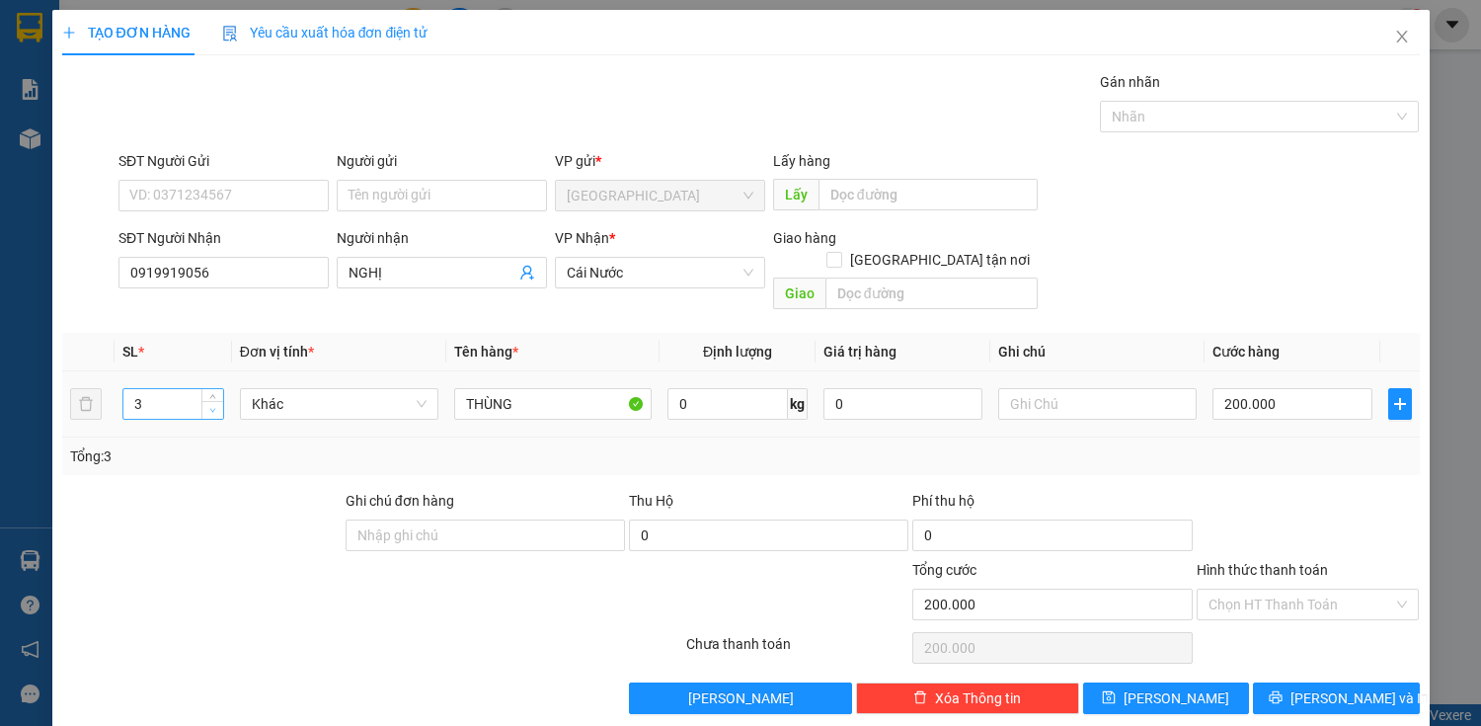
type input "2"
click at [212, 407] on icon "down" at bounding box center [212, 410] width 7 height 7
click at [1245, 399] on td "200.000" at bounding box center [1291, 404] width 175 height 66
click at [1245, 392] on input "200.000" at bounding box center [1291, 404] width 159 height 32
type input "0"
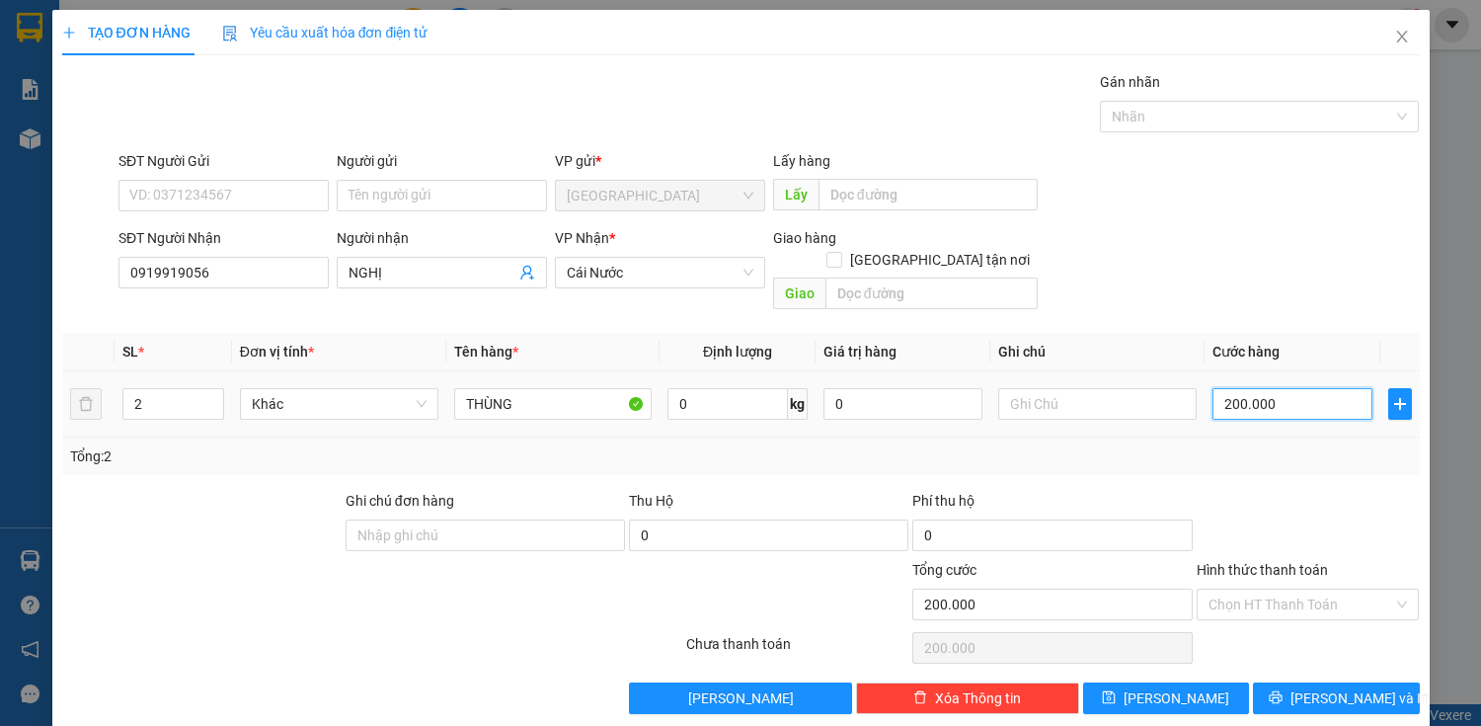
type input "0"
type input "10"
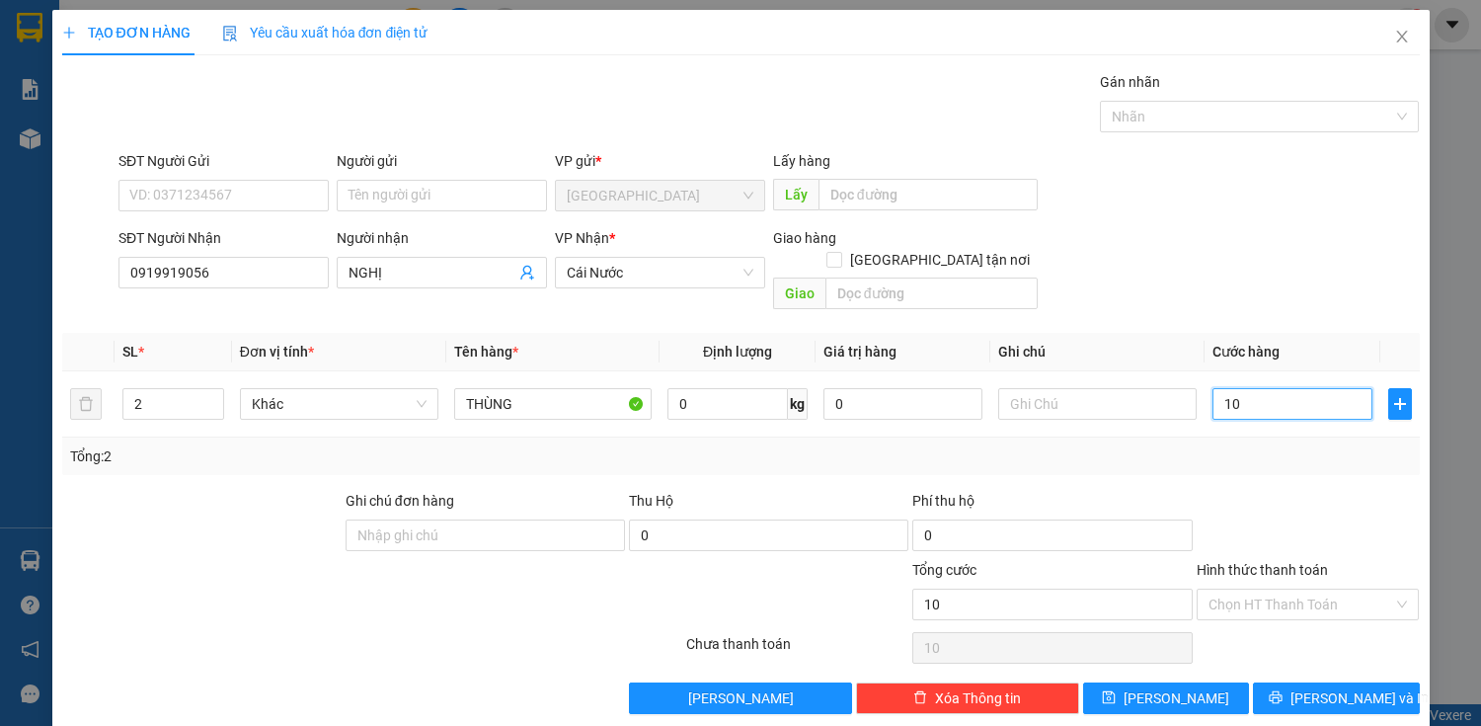
type input "140"
type input "1.400"
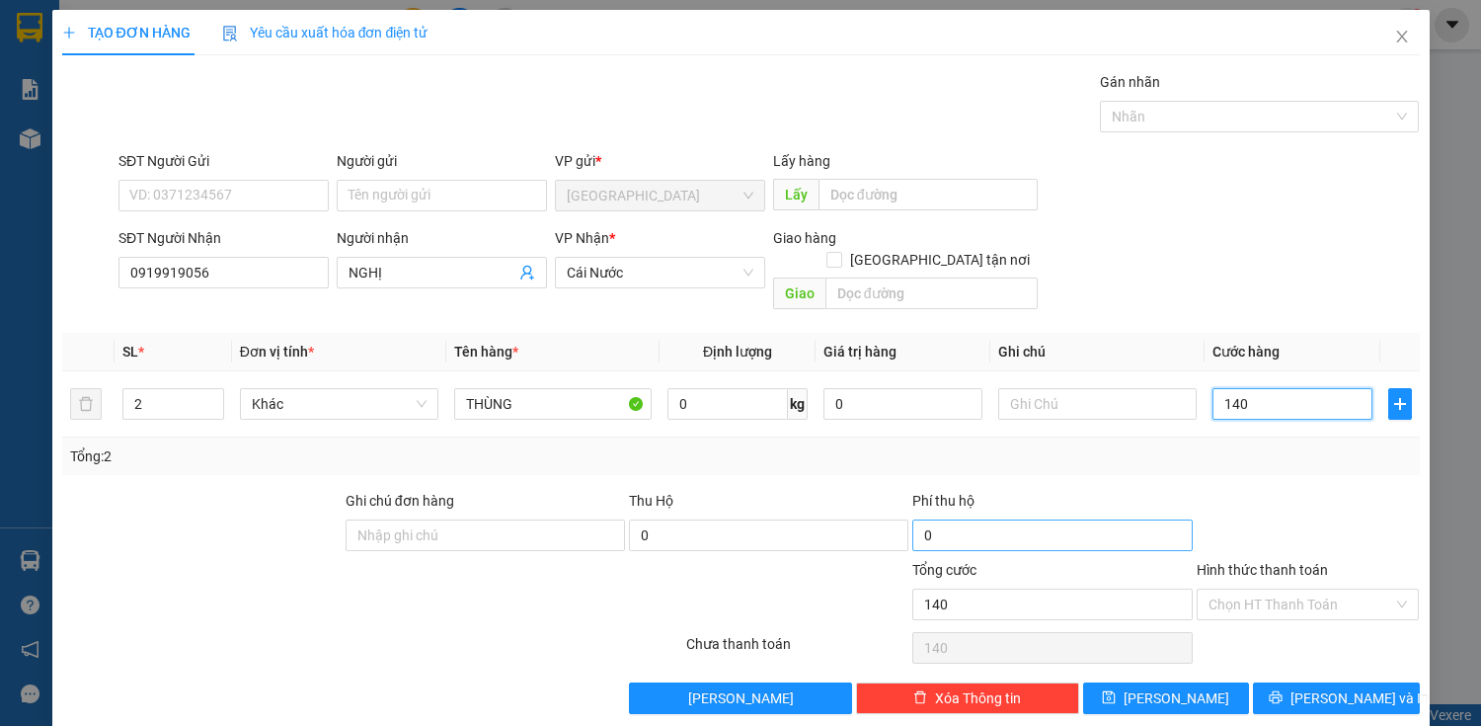
type input "1.400"
type input "140"
type input "14"
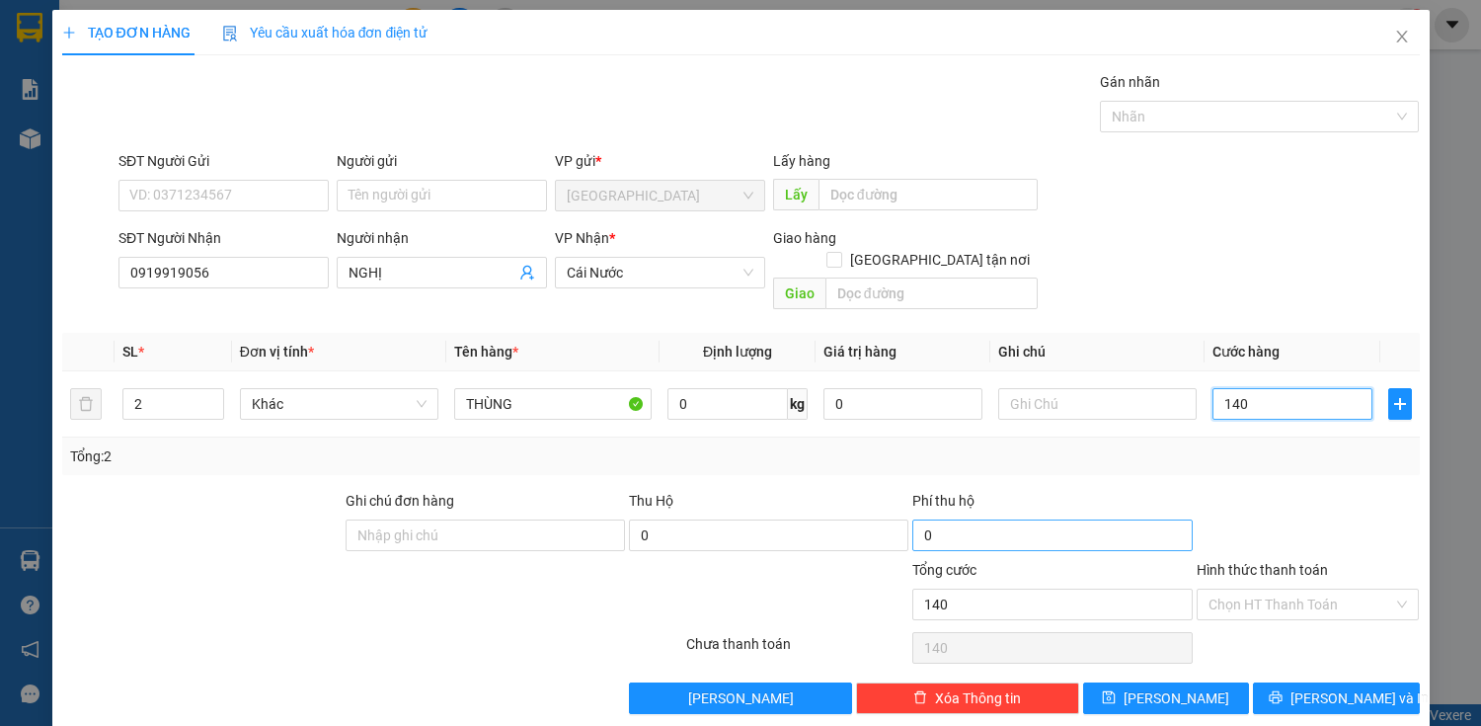
type input "14"
type input "1"
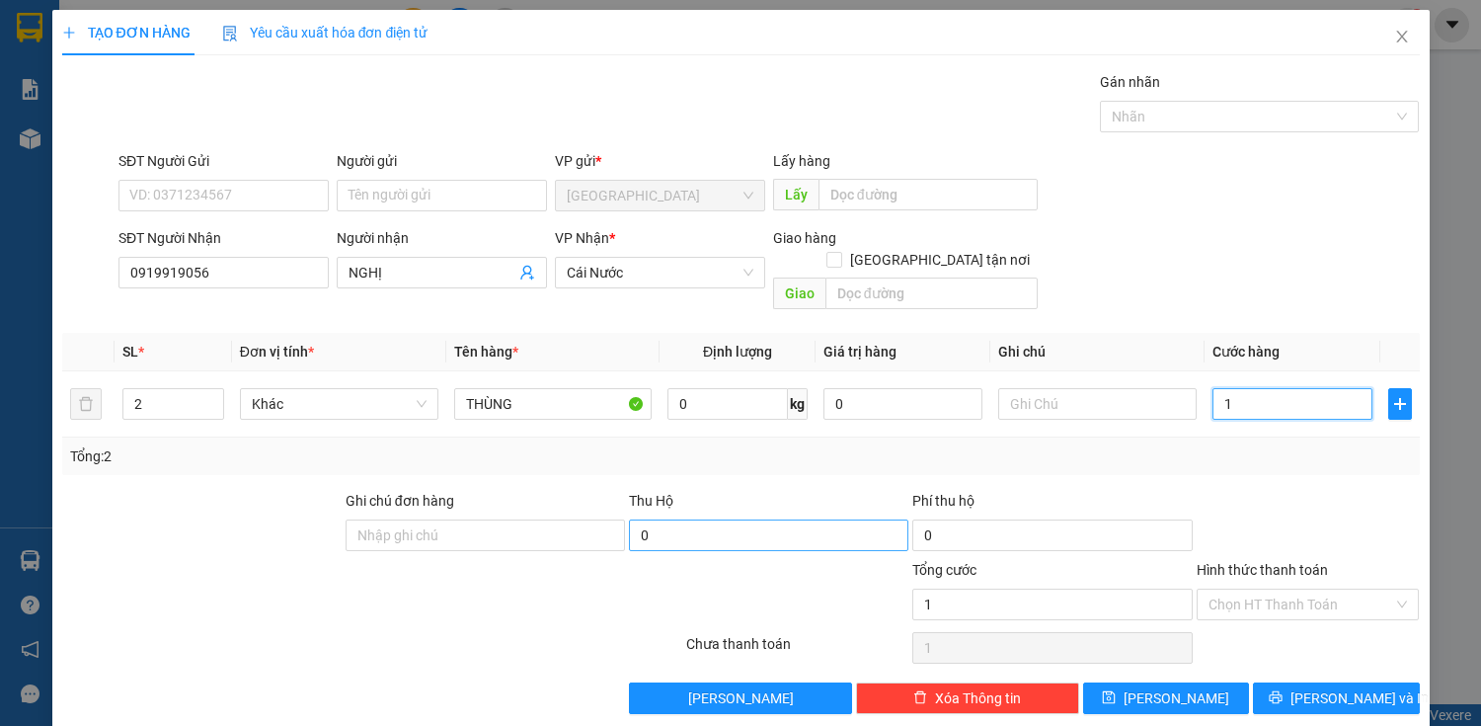
type input "13"
type input "130"
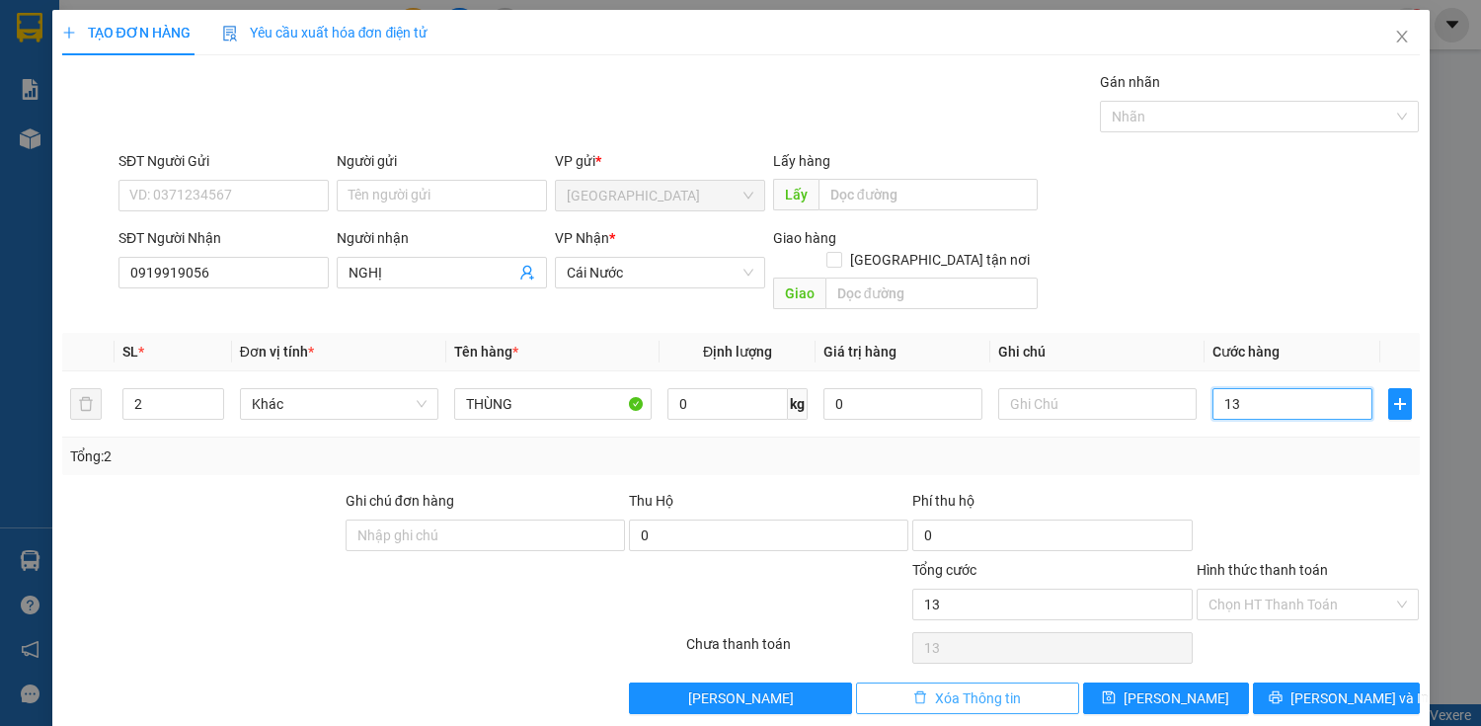
type input "130"
type input "1.300"
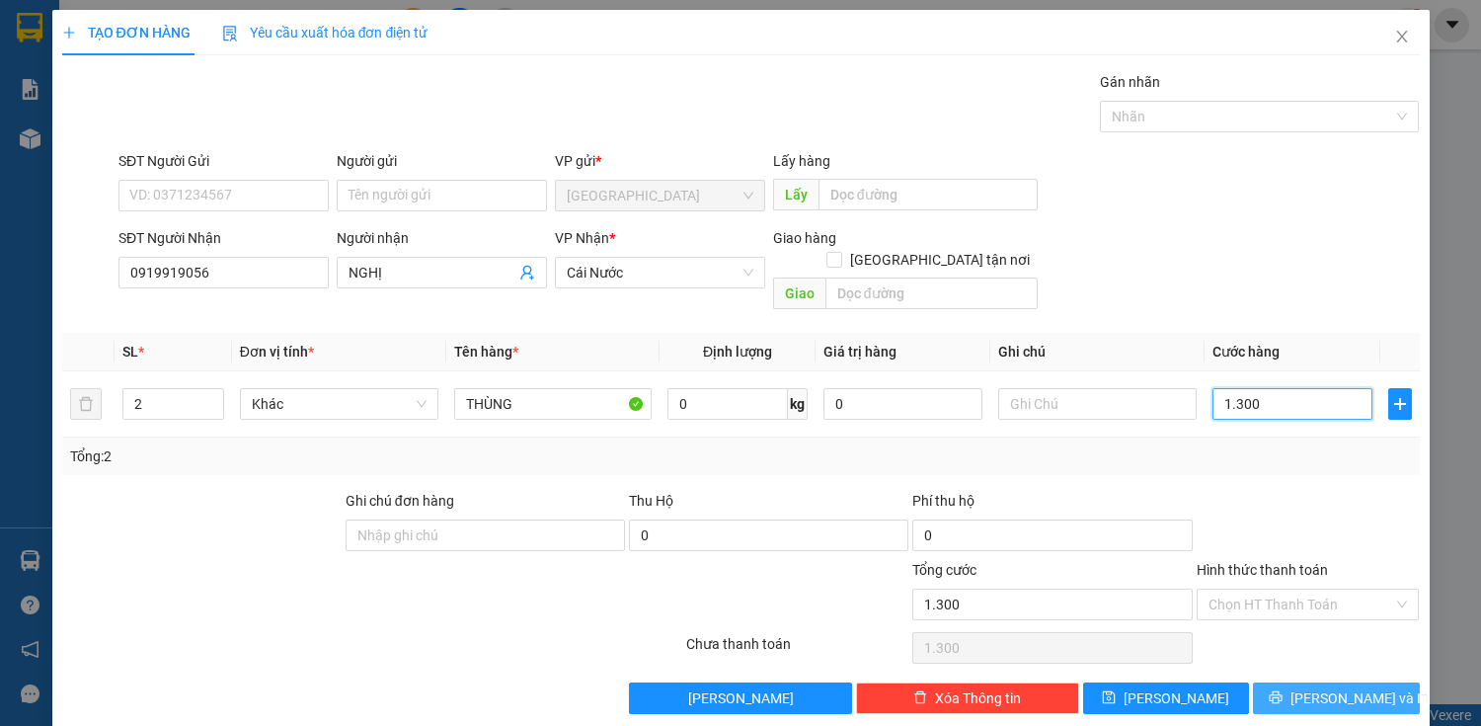
type input "13.000"
type input "130.000"
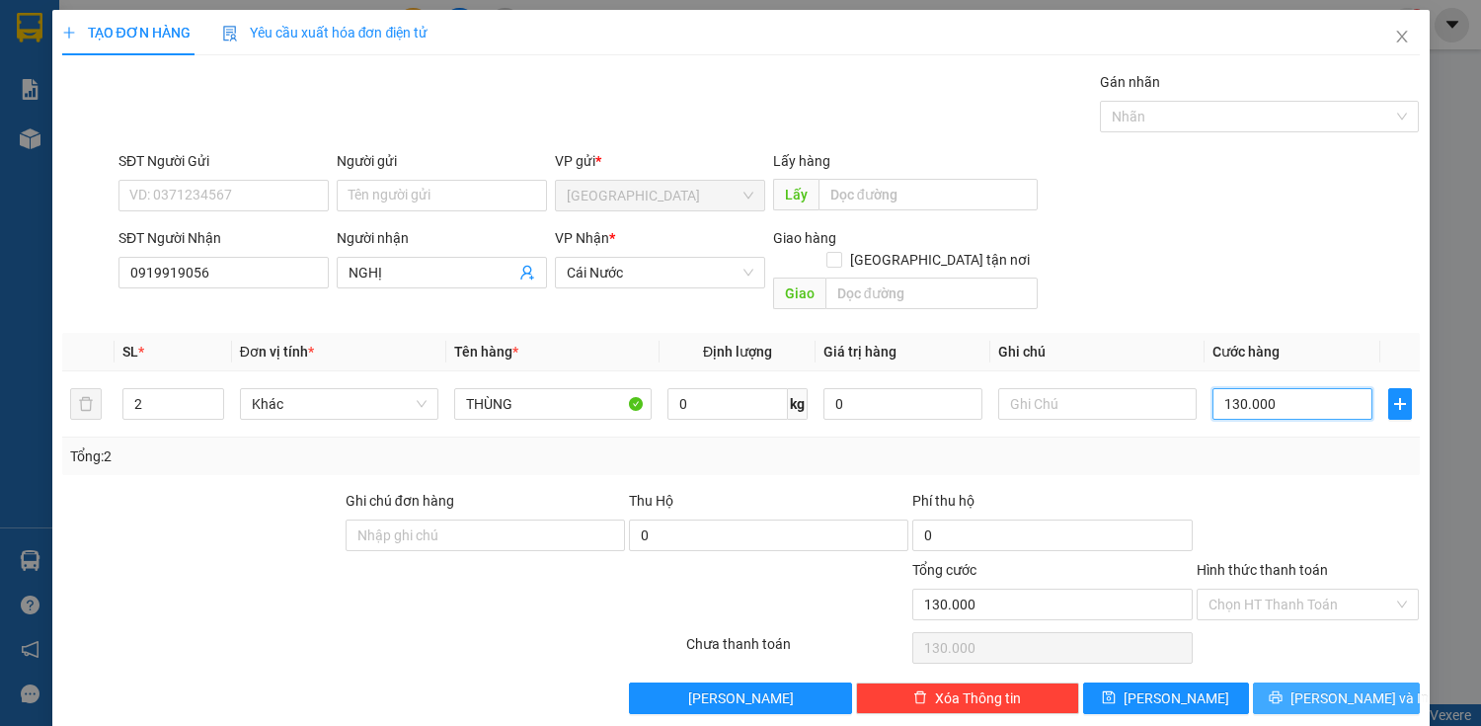
type input "130.000"
click at [1282, 691] on icon "printer" at bounding box center [1276, 697] width 13 height 13
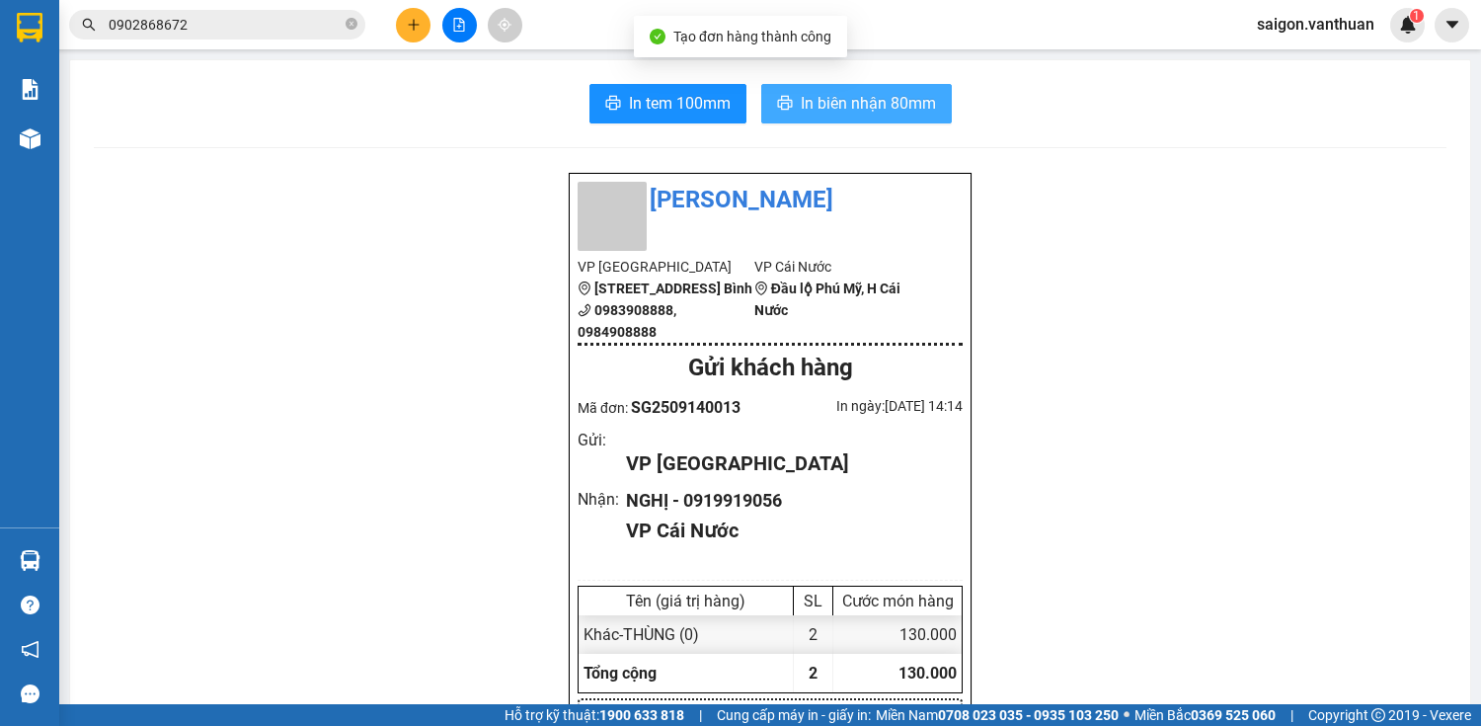
click at [888, 104] on span "In biên nhận 80mm" at bounding box center [868, 103] width 135 height 25
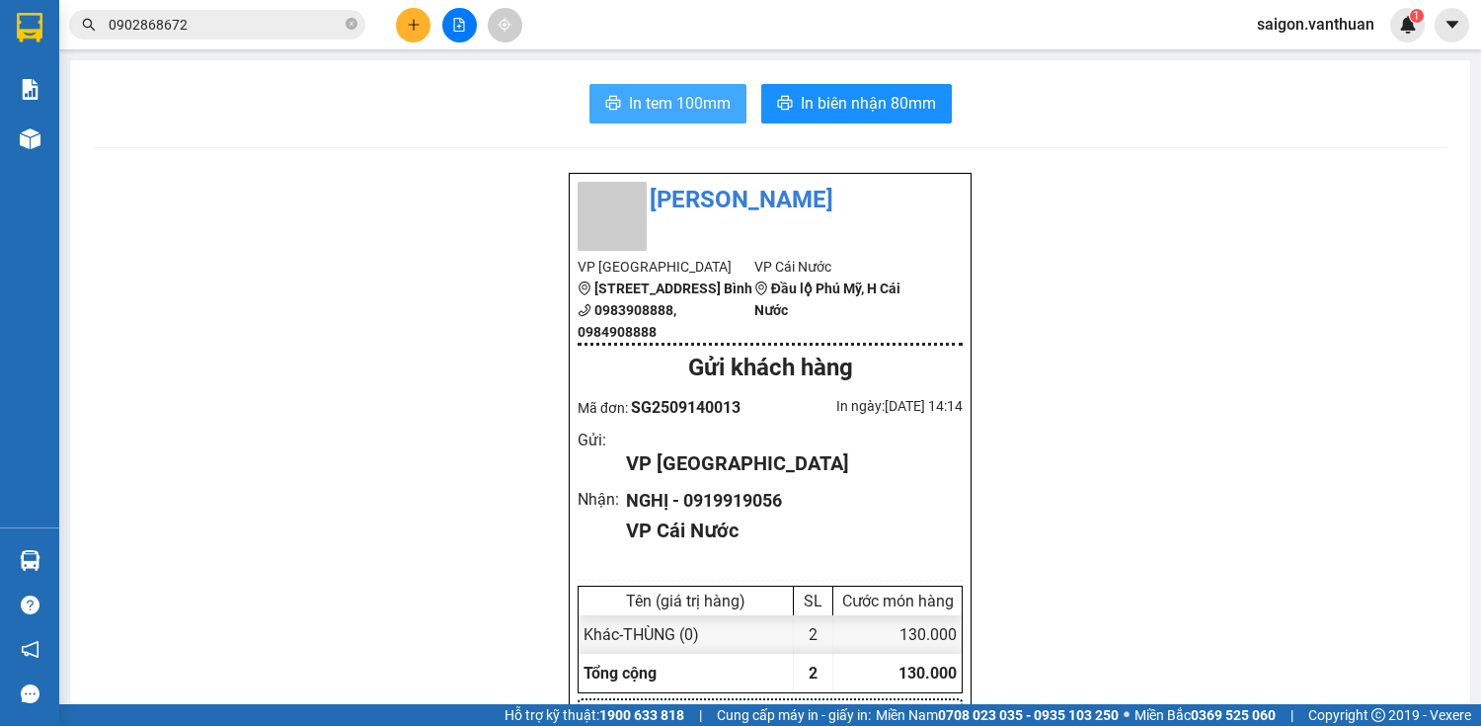
click at [712, 117] on button "In tem 100mm" at bounding box center [667, 103] width 157 height 39
click at [416, 39] on button at bounding box center [413, 25] width 35 height 35
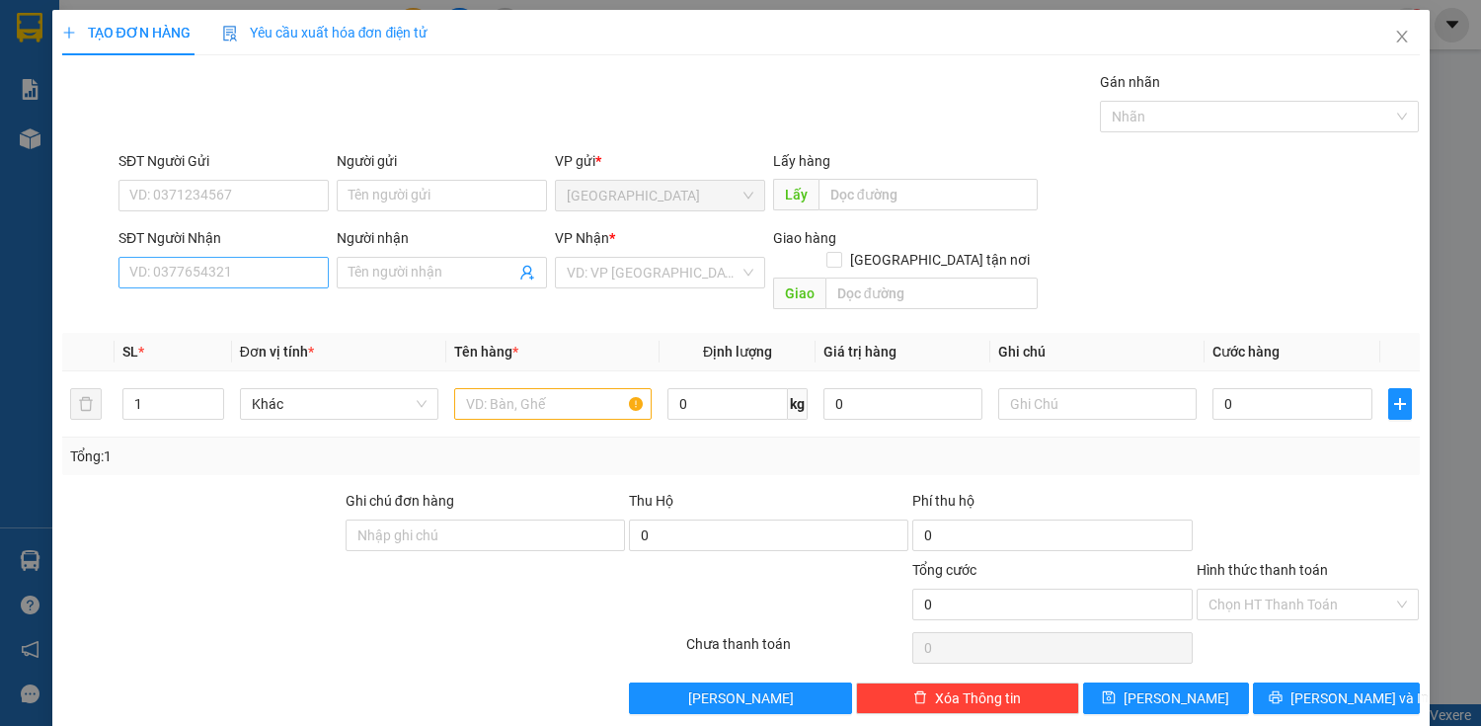
click at [229, 261] on div "SĐT Người Nhận VD: 0377654321" at bounding box center [223, 261] width 210 height 69
click at [232, 264] on input "SĐT Người Nhận" at bounding box center [223, 273] width 210 height 32
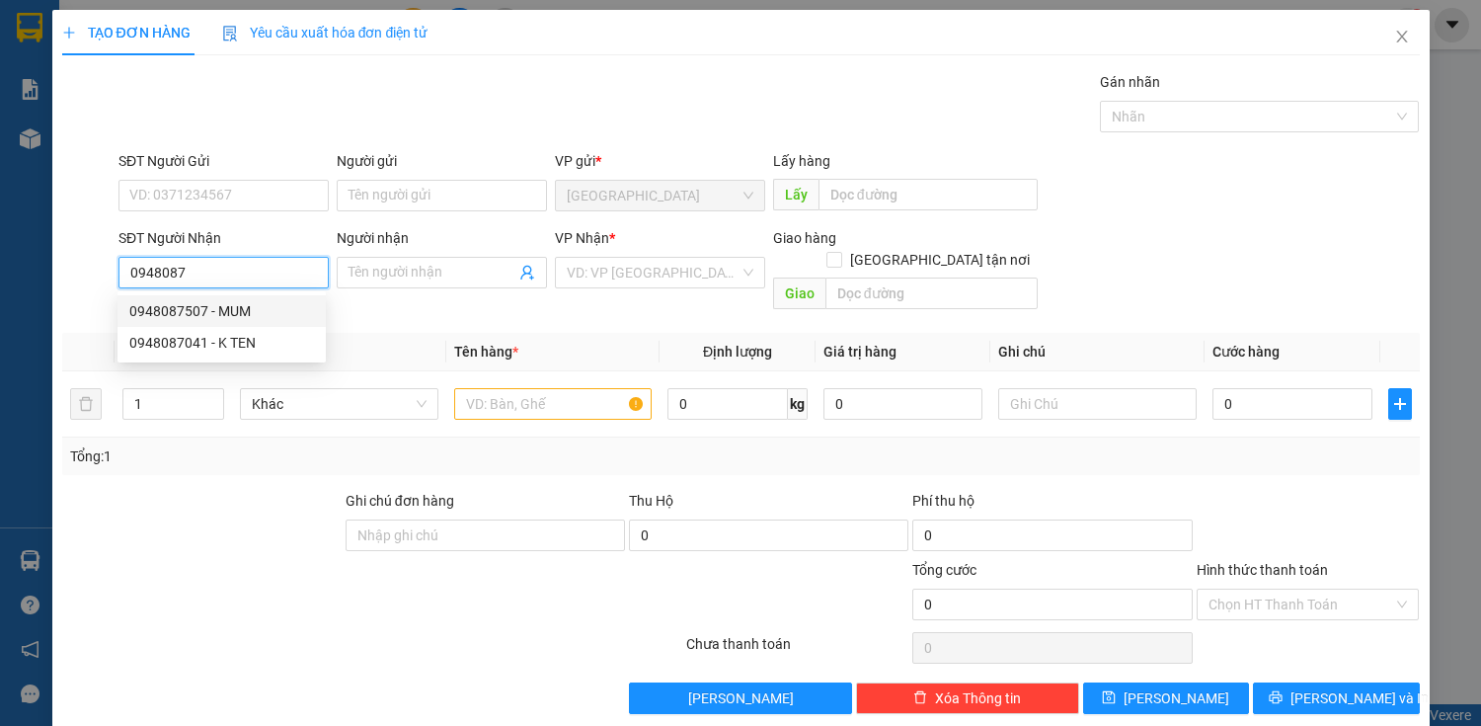
click at [190, 312] on div "0948087507 - MUM" at bounding box center [221, 311] width 185 height 22
type input "0948087507"
type input "MUM"
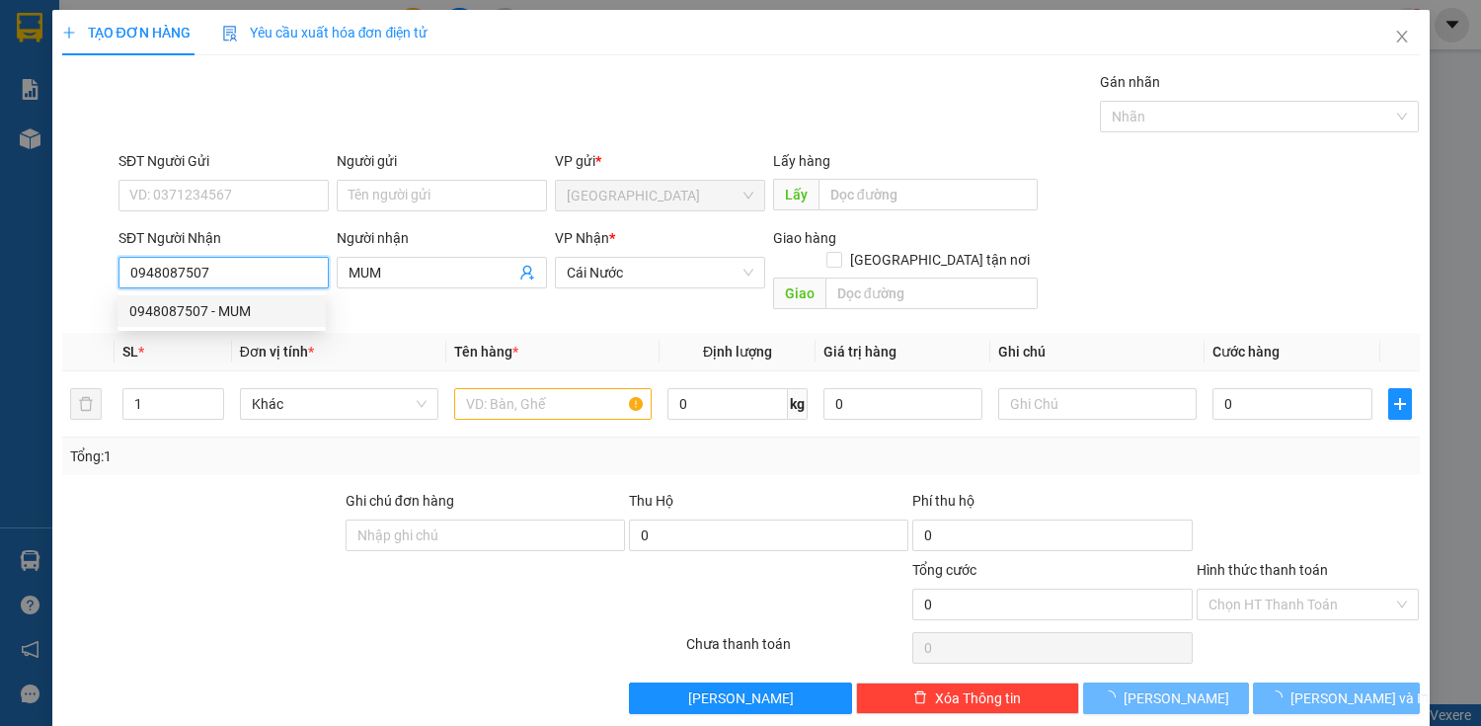
type input "60.000"
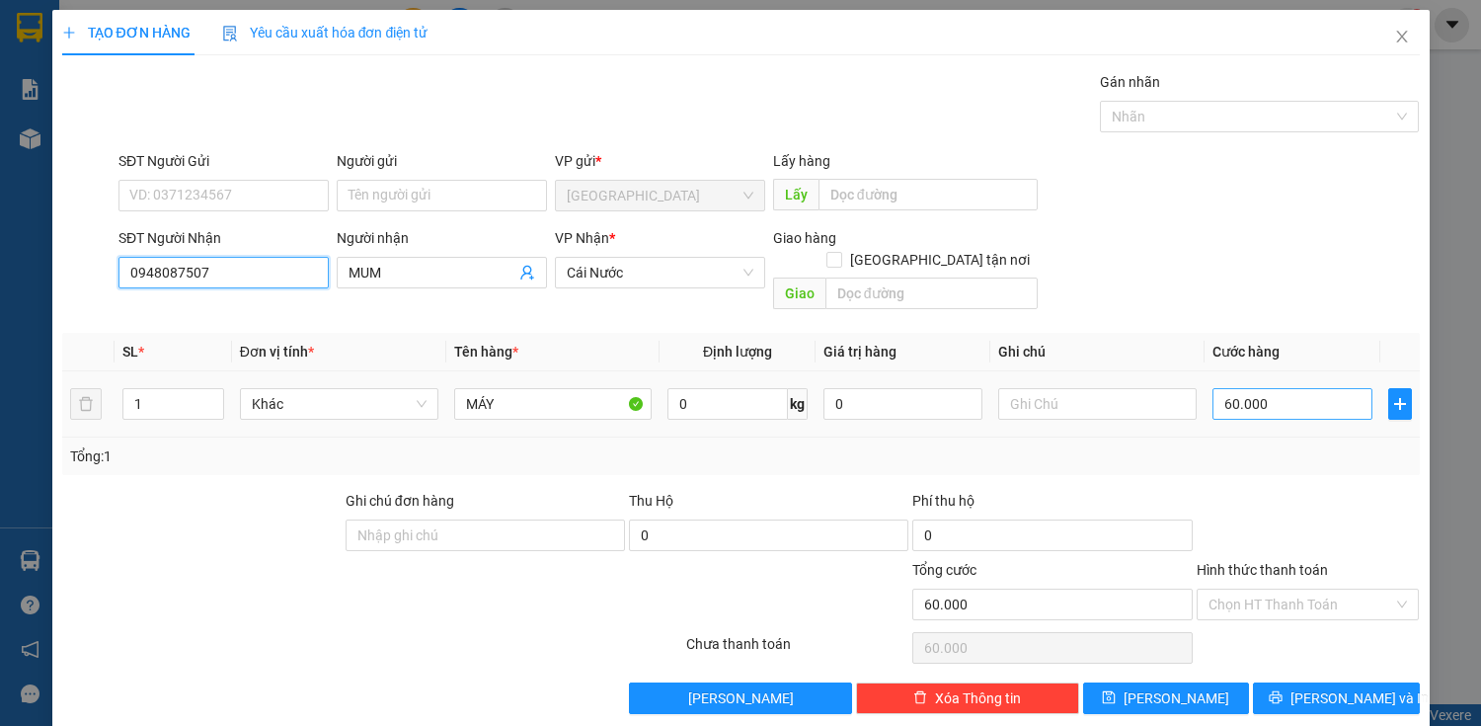
type input "0948087507"
click at [1249, 388] on input "60.000" at bounding box center [1291, 404] width 159 height 32
click at [1308, 648] on div "Transit Pickup Surcharge Ids Transit Deliver Surcharge Ids Transit Deliver Surc…" at bounding box center [740, 392] width 1357 height 643
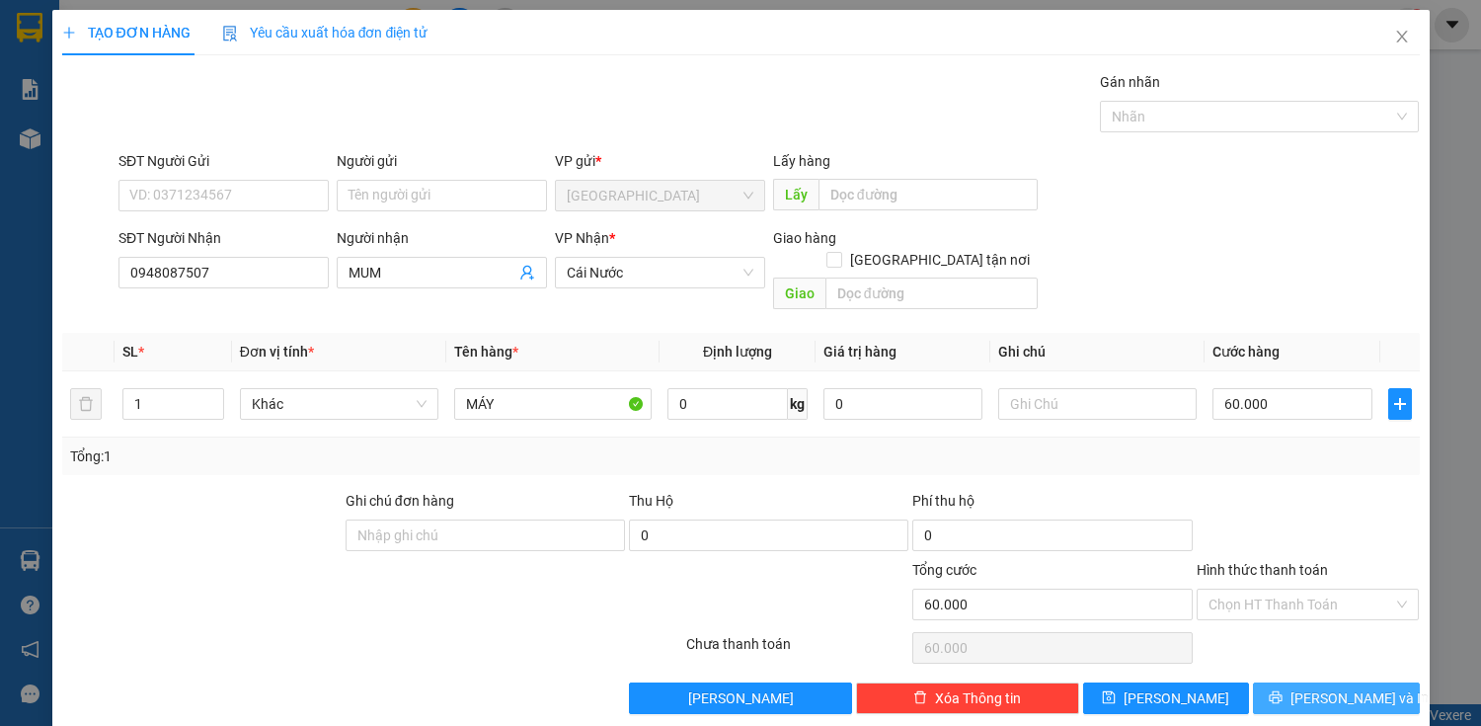
click at [1319, 687] on span "[PERSON_NAME] và In" at bounding box center [1359, 698] width 138 height 22
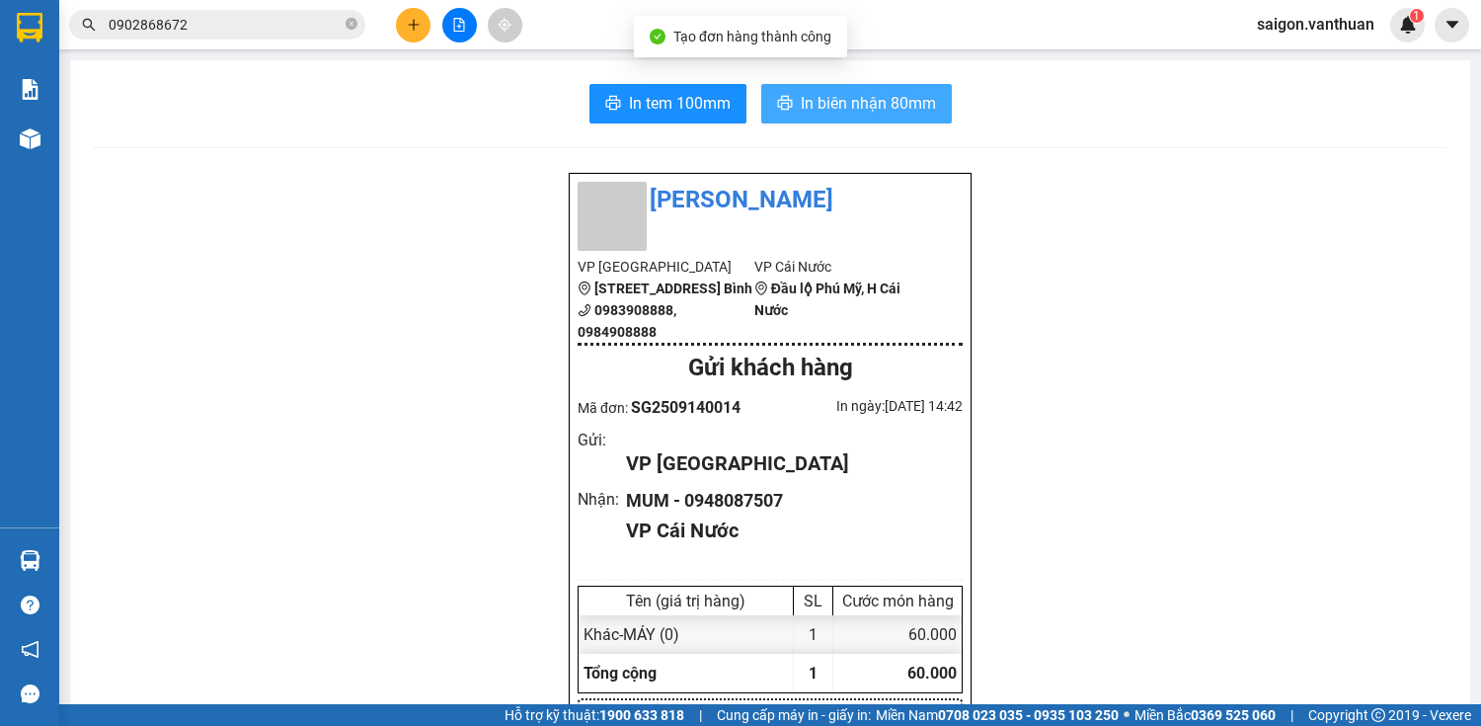
click at [892, 108] on span "In biên nhận 80mm" at bounding box center [868, 103] width 135 height 25
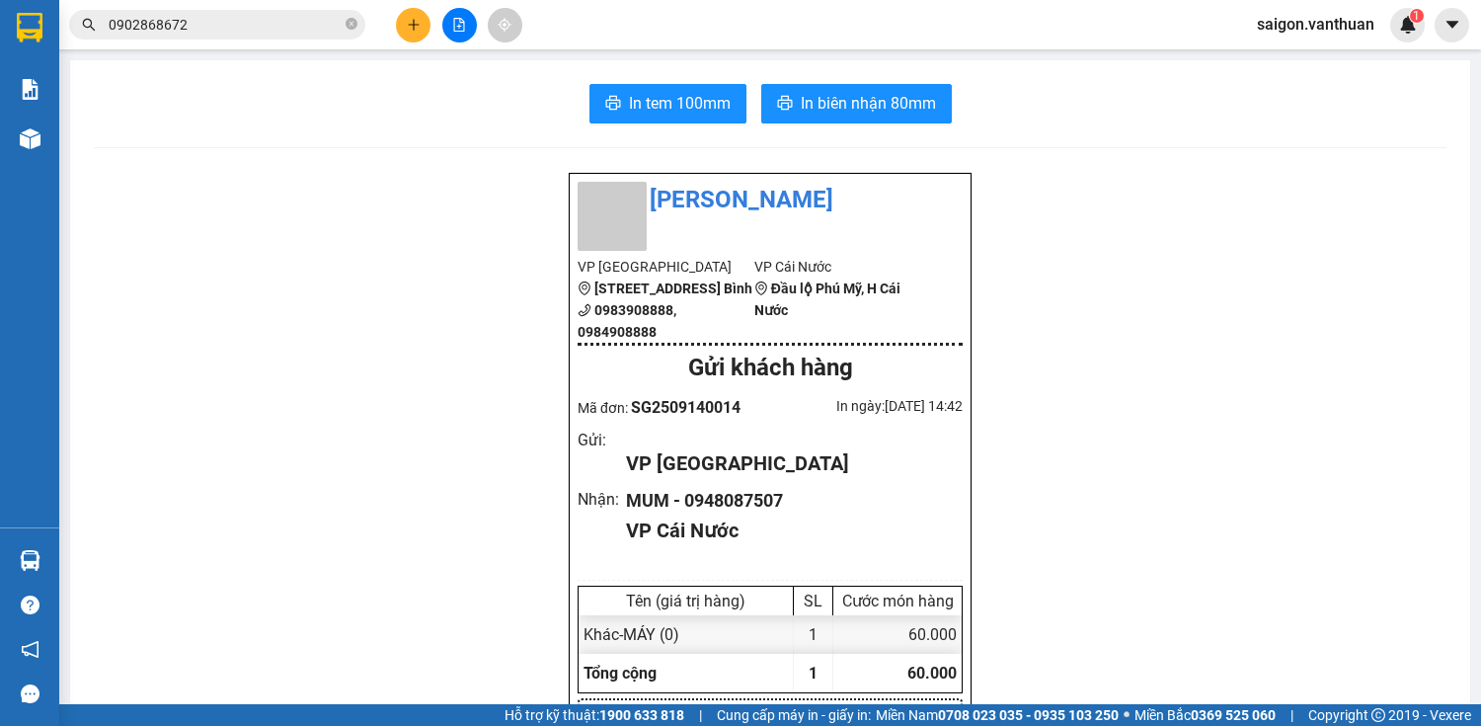
drag, startPoint x: 689, startPoint y: 75, endPoint x: 703, endPoint y: 104, distance: 31.8
click at [703, 104] on span "In tem 100mm" at bounding box center [680, 103] width 102 height 25
click at [404, 31] on button at bounding box center [413, 25] width 35 height 35
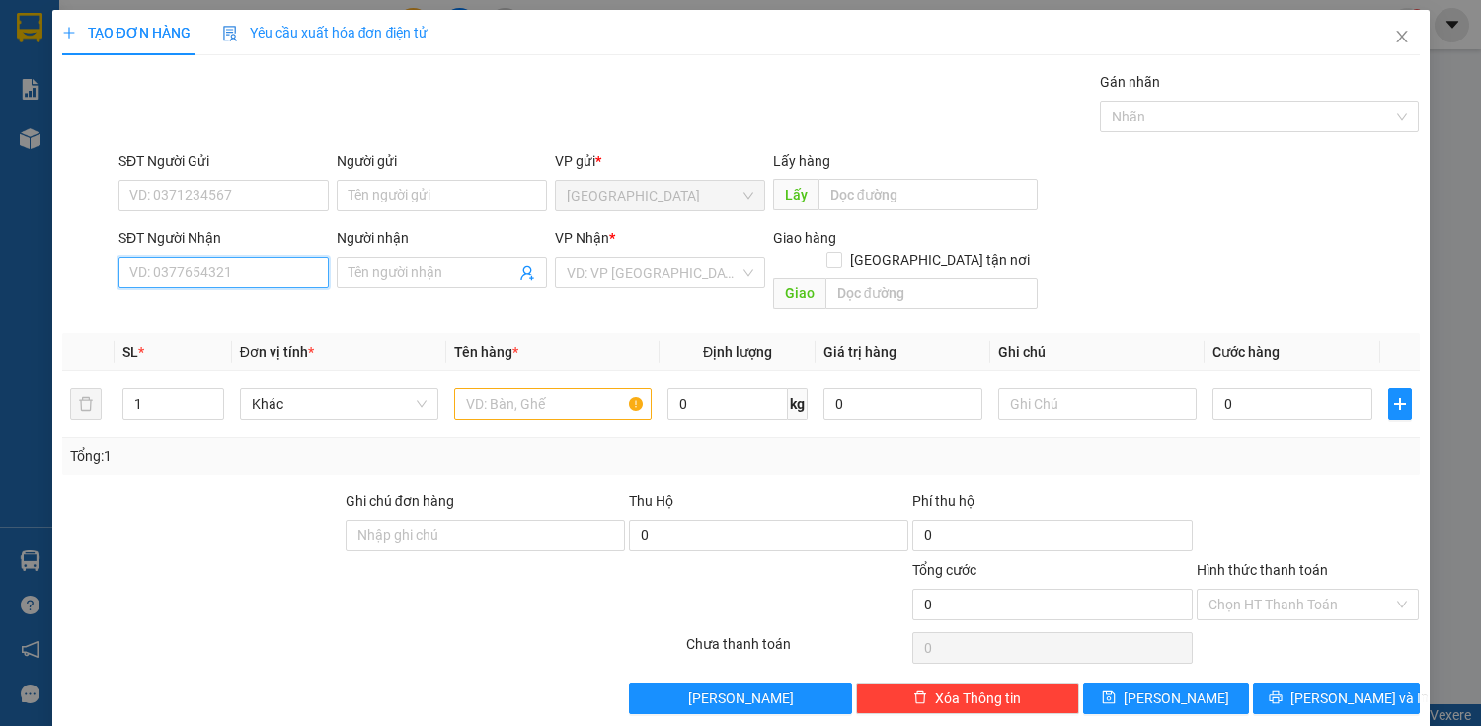
click at [282, 270] on input "SĐT Người Nhận" at bounding box center [223, 273] width 210 height 32
click at [269, 314] on div "0946859492 - HUỆ" at bounding box center [221, 311] width 185 height 22
type input "0946859492"
type input "HUỆ"
type input "50.000"
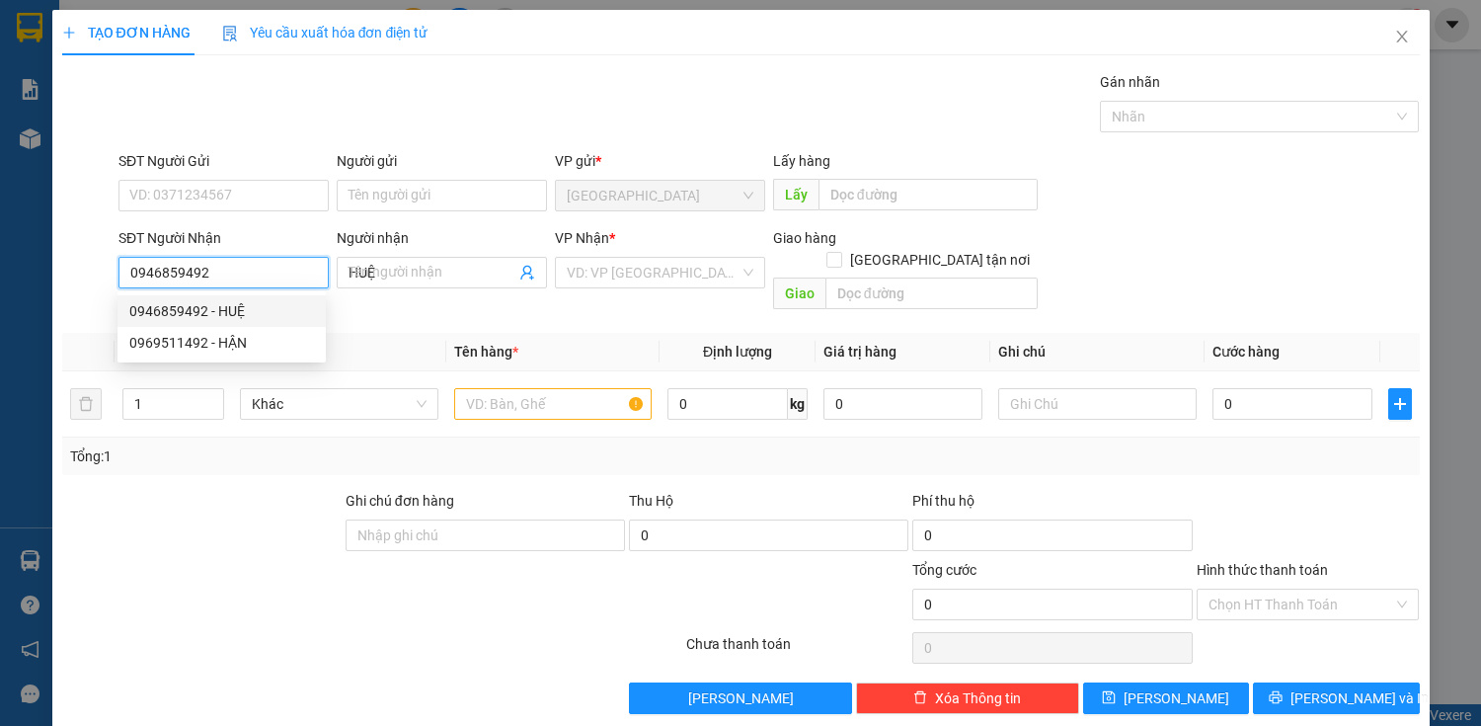
type input "50.000"
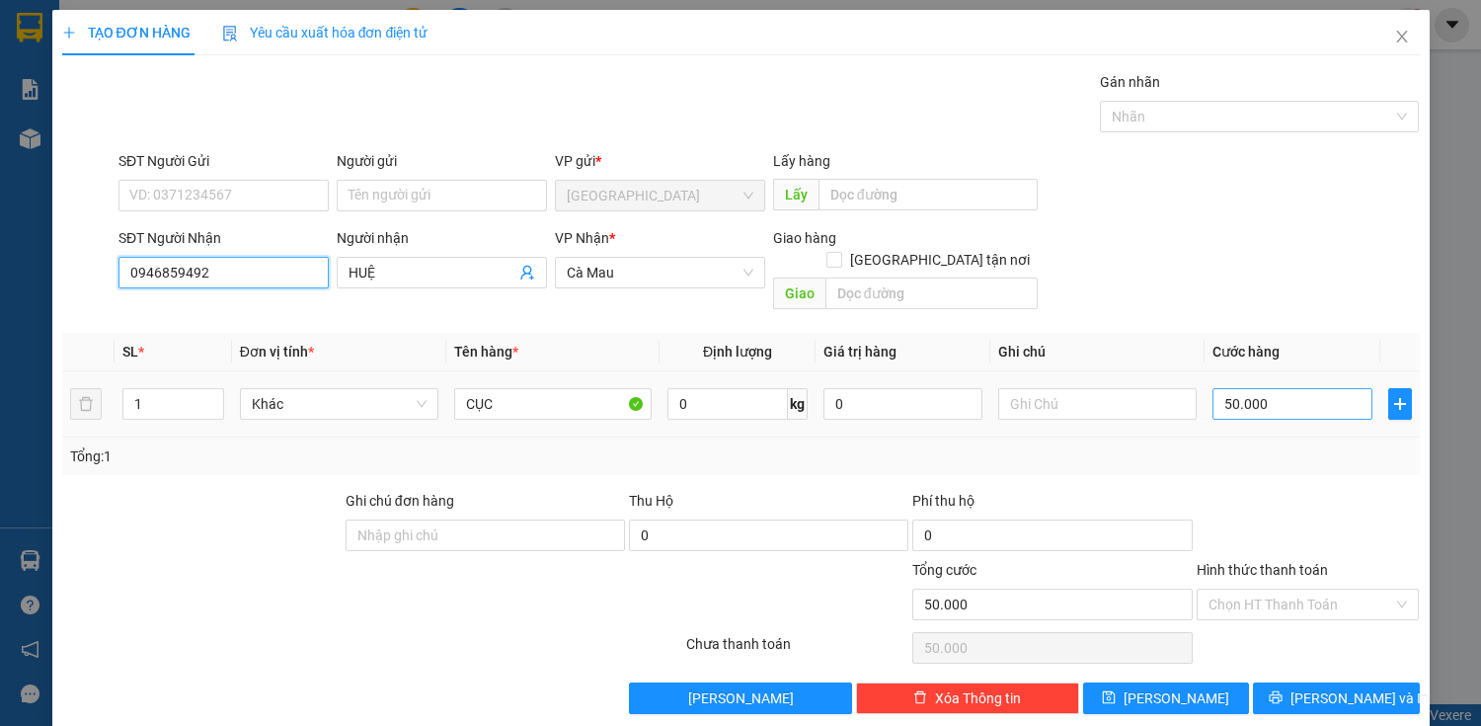
type input "0946859492"
drag, startPoint x: 1253, startPoint y: 365, endPoint x: 1254, endPoint y: 375, distance: 9.9
click at [1254, 384] on div "50.000" at bounding box center [1291, 403] width 159 height 39
click at [1255, 388] on input "50.000" at bounding box center [1291, 404] width 159 height 32
type input "0"
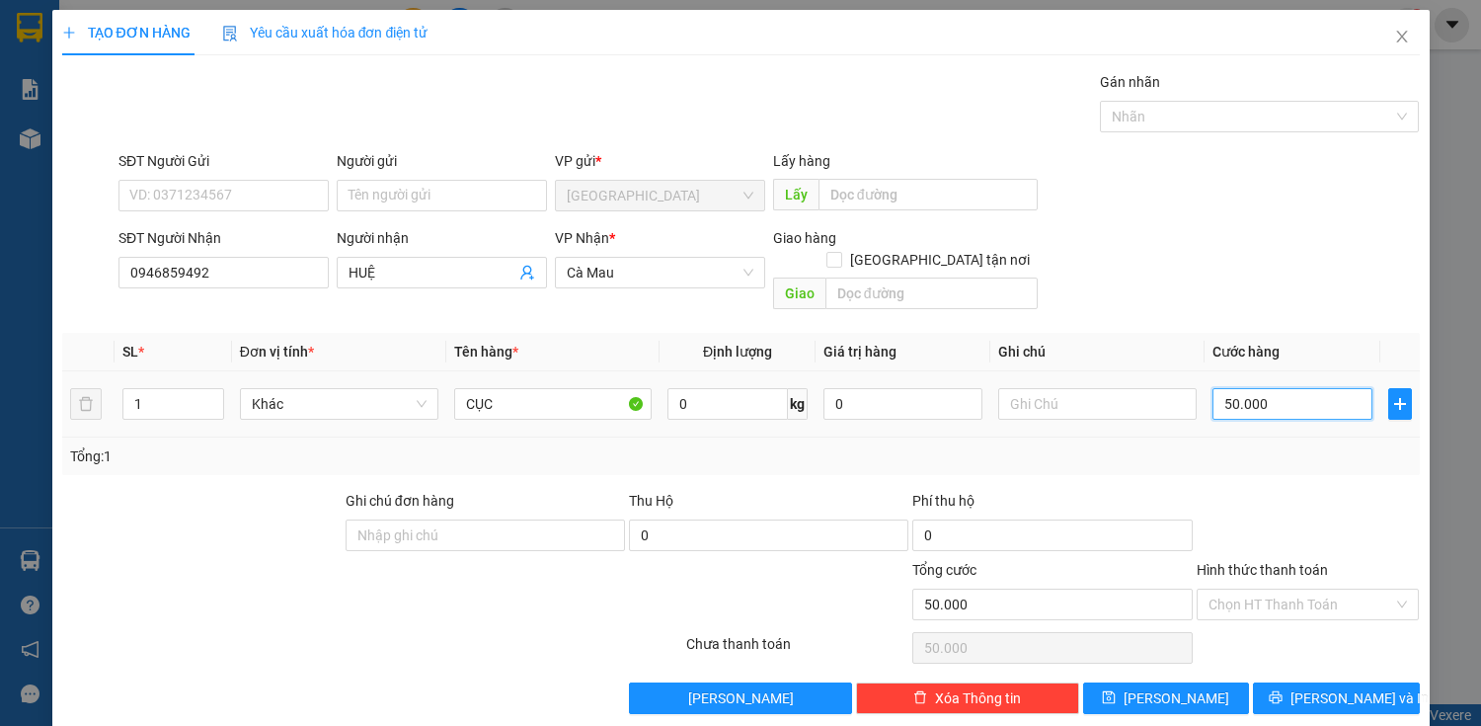
type input "0"
type input "70"
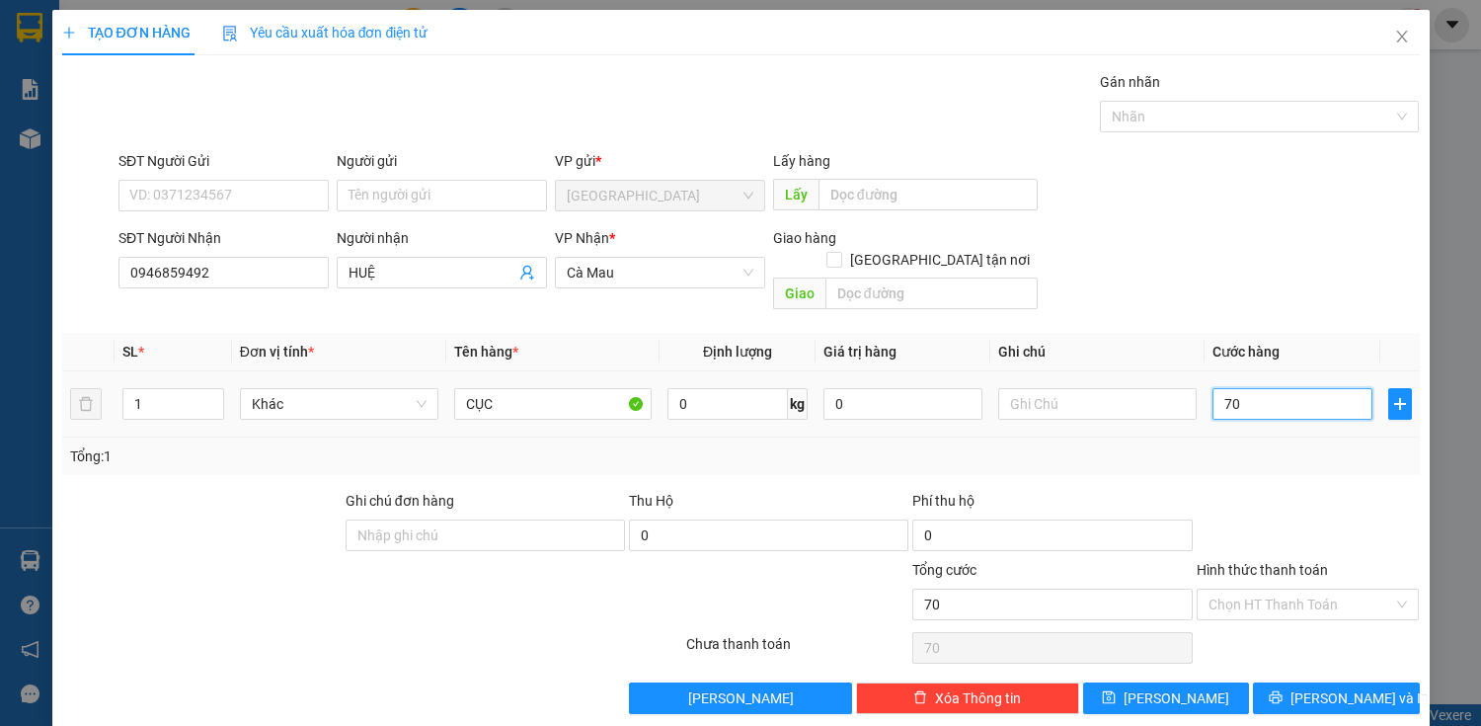
type input "700"
type input "7.000"
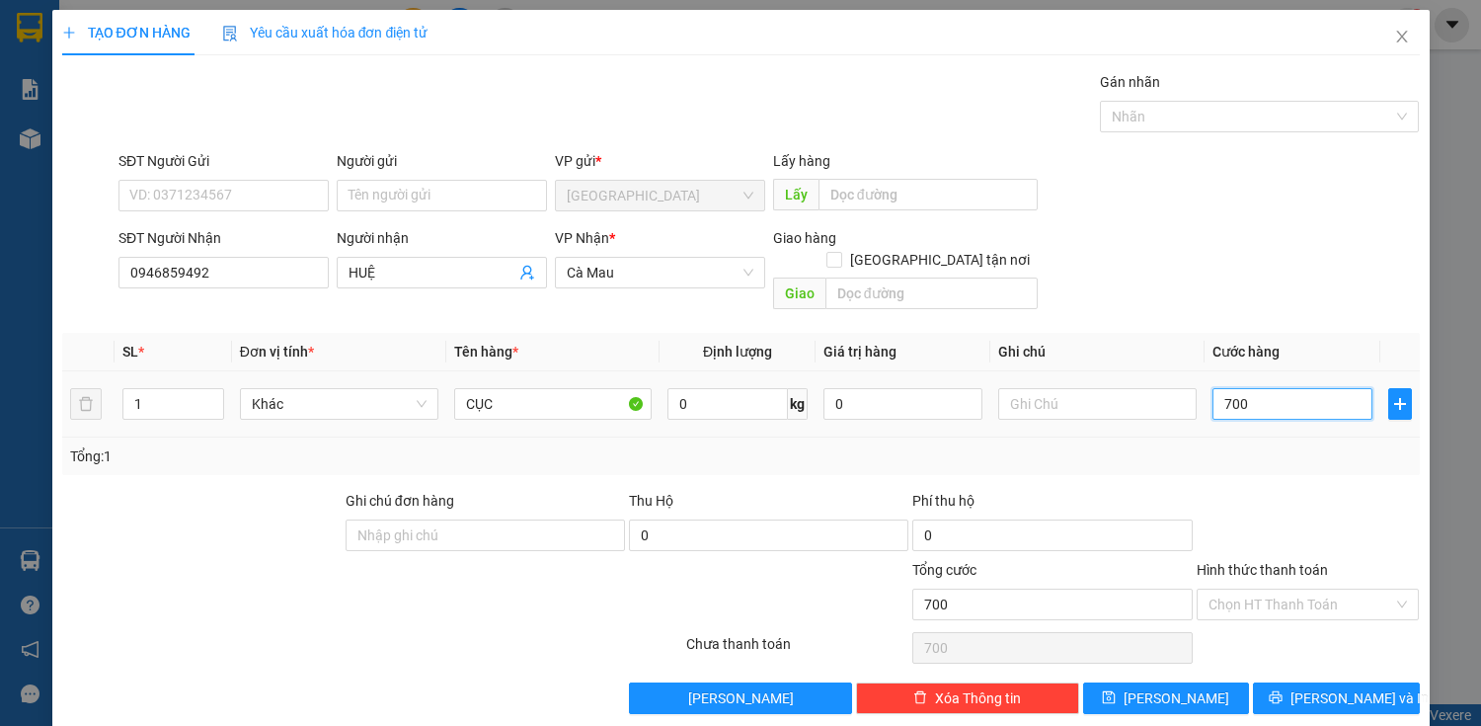
type input "7.000"
type input "70.000"
type input "700.000"
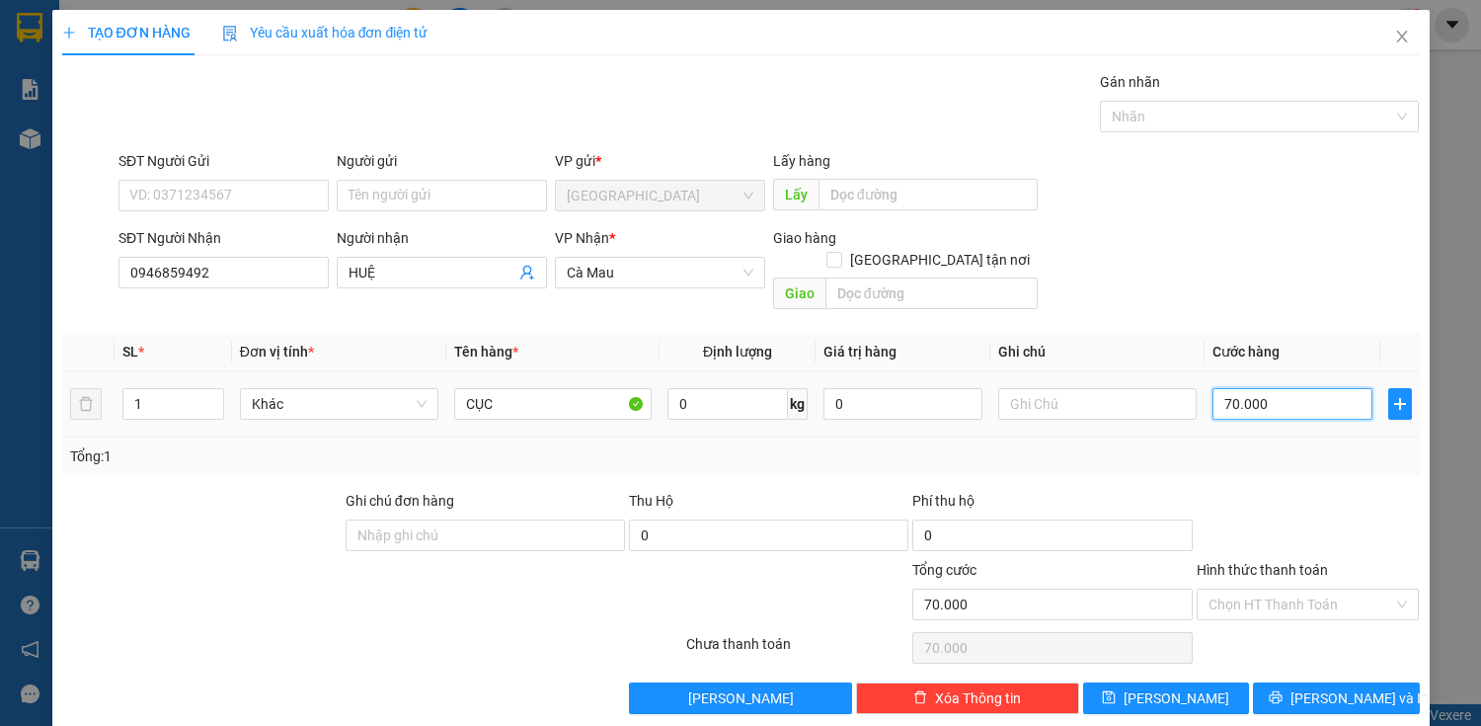
type input "700.000"
type input "70.000"
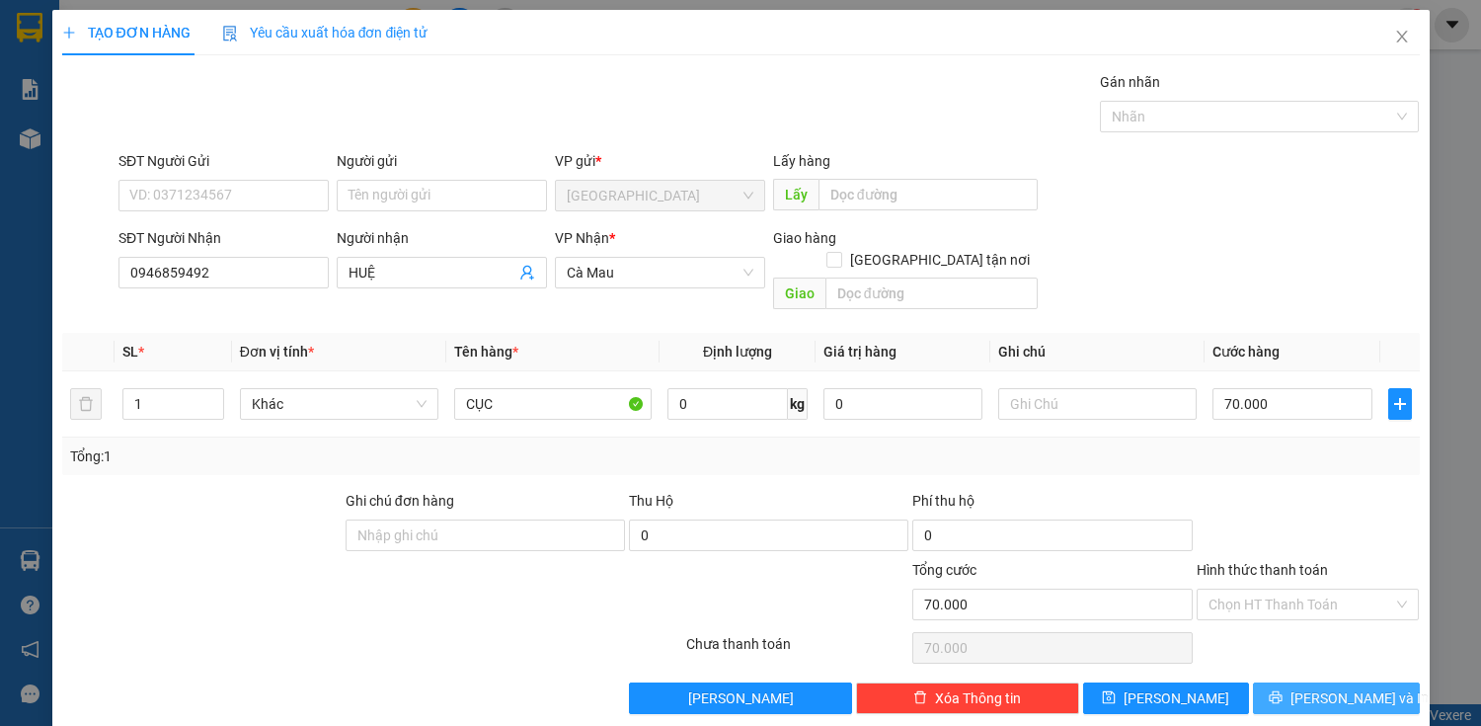
drag, startPoint x: 1296, startPoint y: 668, endPoint x: 1192, endPoint y: 478, distance: 217.4
click at [1282, 690] on icon "printer" at bounding box center [1276, 697] width 14 height 14
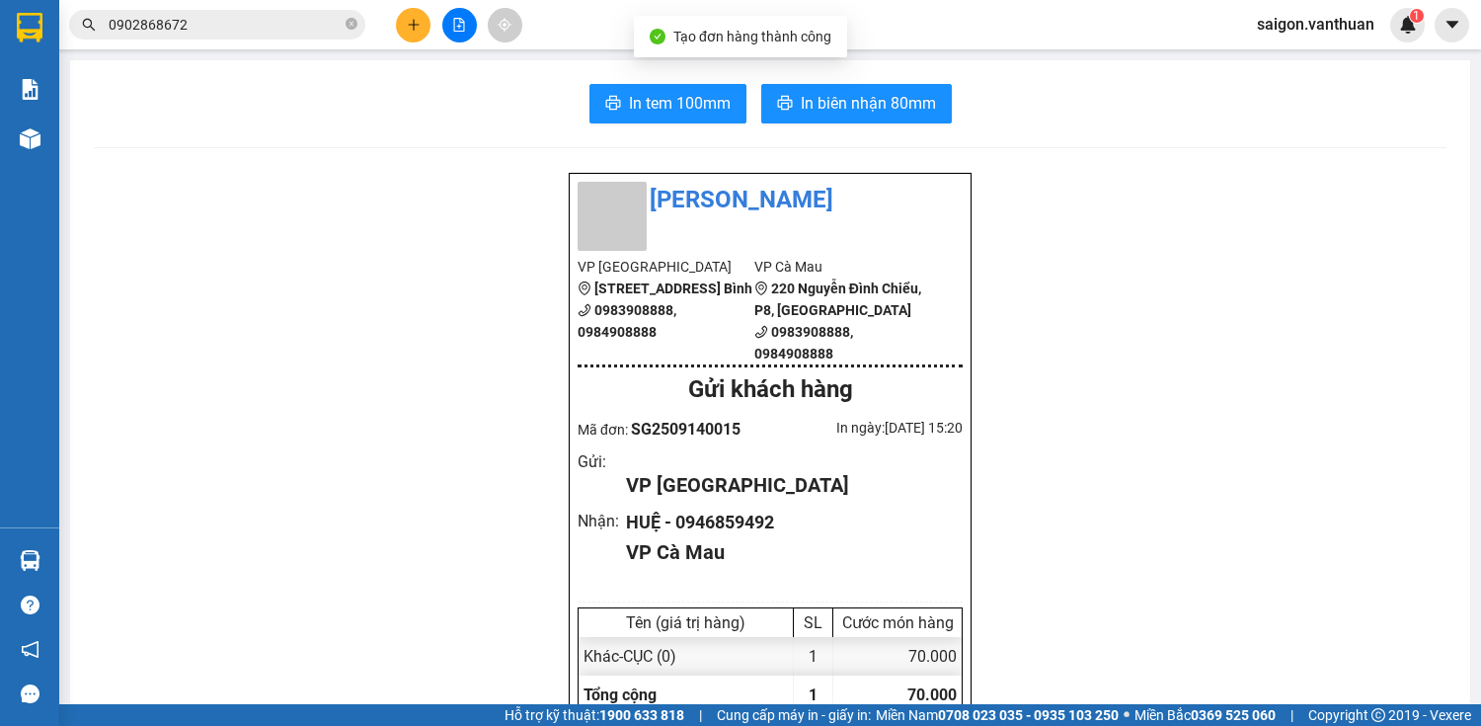
click at [928, 115] on span "In biên nhận 80mm" at bounding box center [868, 103] width 135 height 25
click at [742, 102] on div "In tem 100mm In biên nhận 80mm" at bounding box center [770, 103] width 1353 height 39
click at [732, 103] on button "In tem 100mm" at bounding box center [667, 103] width 157 height 39
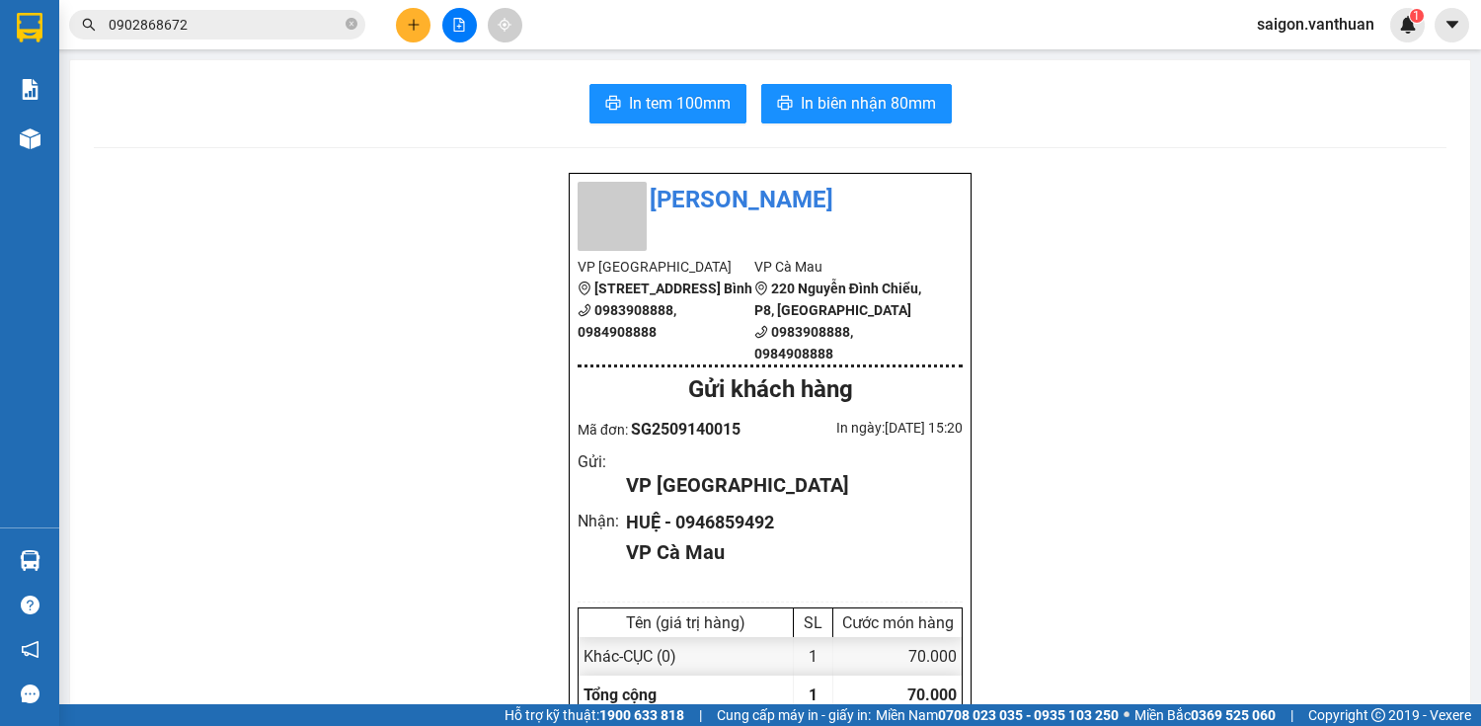
click at [412, 28] on icon "plus" at bounding box center [414, 25] width 14 height 14
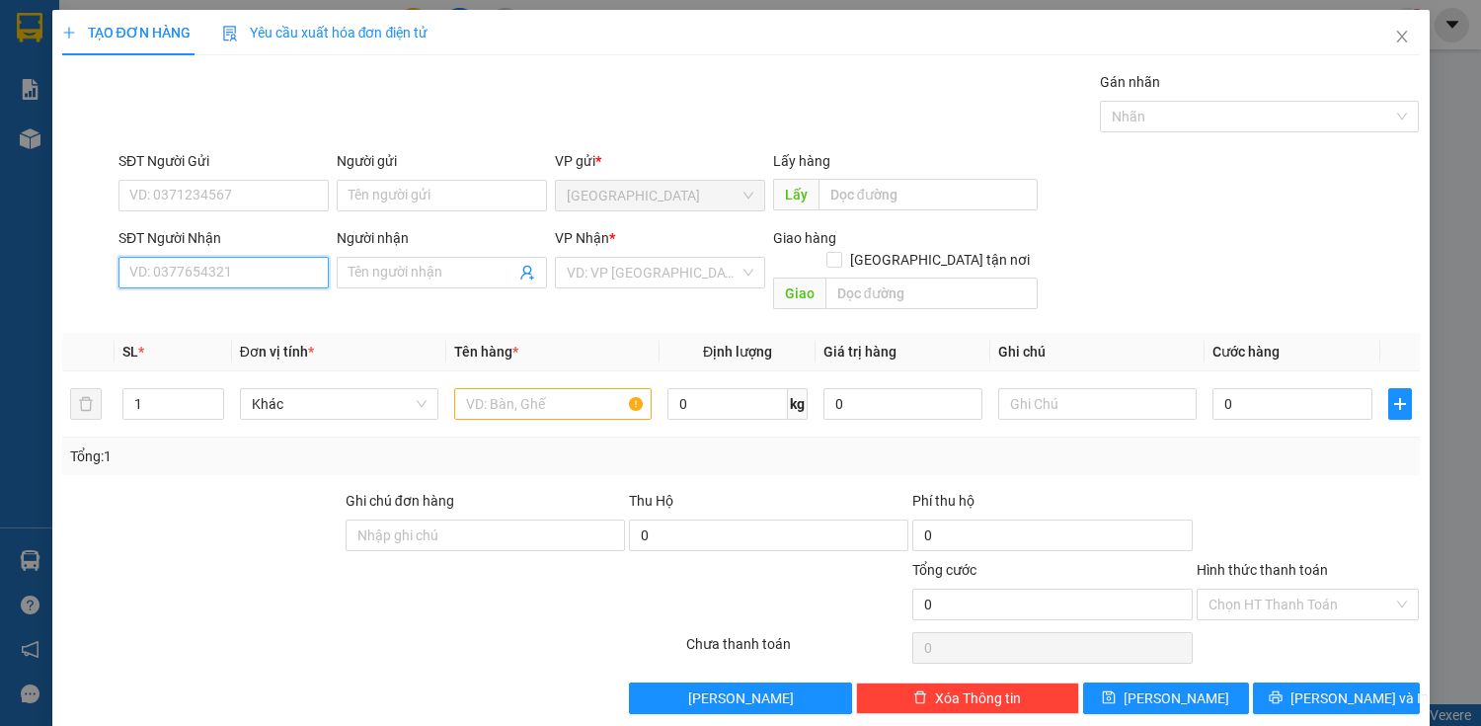
click at [223, 269] on input "SĐT Người Nhận" at bounding box center [223, 273] width 210 height 32
type input "0817987760"
click at [233, 306] on div "0817987760 - DUNG" at bounding box center [221, 311] width 185 height 22
type input "DUNG"
type input "50.000"
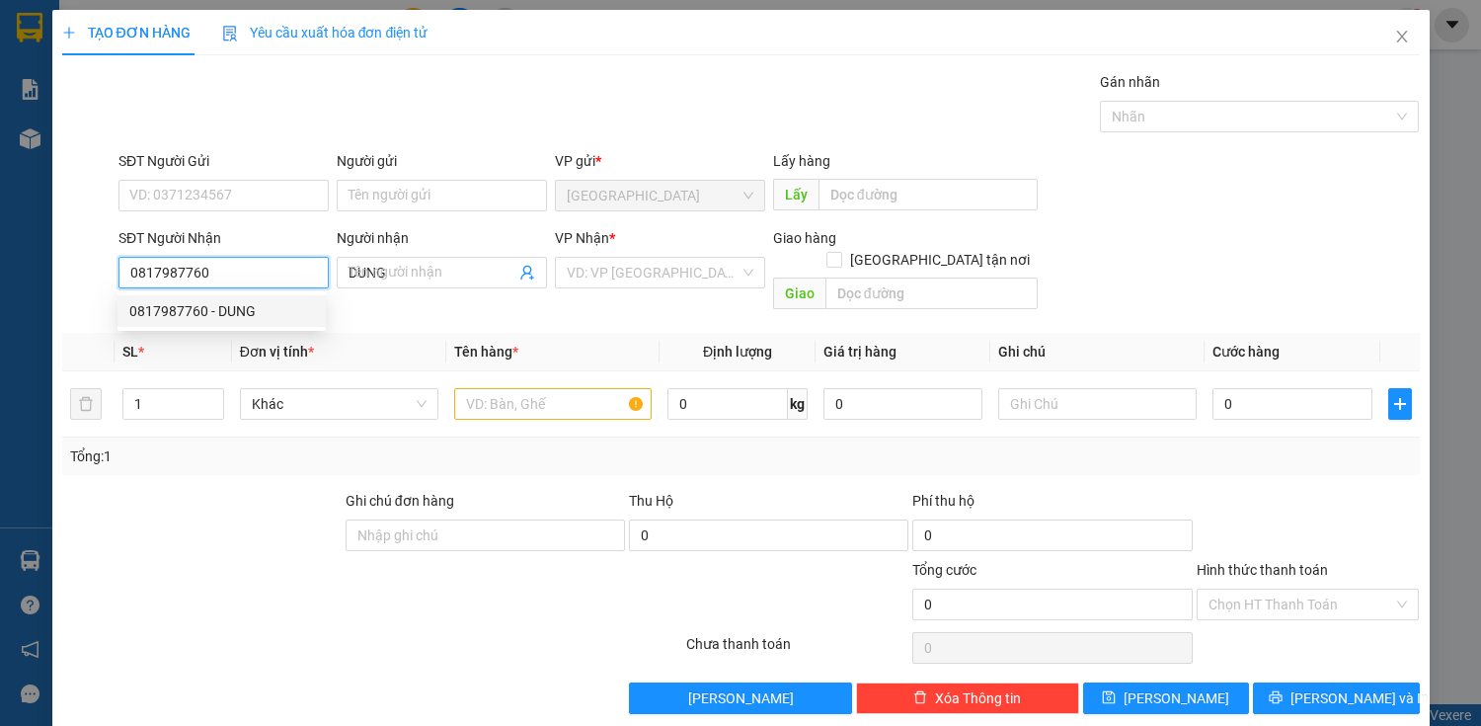
type input "50.000"
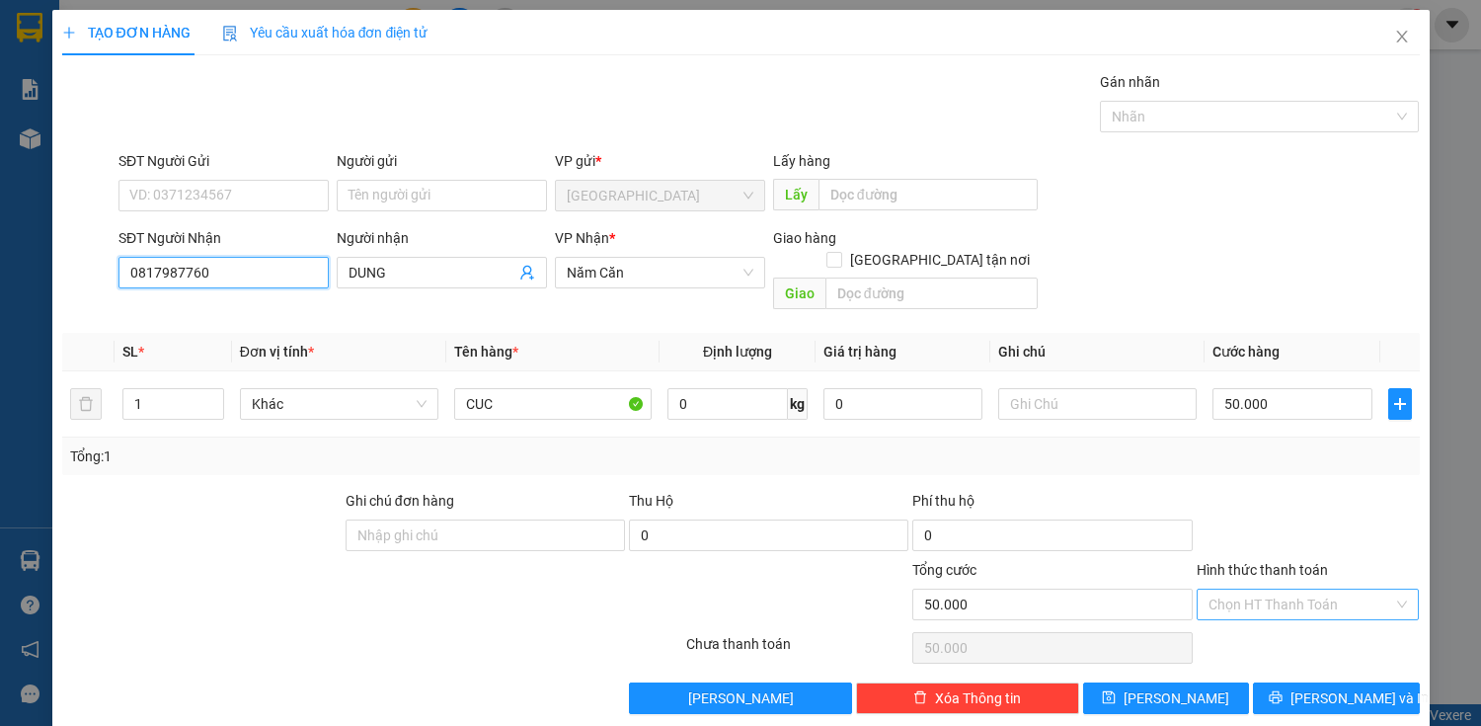
type input "0817987760"
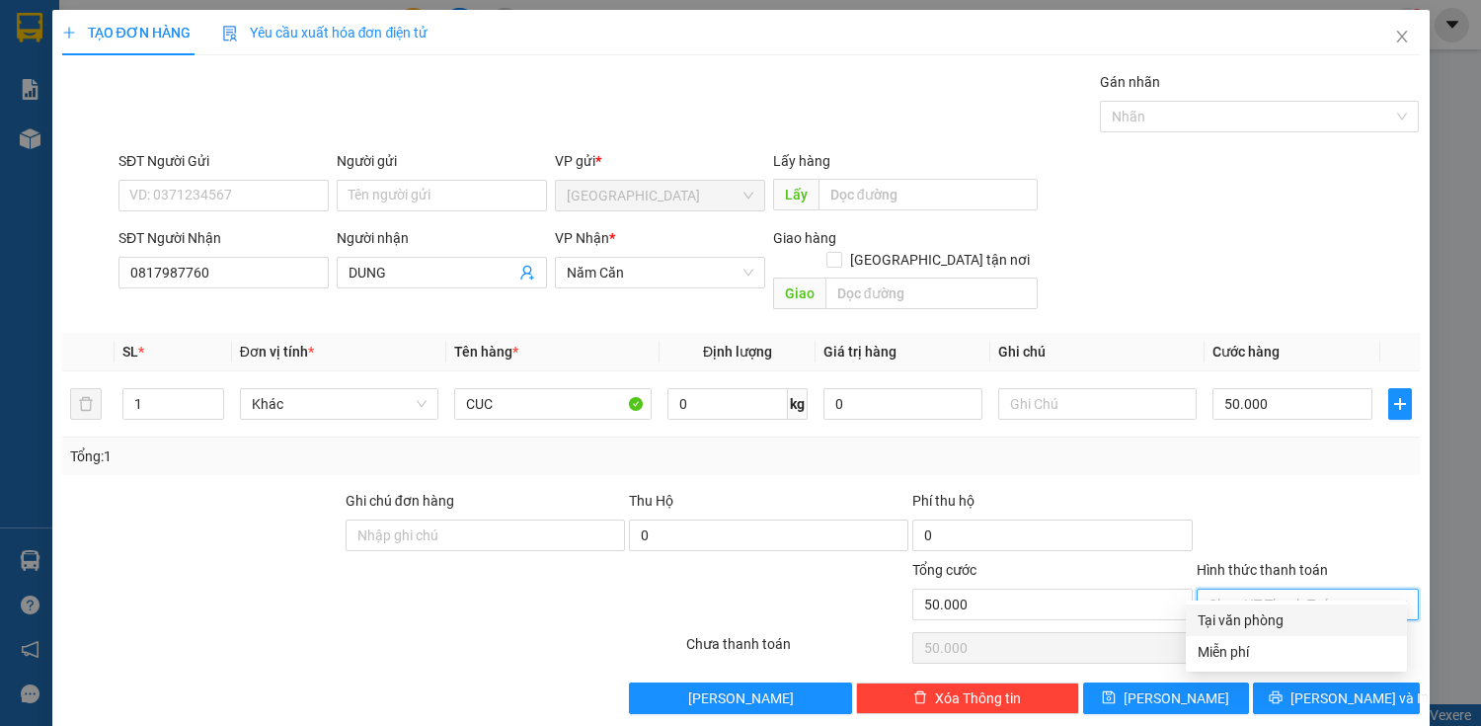
drag, startPoint x: 1272, startPoint y: 575, endPoint x: 1370, endPoint y: 674, distance: 140.3
click at [1272, 589] on input "Hình thức thanh toán" at bounding box center [1301, 604] width 186 height 30
click at [1295, 562] on label "Hình thức thanh toán" at bounding box center [1262, 570] width 131 height 16
click at [1295, 589] on input "Hình thức thanh toán" at bounding box center [1301, 604] width 186 height 30
click at [1309, 613] on div "Tại văn phòng" at bounding box center [1296, 620] width 197 height 22
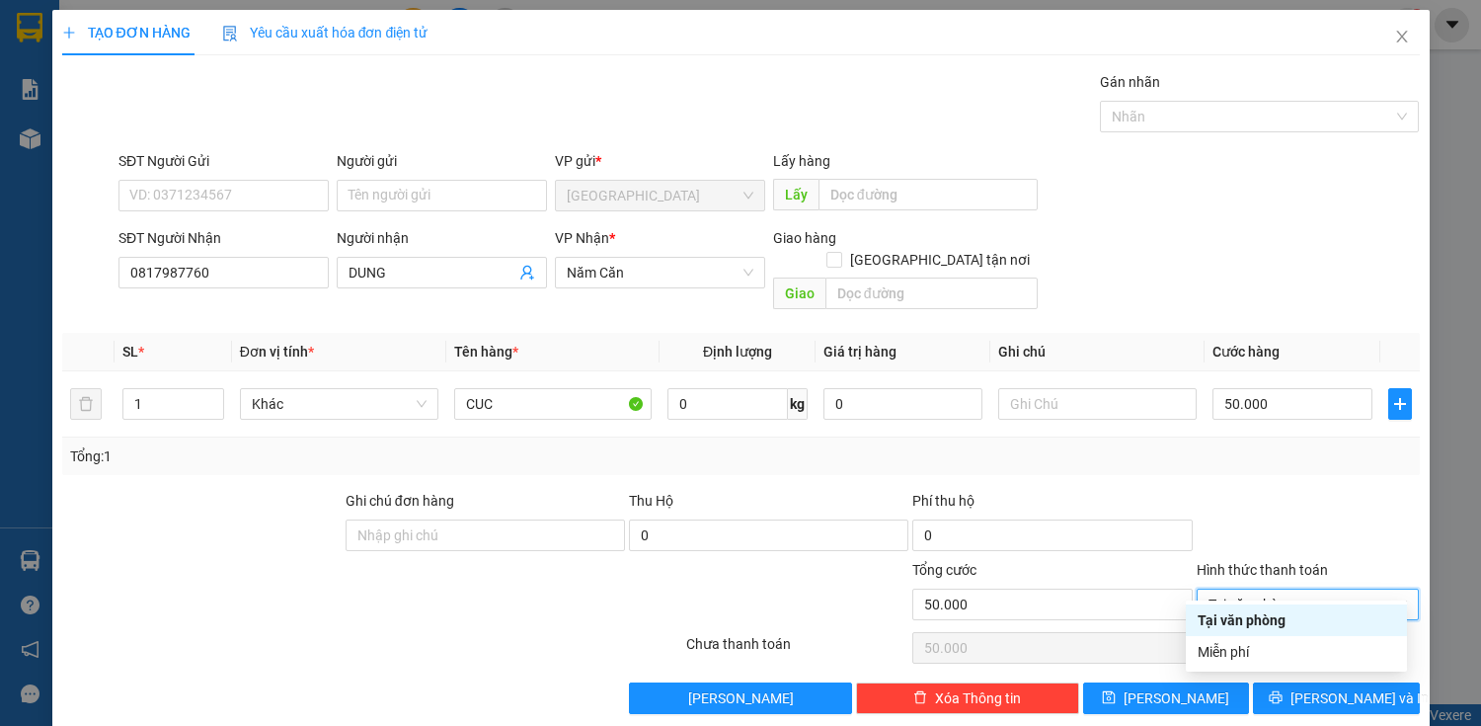
type input "0"
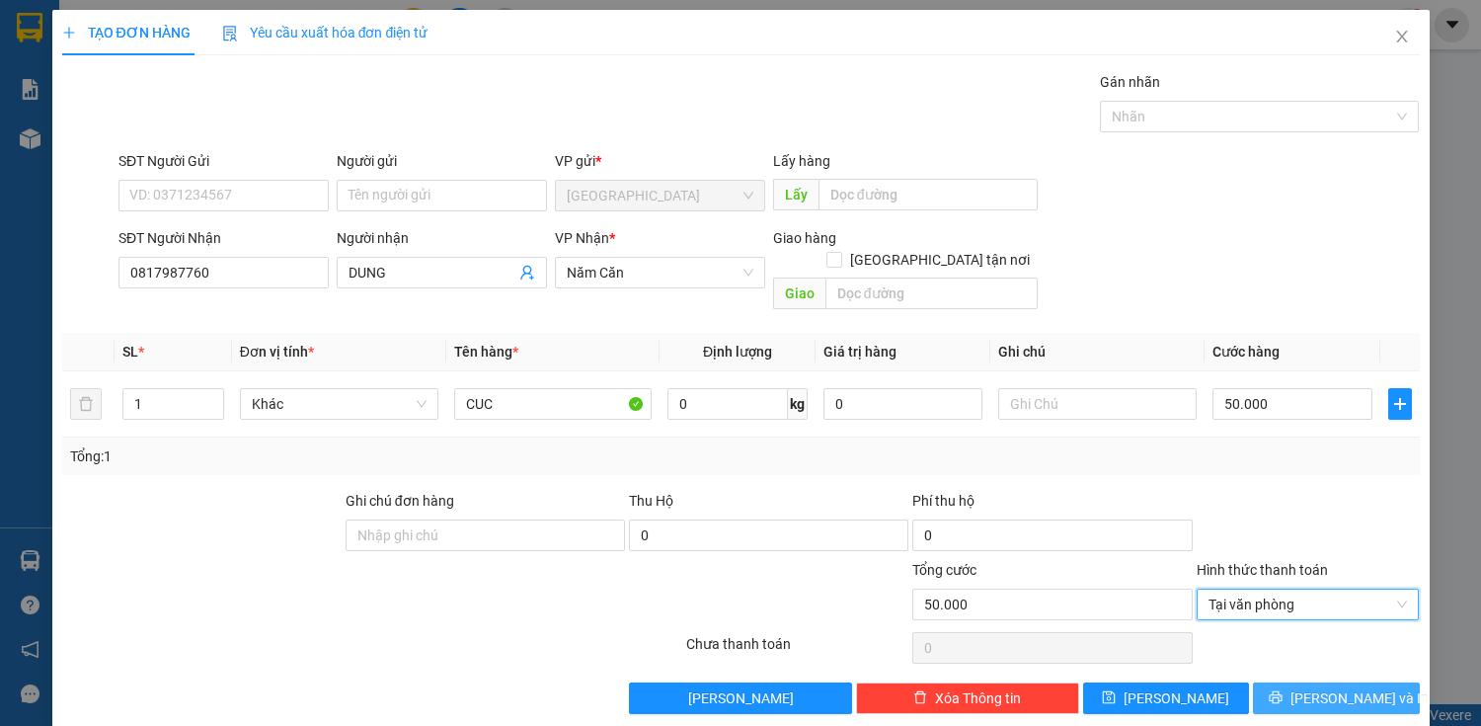
click at [1339, 687] on span "[PERSON_NAME] và In" at bounding box center [1359, 698] width 138 height 22
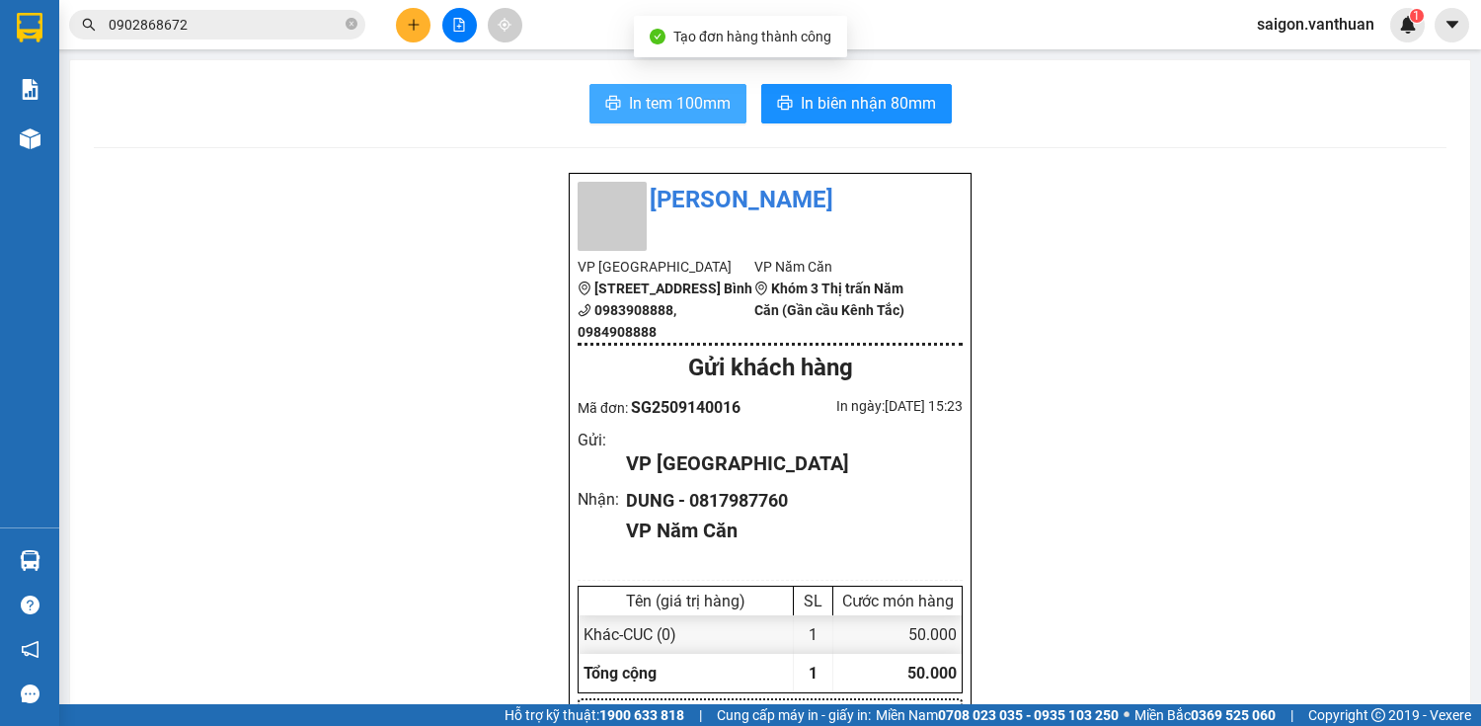
click at [700, 109] on span "In tem 100mm" at bounding box center [680, 103] width 102 height 25
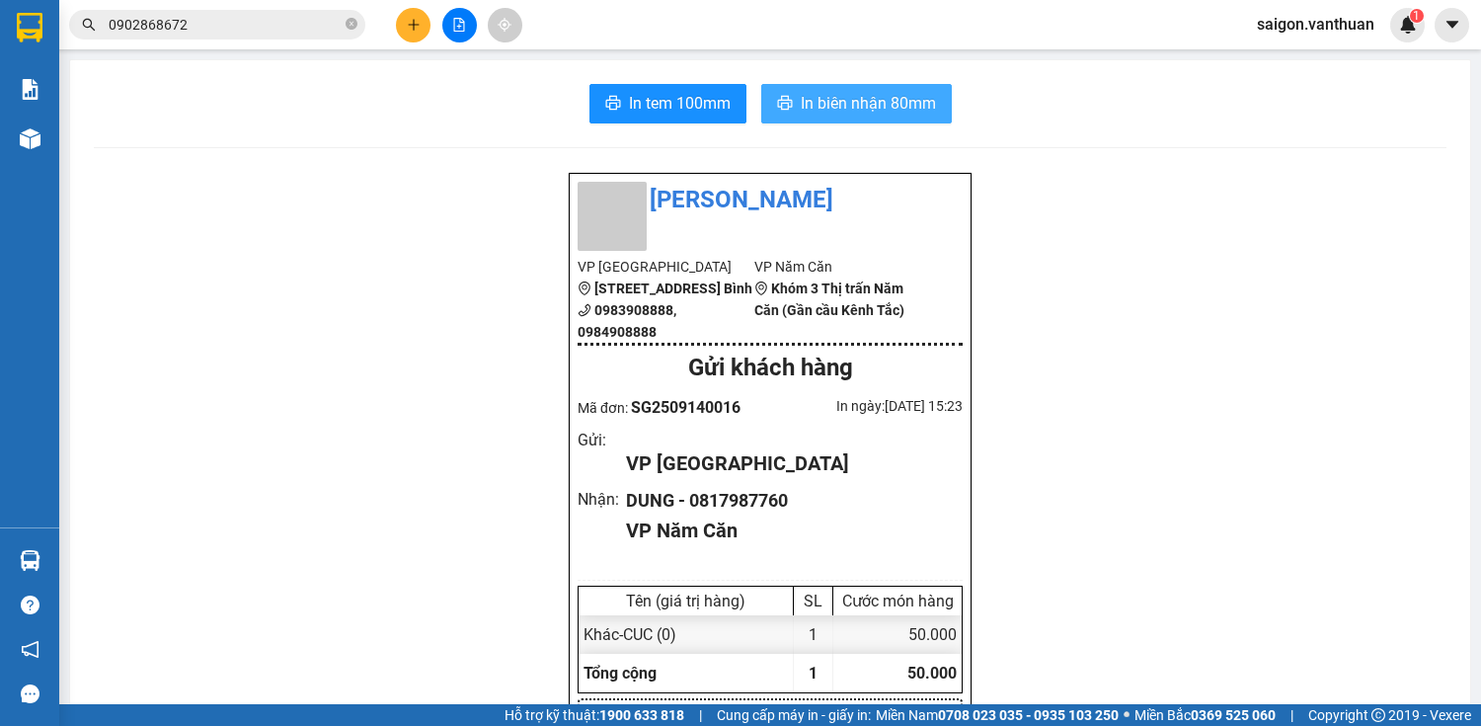
click at [804, 87] on button "In biên nhận 80mm" at bounding box center [856, 103] width 191 height 39
